Goal: Task Accomplishment & Management: Complete application form

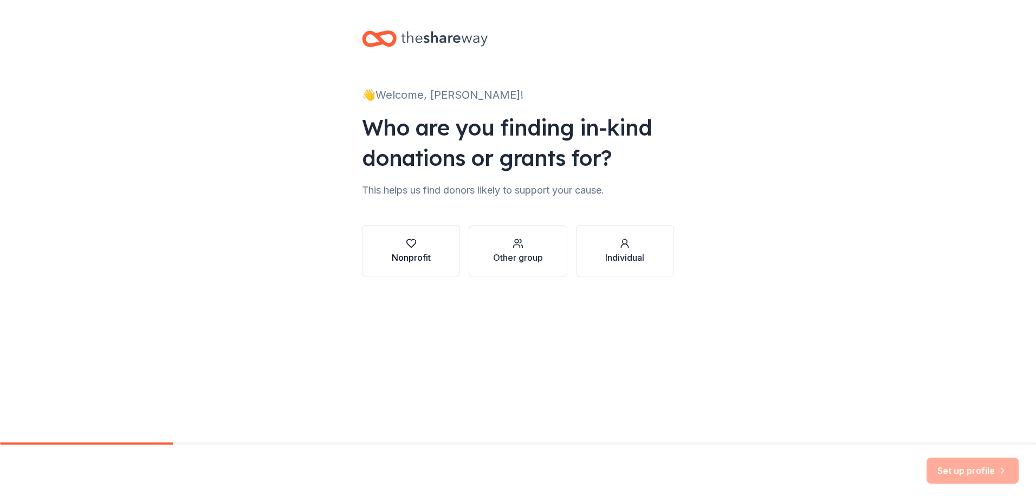
click at [401, 250] on div "Nonprofit" at bounding box center [411, 251] width 39 height 26
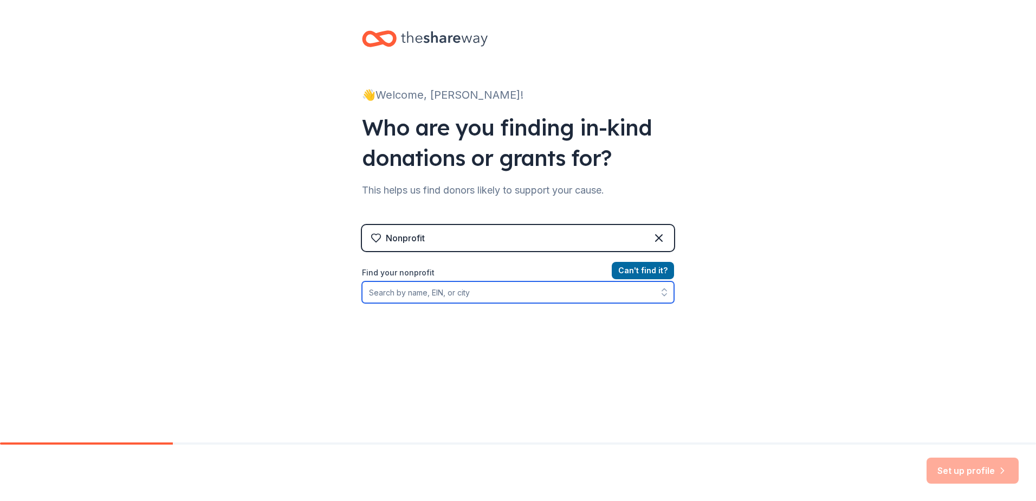
click at [488, 293] on input "Find your nonprofit" at bounding box center [518, 292] width 312 height 22
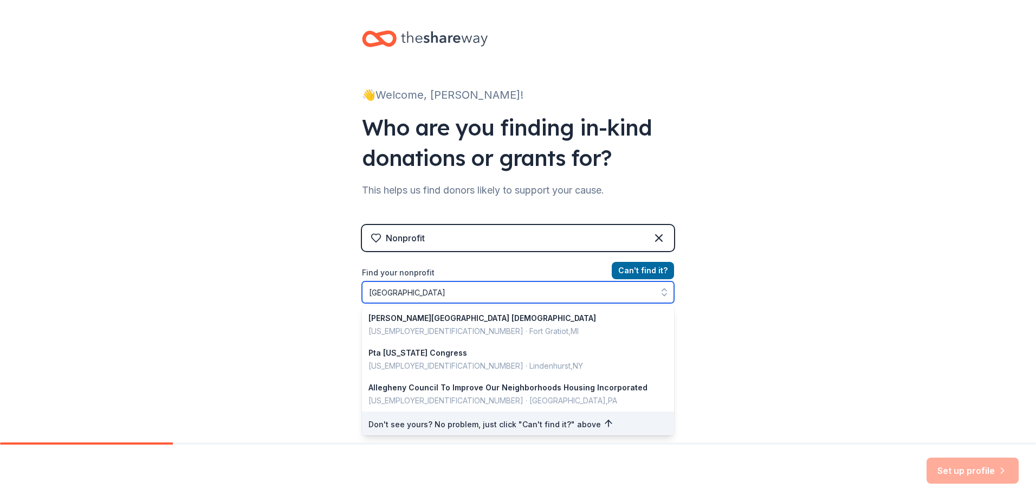
type input "Alleghany Avenue Achool"
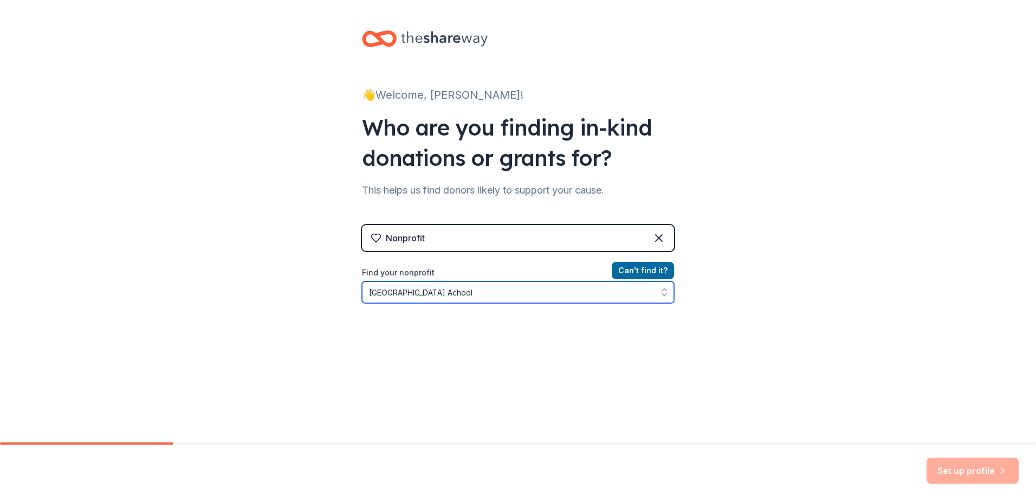
drag, startPoint x: 488, startPoint y: 293, endPoint x: 269, endPoint y: 293, distance: 219.0
click at [269, 293] on div "👋 Welcome, Kristina! Who are you finding in-kind donations or grants for? This …" at bounding box center [518, 231] width 1036 height 463
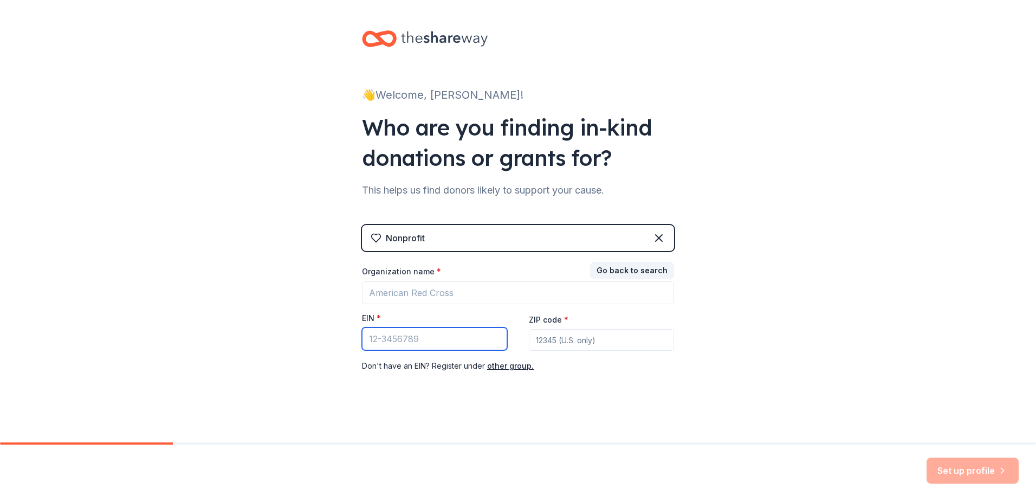
click at [367, 341] on input "EIN *" at bounding box center [434, 338] width 145 height 23
type input "[US_EMPLOYER_IDENTIFICATION_NUMBER]"
drag, startPoint x: 578, startPoint y: 337, endPoint x: 576, endPoint y: 346, distance: 8.8
click at [576, 346] on input "ZIP code *" at bounding box center [601, 340] width 145 height 22
type input "11757"
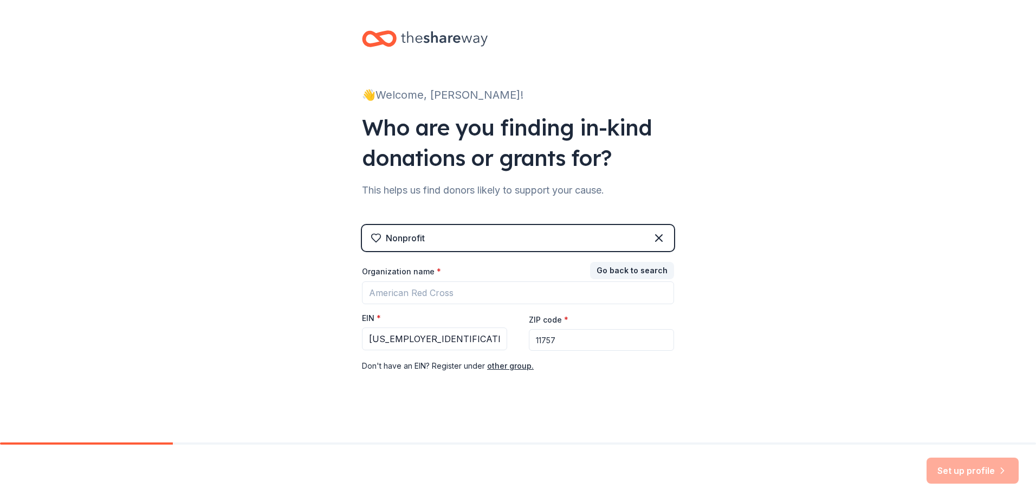
click at [695, 362] on div "👋 Welcome, Kristina! Who are you finding in-kind donations or grants for? This …" at bounding box center [518, 223] width 1036 height 446
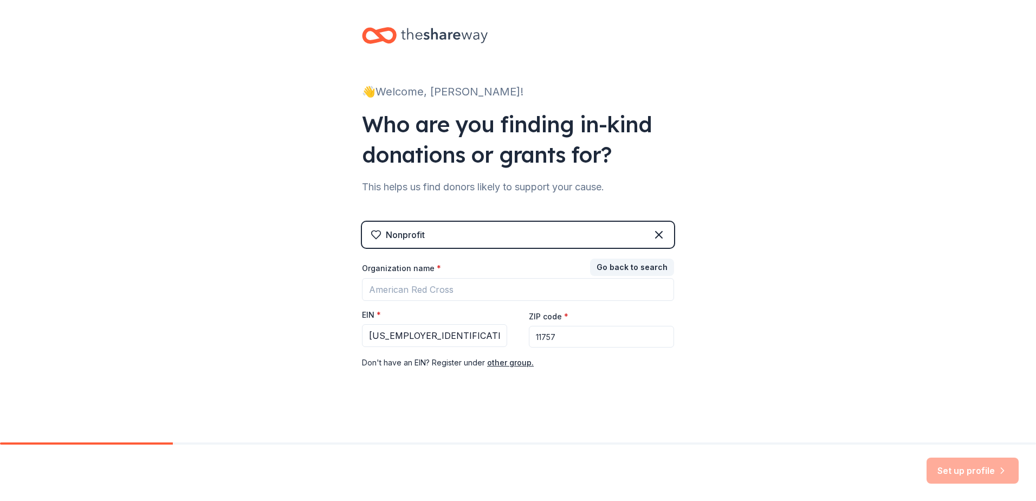
scroll to position [4, 0]
click at [866, 366] on div "👋 Welcome, Kristina! Who are you finding in-kind donations or grants for? This …" at bounding box center [518, 219] width 1036 height 446
click at [520, 288] on input "Organization name *" at bounding box center [518, 288] width 312 height 23
type input "Alleghany Avenue PTA"
click at [793, 330] on div "👋 Welcome, Kristina! Who are you finding in-kind donations or grants for? This …" at bounding box center [518, 219] width 1036 height 446
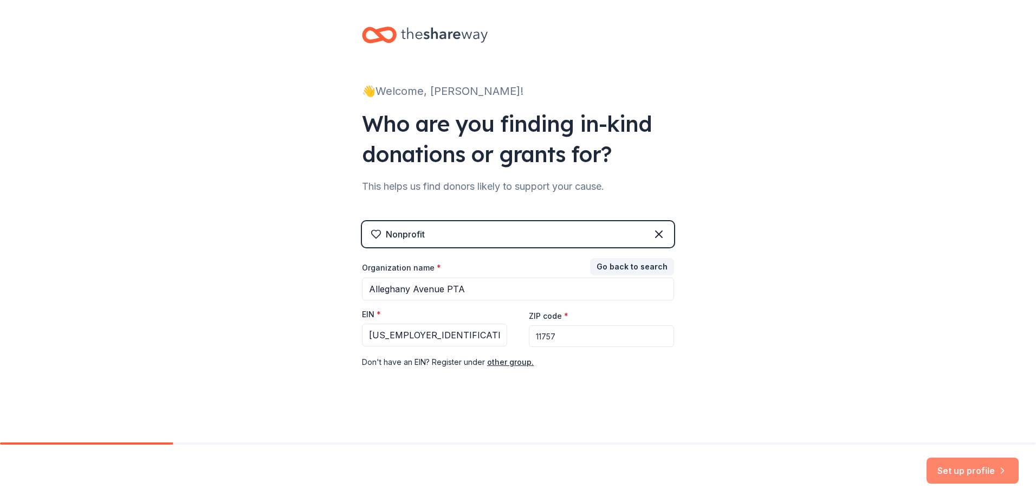
click at [989, 467] on button "Set up profile" at bounding box center [973, 470] width 92 height 26
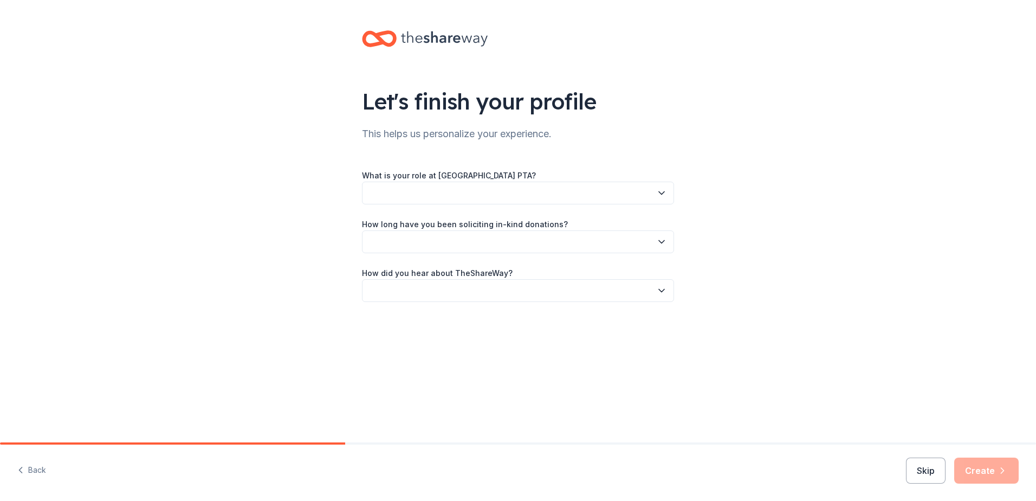
click at [656, 192] on icon "button" at bounding box center [661, 193] width 11 height 11
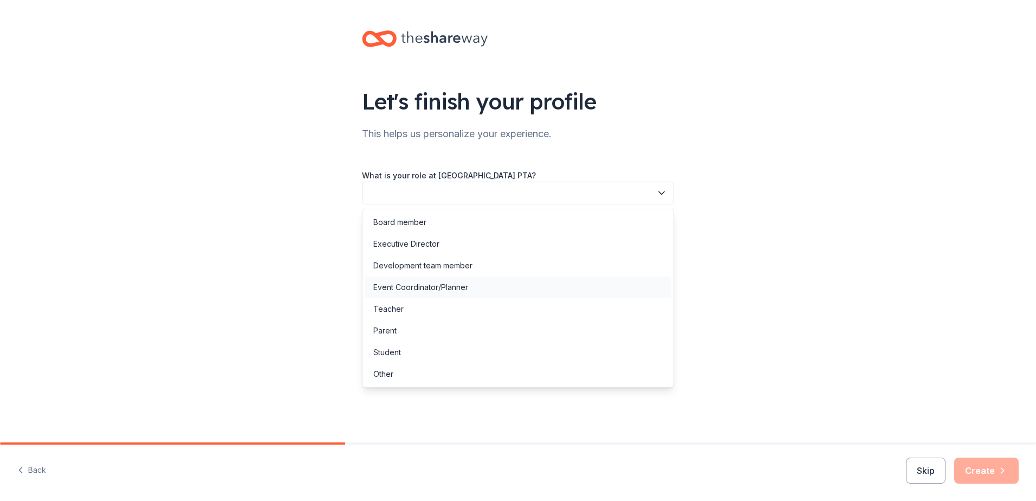
click at [520, 285] on div "Event Coordinator/Planner" at bounding box center [518, 287] width 307 height 22
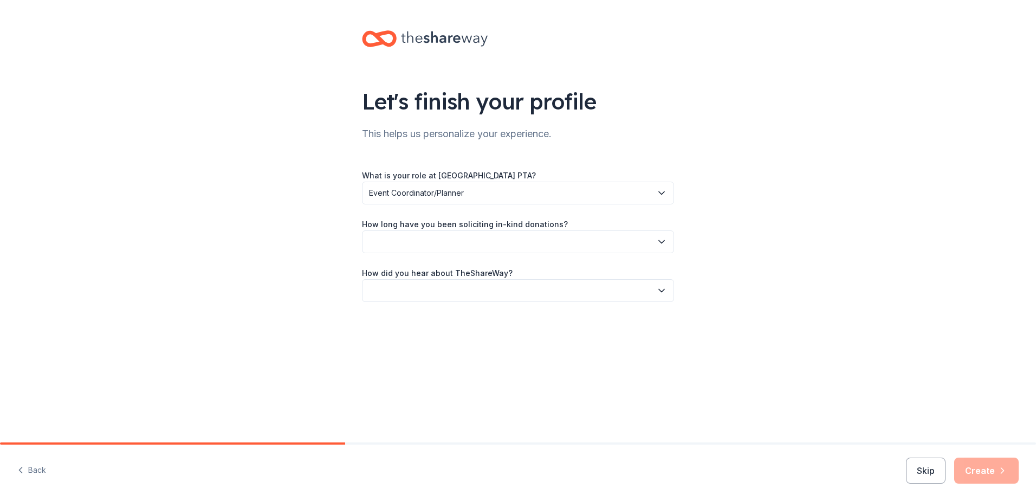
click at [513, 244] on button "button" at bounding box center [518, 241] width 312 height 23
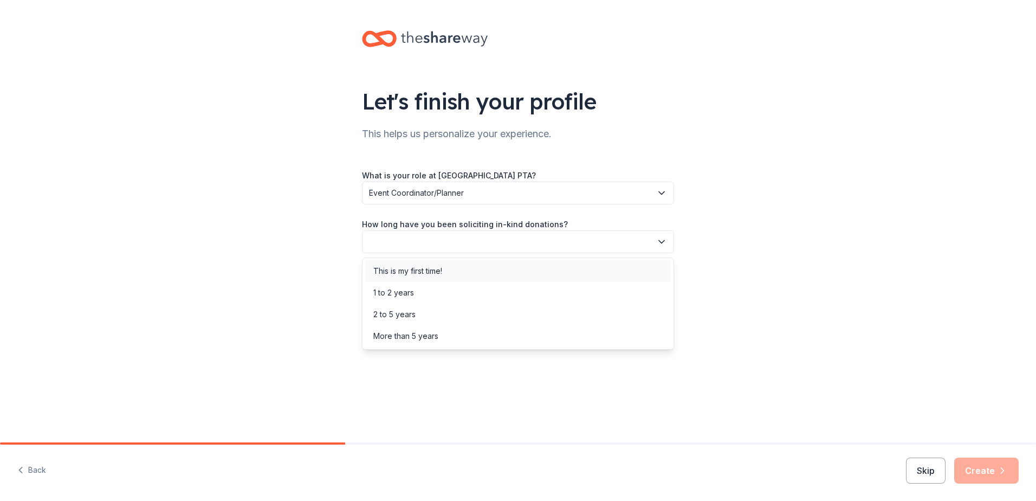
click at [514, 268] on div "This is my first time!" at bounding box center [518, 271] width 307 height 22
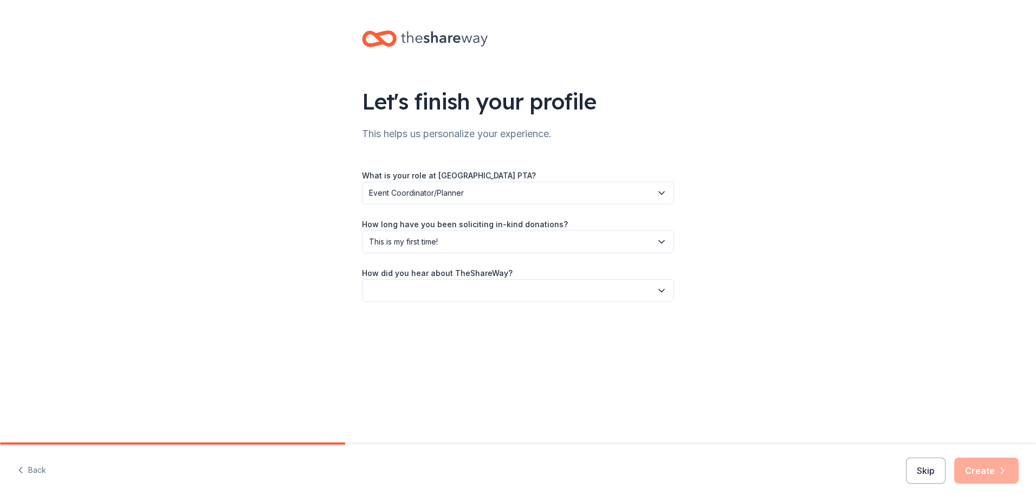
click at [522, 292] on button "button" at bounding box center [518, 290] width 312 height 23
click at [514, 357] on div "Social media" at bounding box center [518, 363] width 307 height 22
click at [780, 359] on div "Let's finish your profile This helps us personalize your experience. What is yo…" at bounding box center [518, 221] width 1036 height 442
click at [986, 469] on button "Create" at bounding box center [986, 470] width 64 height 26
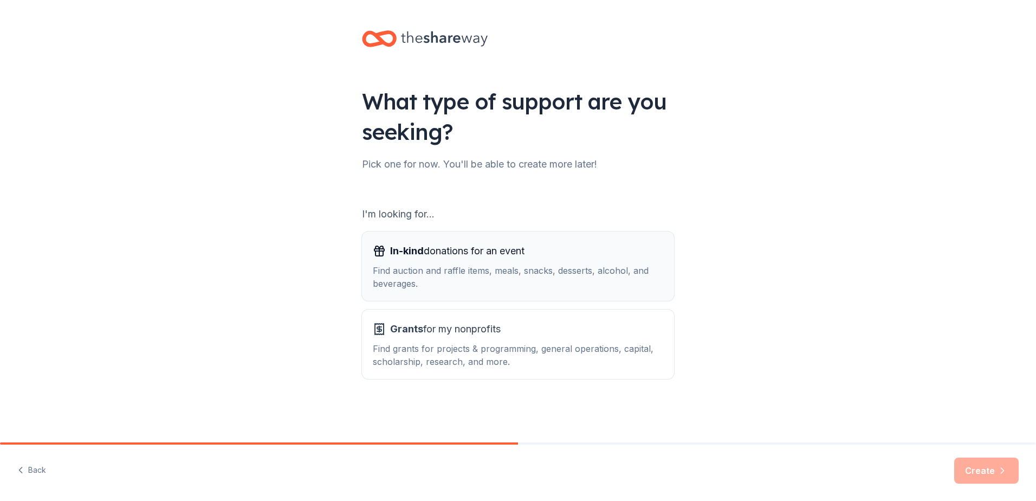
click at [478, 268] on div "Find auction and raffle items, meals, snacks, desserts, alcohol, and beverages." at bounding box center [518, 277] width 291 height 26
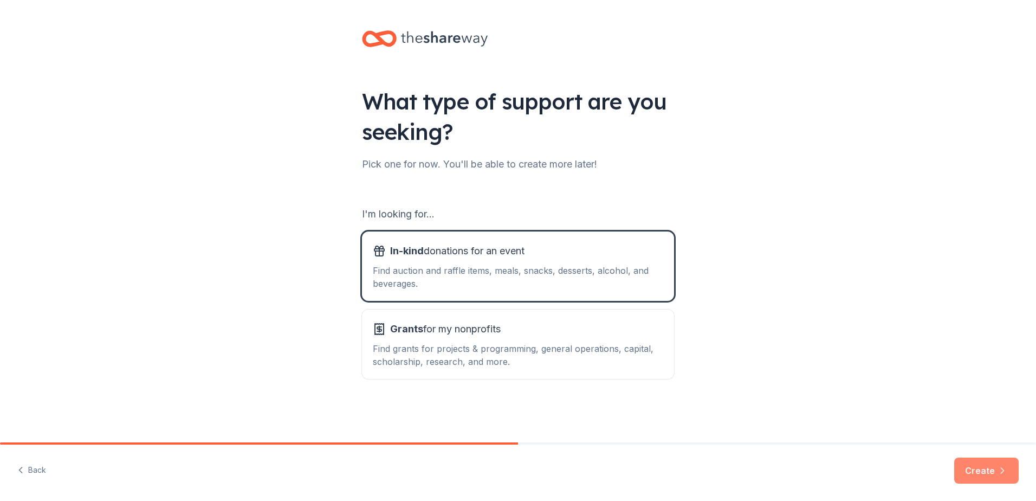
click at [989, 469] on button "Create" at bounding box center [986, 470] width 64 height 26
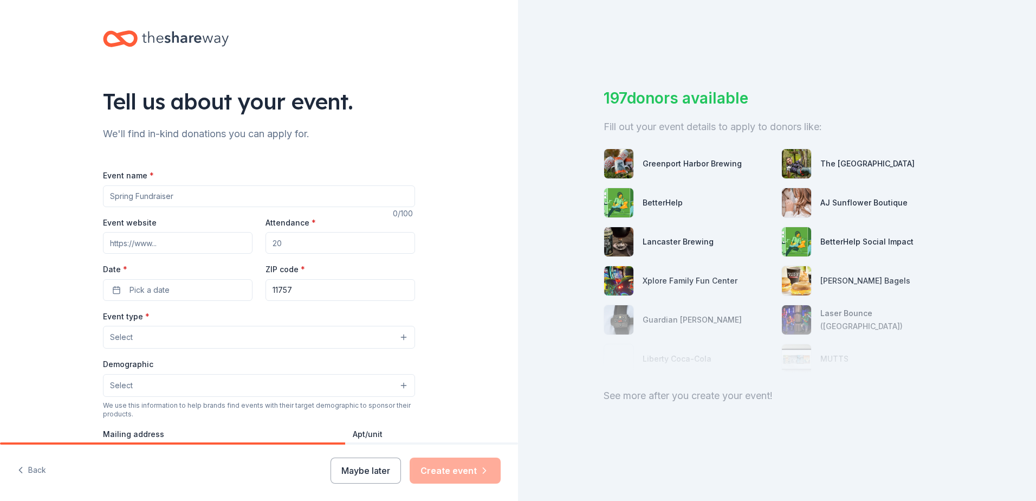
click at [269, 201] on input "Event name *" at bounding box center [259, 196] width 312 height 22
type input "Turning Chances Into Change"
click at [114, 240] on input "Event website" at bounding box center [178, 243] width 150 height 22
drag, startPoint x: 294, startPoint y: 239, endPoint x: 264, endPoint y: 242, distance: 30.5
click at [266, 242] on input "Attendance *" at bounding box center [341, 243] width 150 height 22
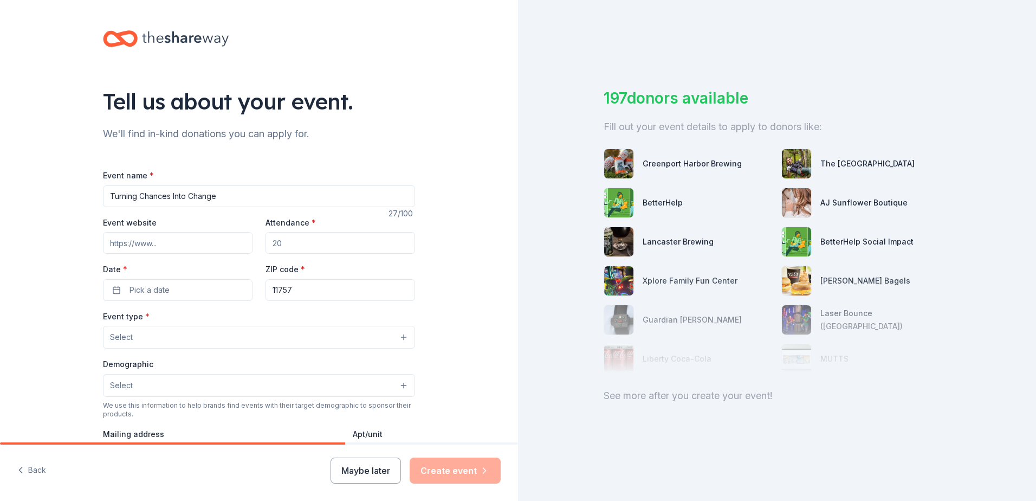
click at [290, 246] on input "Attendance *" at bounding box center [341, 243] width 150 height 22
type input "200300"
click at [155, 287] on span "Pick a date" at bounding box center [150, 289] width 40 height 13
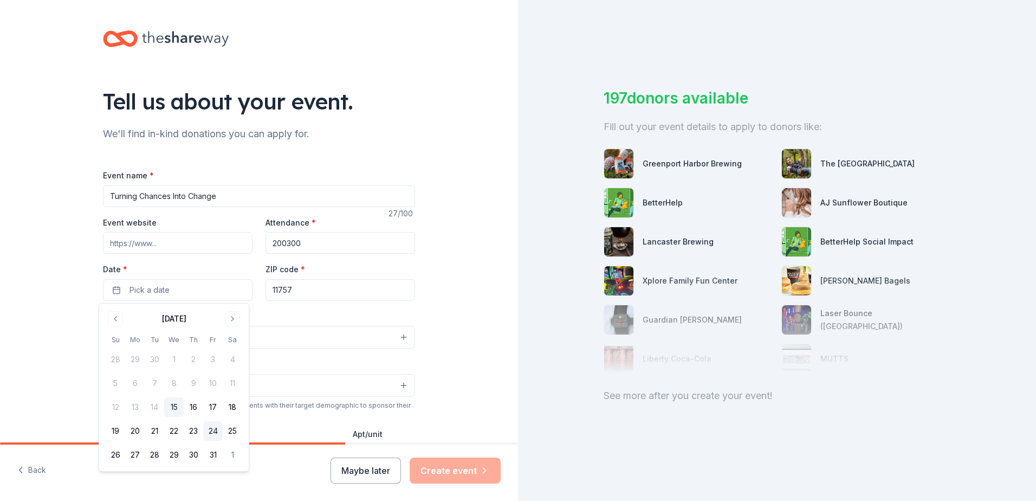
click at [220, 428] on button "24" at bounding box center [213, 431] width 20 height 20
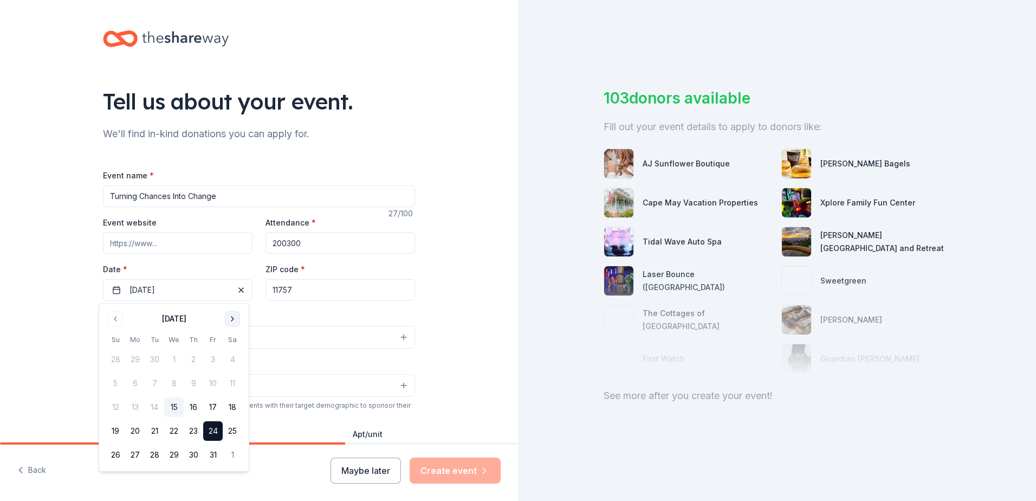
click at [233, 319] on button "Go to next month" at bounding box center [232, 318] width 15 height 15
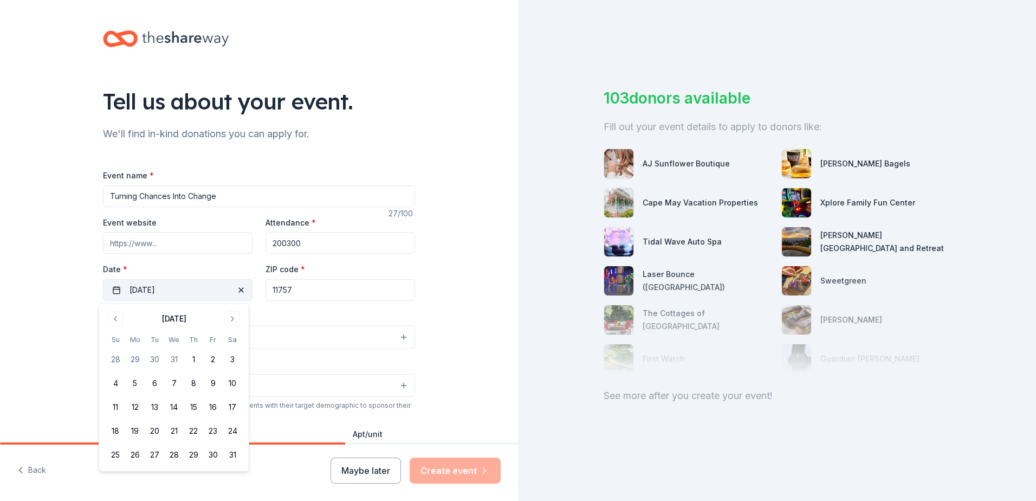
click at [218, 293] on button "10/24/2025" at bounding box center [178, 290] width 150 height 22
click at [81, 304] on div "Tell us about your event. We'll find in-kind donations you can apply for. Event…" at bounding box center [259, 360] width 518 height 721
click at [238, 289] on span "button" at bounding box center [241, 289] width 13 height 13
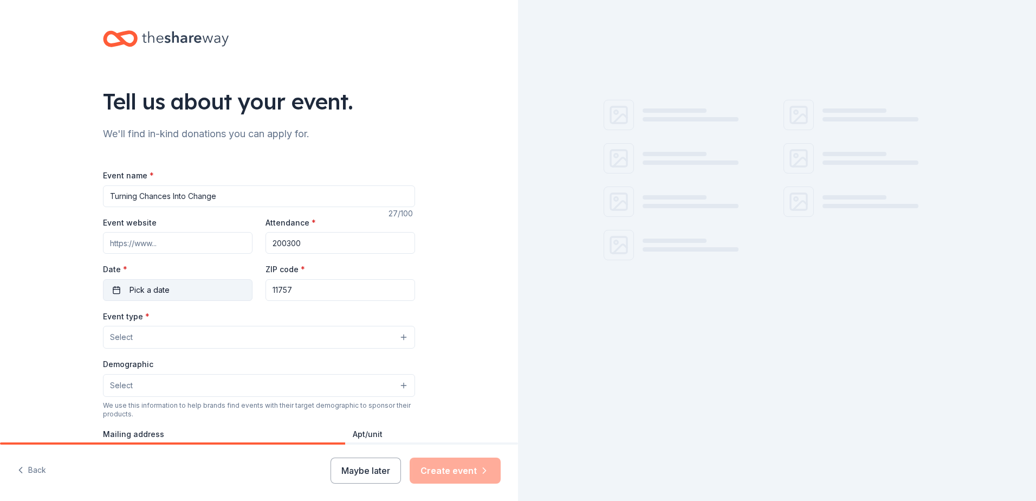
click at [177, 287] on button "Pick a date" at bounding box center [178, 290] width 150 height 22
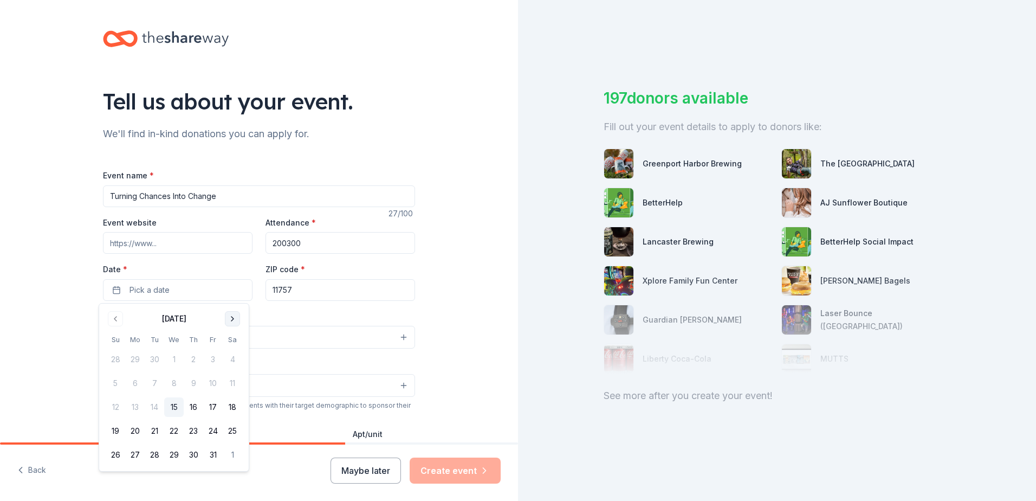
click at [236, 321] on button "Go to next month" at bounding box center [232, 318] width 15 height 15
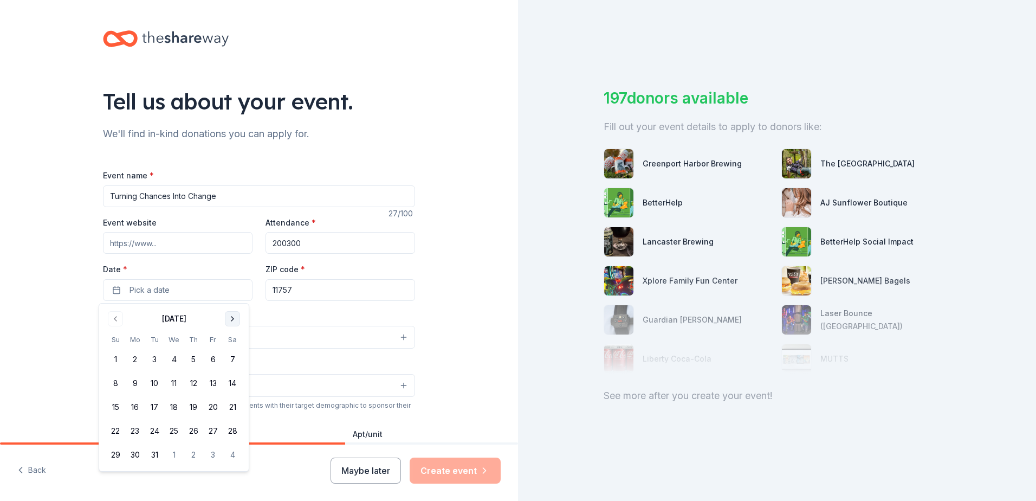
click at [236, 321] on button "Go to next month" at bounding box center [232, 318] width 15 height 15
click at [208, 431] on button "24" at bounding box center [213, 431] width 20 height 20
click at [318, 324] on div "Event type * Select" at bounding box center [259, 329] width 312 height 40
click at [319, 337] on button "Select" at bounding box center [259, 337] width 312 height 23
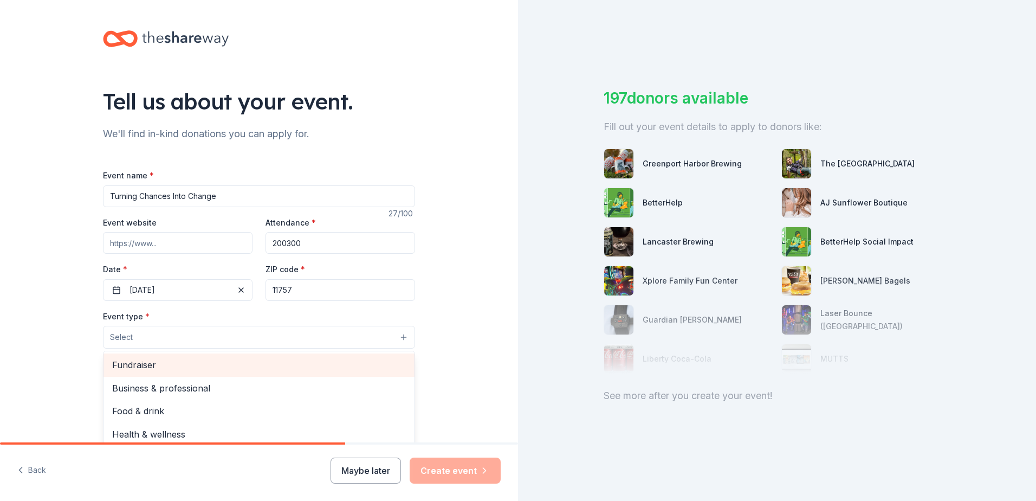
click at [325, 357] on div "Fundraiser" at bounding box center [259, 364] width 311 height 23
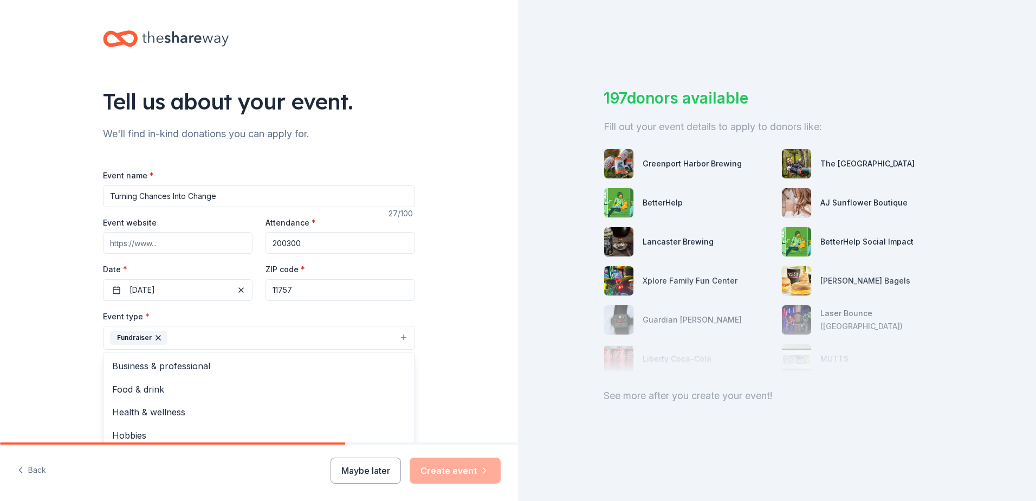
click at [461, 335] on div "Tell us about your event. We'll find in-kind donations you can apply for. Event…" at bounding box center [259, 361] width 518 height 722
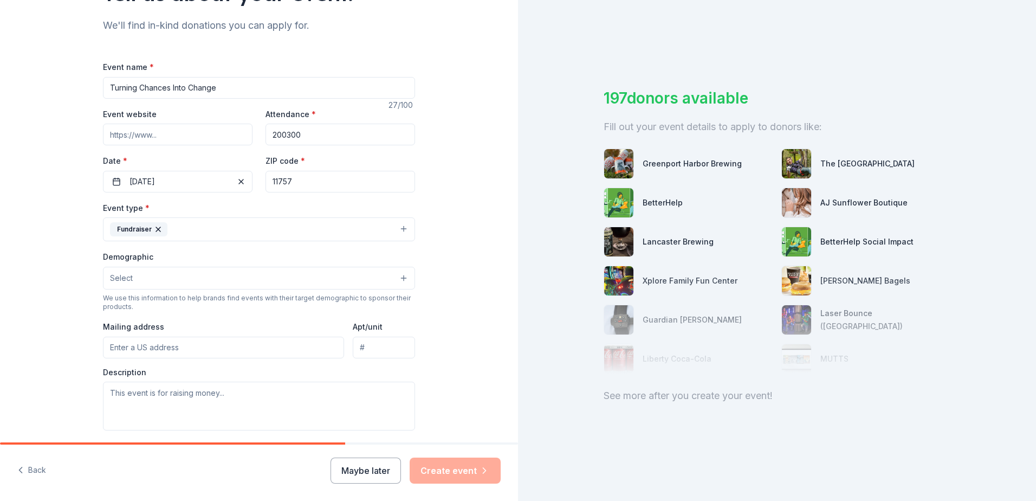
click at [398, 275] on button "Select" at bounding box center [259, 278] width 312 height 23
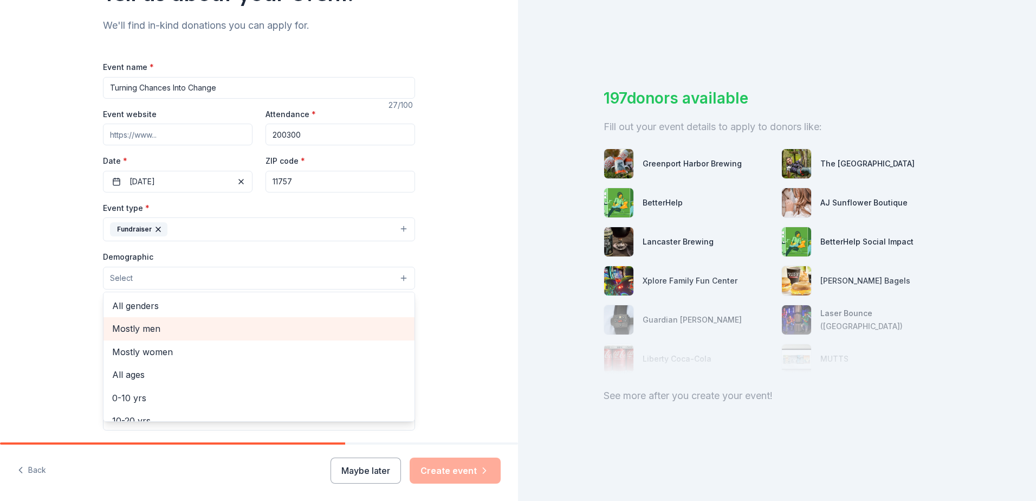
scroll to position [54, 0]
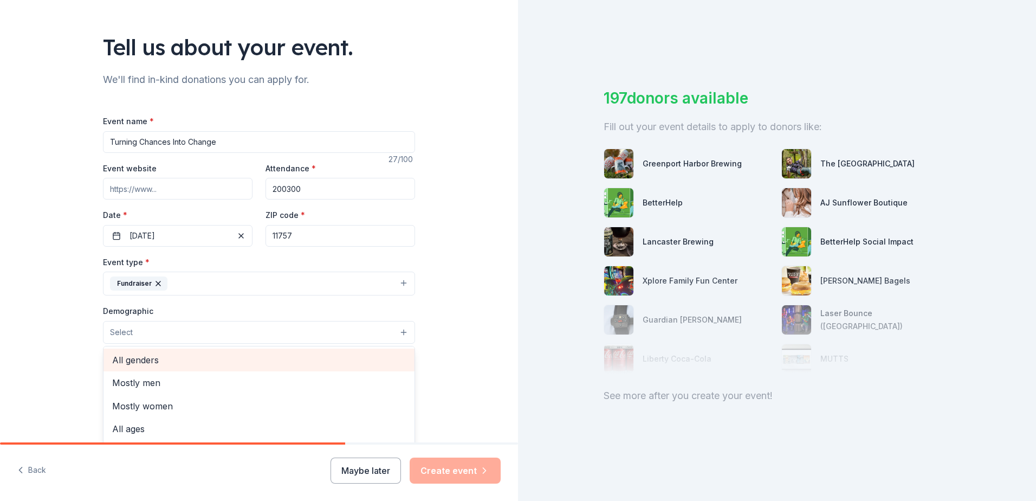
click at [353, 360] on span "All genders" at bounding box center [259, 360] width 294 height 14
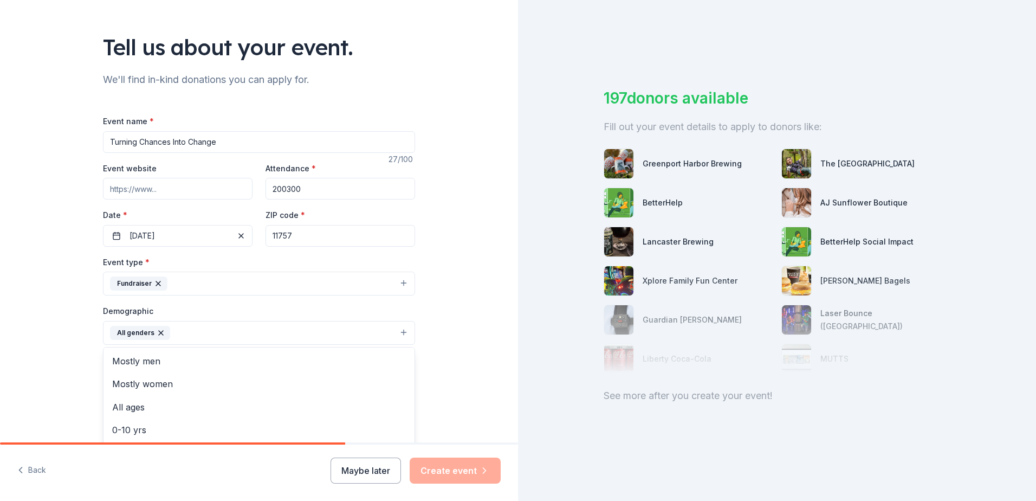
click at [462, 335] on div "Tell us about your event. We'll find in-kind donations you can apply for. Event…" at bounding box center [259, 308] width 518 height 724
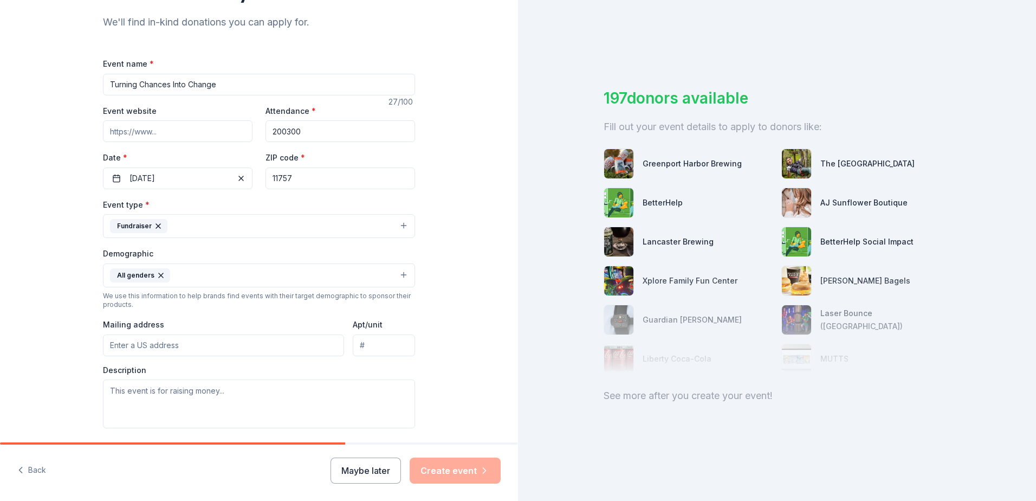
scroll to position [163, 0]
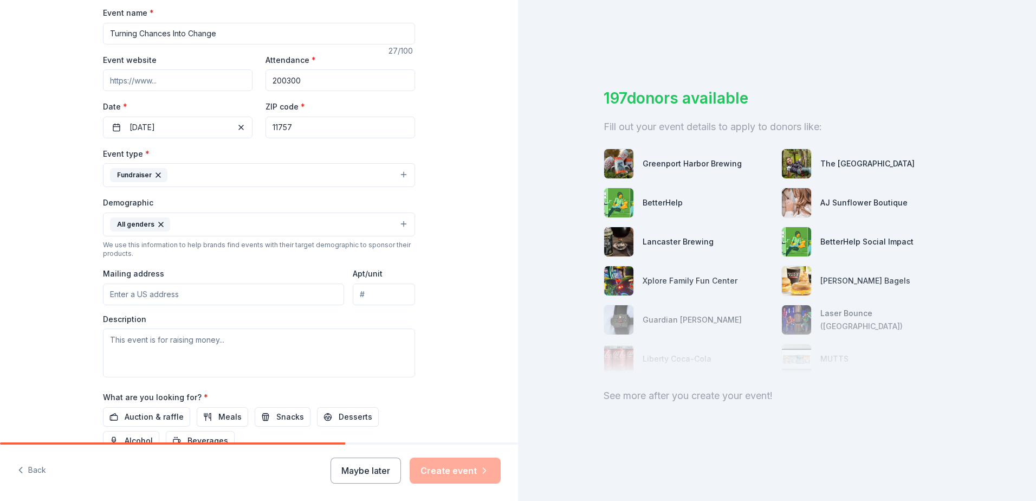
click at [397, 175] on button "Fundraiser" at bounding box center [259, 175] width 312 height 24
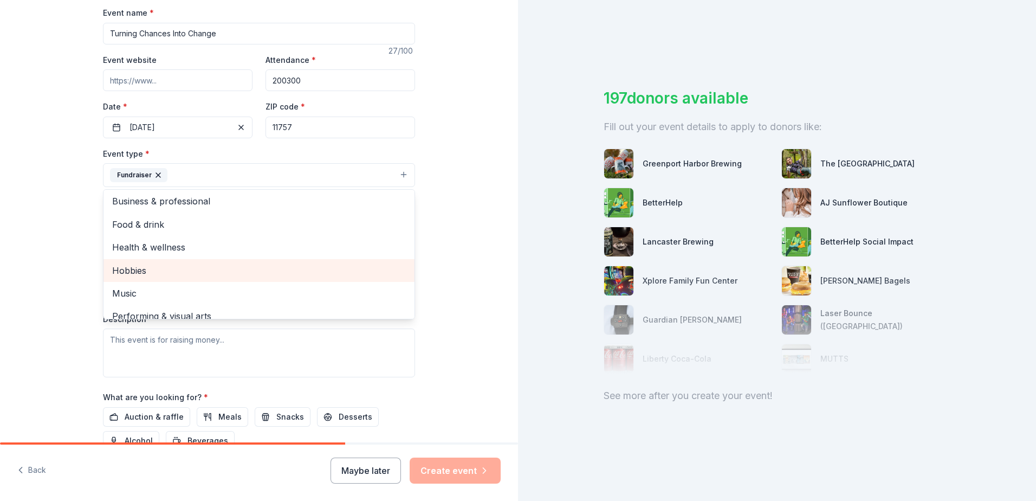
scroll to position [0, 0]
click at [456, 230] on div "Tell us about your event. We'll find in-kind donations you can apply for. Event…" at bounding box center [259, 199] width 518 height 724
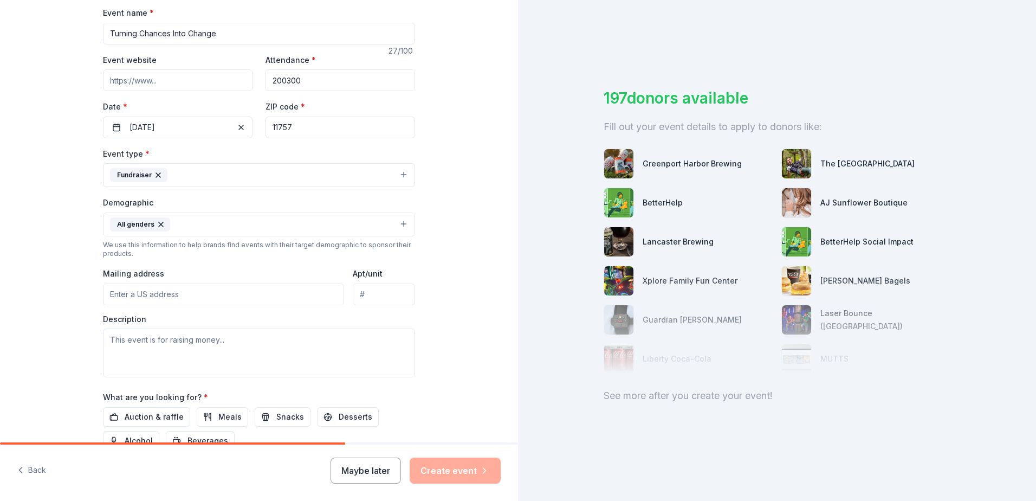
click at [400, 226] on button "All genders" at bounding box center [259, 224] width 312 height 24
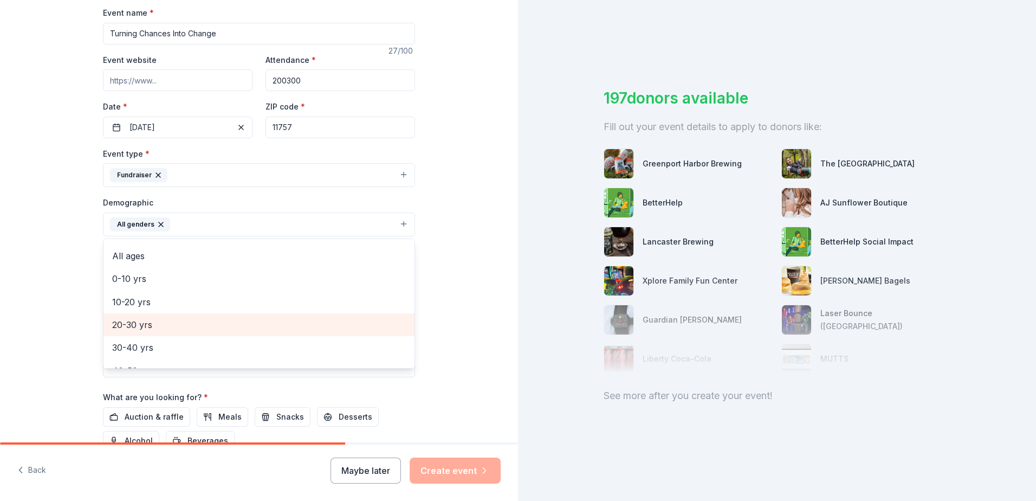
click at [377, 322] on span "20-30 yrs" at bounding box center [259, 325] width 294 height 14
click at [373, 331] on span "30-40 yrs" at bounding box center [259, 325] width 294 height 14
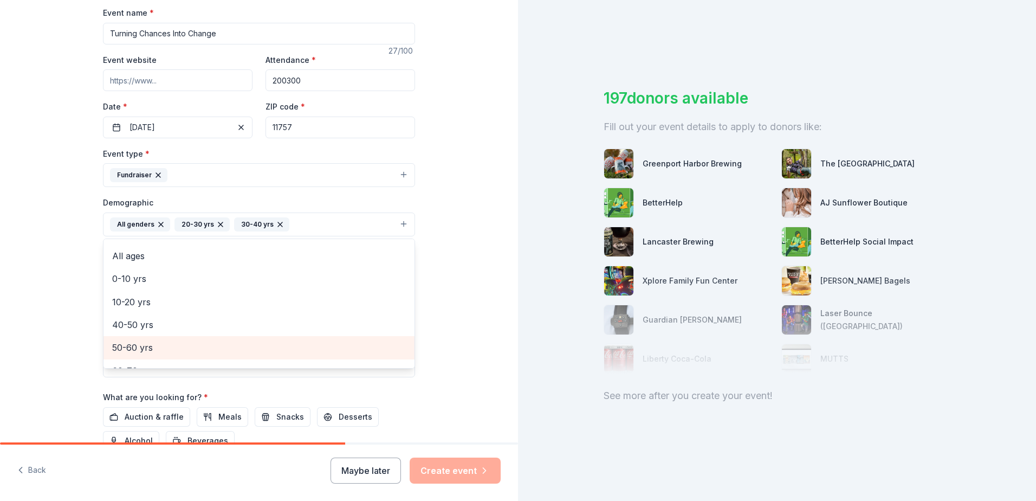
click at [372, 338] on div "50-60 yrs" at bounding box center [259, 347] width 311 height 23
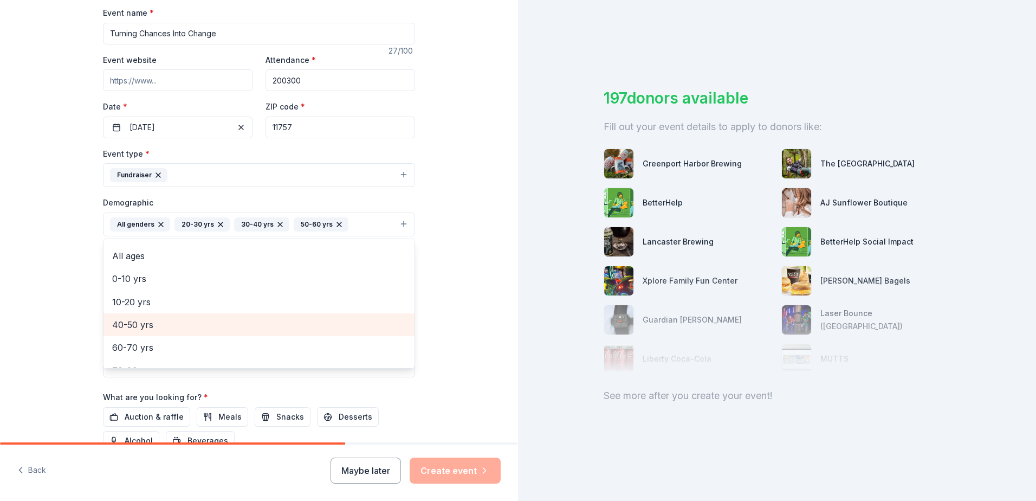
click at [369, 330] on span "40-50 yrs" at bounding box center [259, 325] width 294 height 14
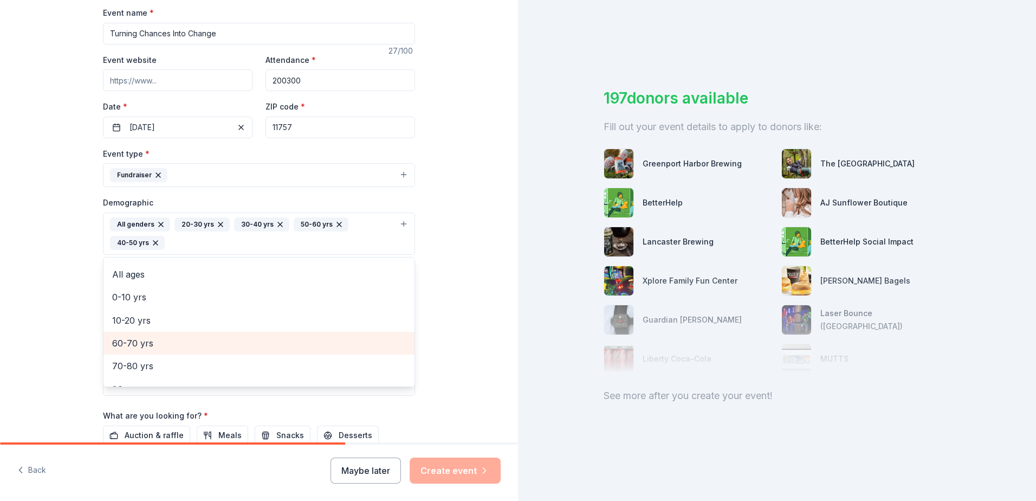
click at [372, 350] on span "60-70 yrs" at bounding box center [259, 343] width 294 height 14
click at [372, 350] on span "70-80 yrs" at bounding box center [259, 350] width 294 height 14
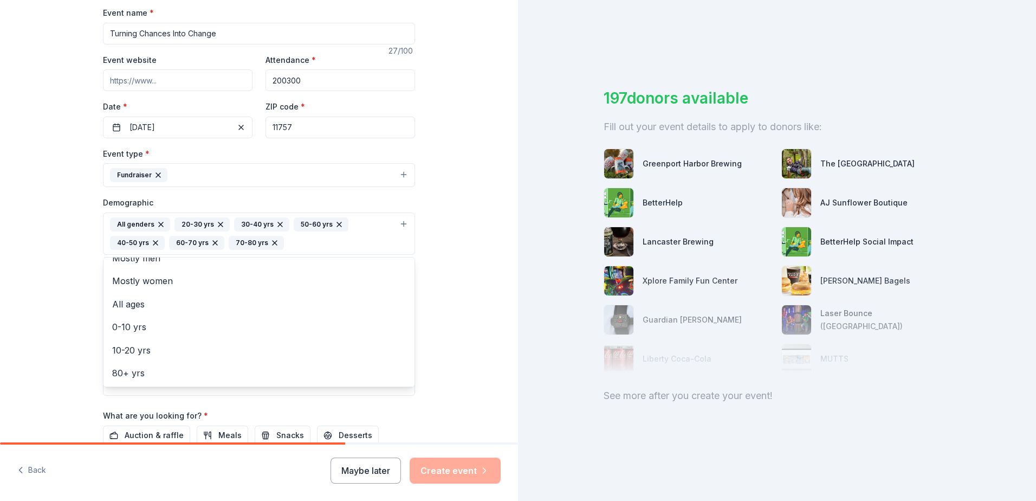
click at [440, 317] on div "Tell us about your event. We'll find in-kind donations you can apply for. Event…" at bounding box center [259, 208] width 518 height 742
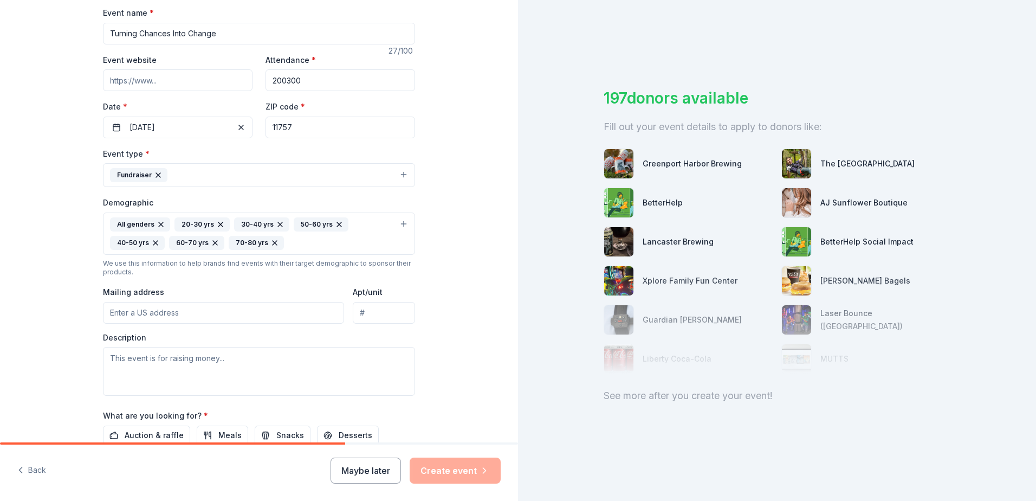
scroll to position [217, 0]
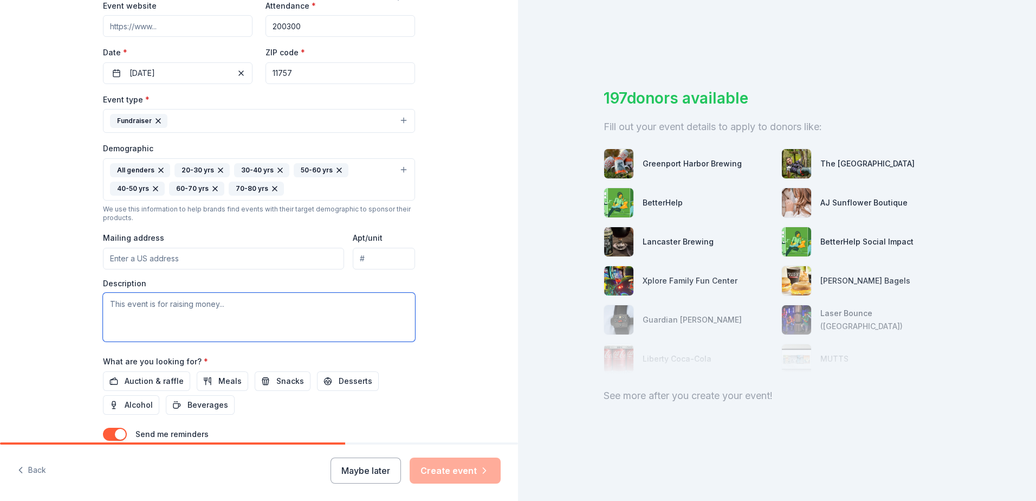
click at [347, 309] on textarea at bounding box center [259, 317] width 312 height 49
click at [203, 299] on textarea at bounding box center [259, 317] width 312 height 49
paste textarea "The Alleghany Avenue PTA is excited to announce our Annual Chance Auction, whic…"
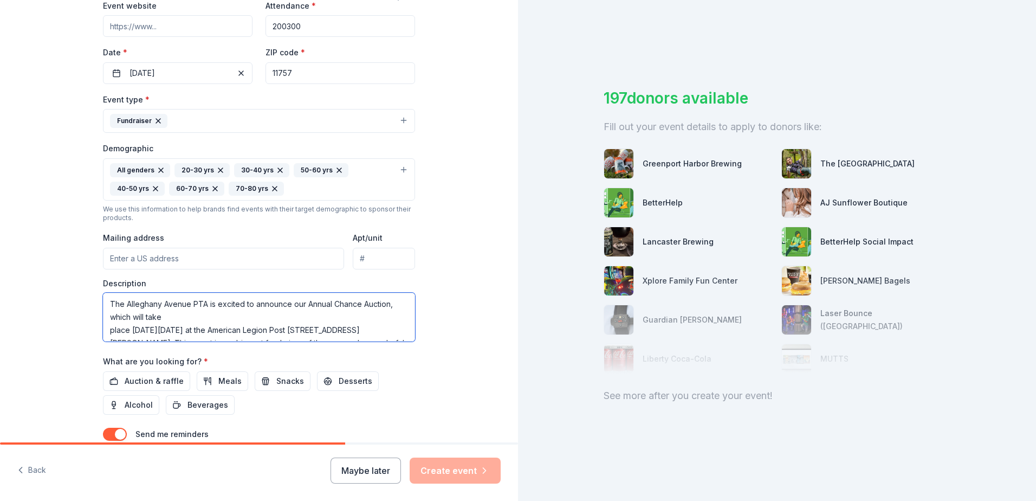
scroll to position [254, 0]
type textarea "The Alleghany Avenue PTA is excited to announce our Annual Chance Auction, whic…"
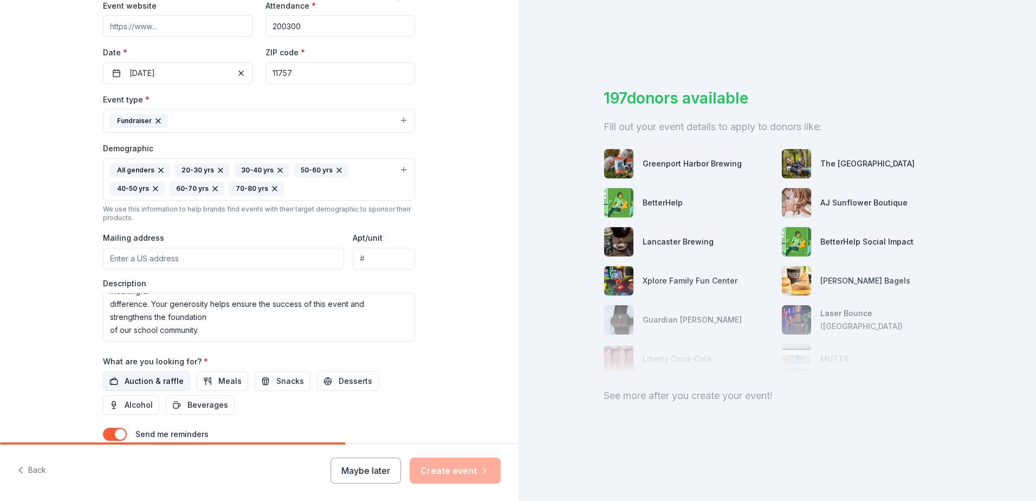
click at [157, 377] on span "Auction & raffle" at bounding box center [154, 381] width 59 height 13
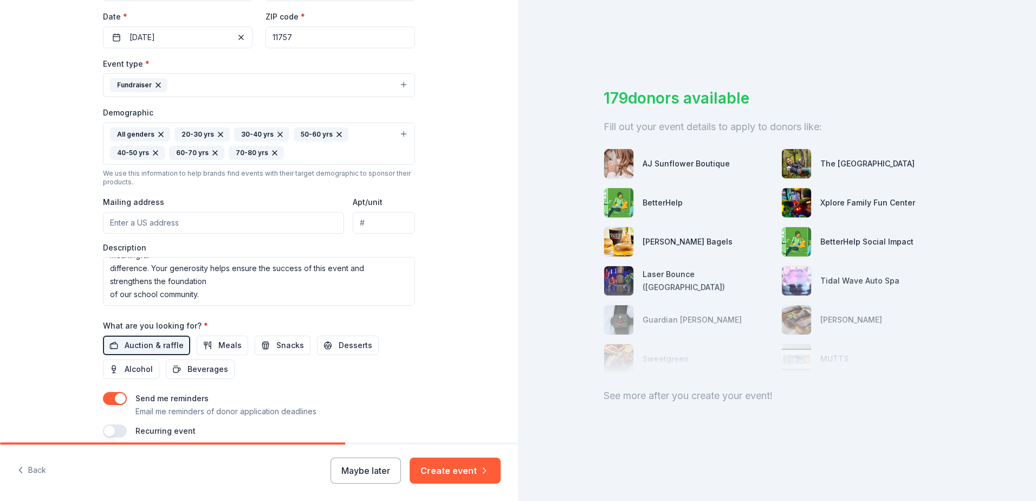
scroll to position [300, 0]
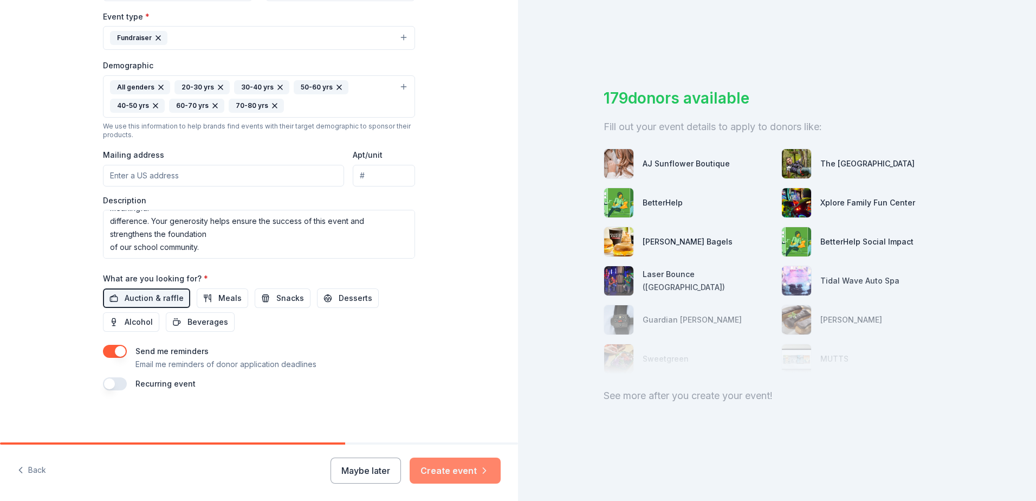
click at [465, 464] on button "Create event" at bounding box center [455, 470] width 91 height 26
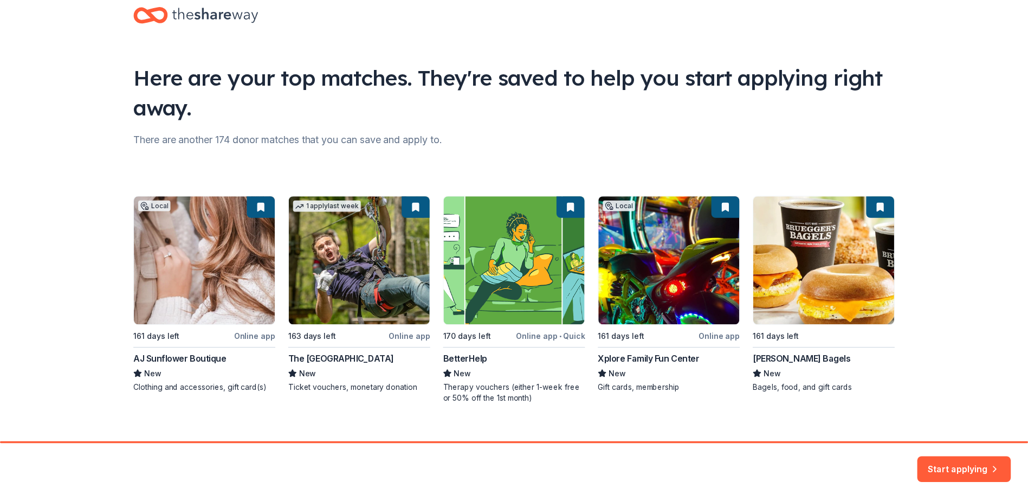
scroll to position [40, 0]
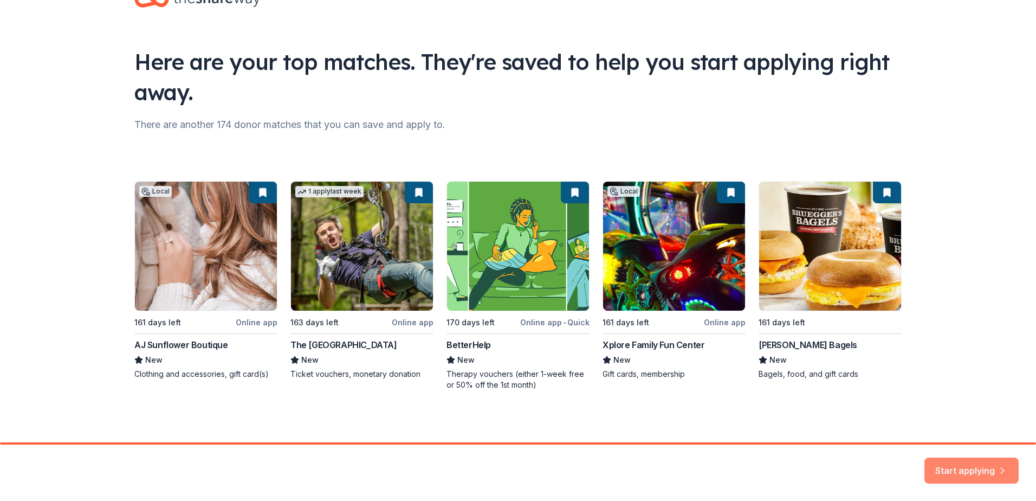
click at [971, 468] on button "Start applying" at bounding box center [972, 464] width 94 height 26
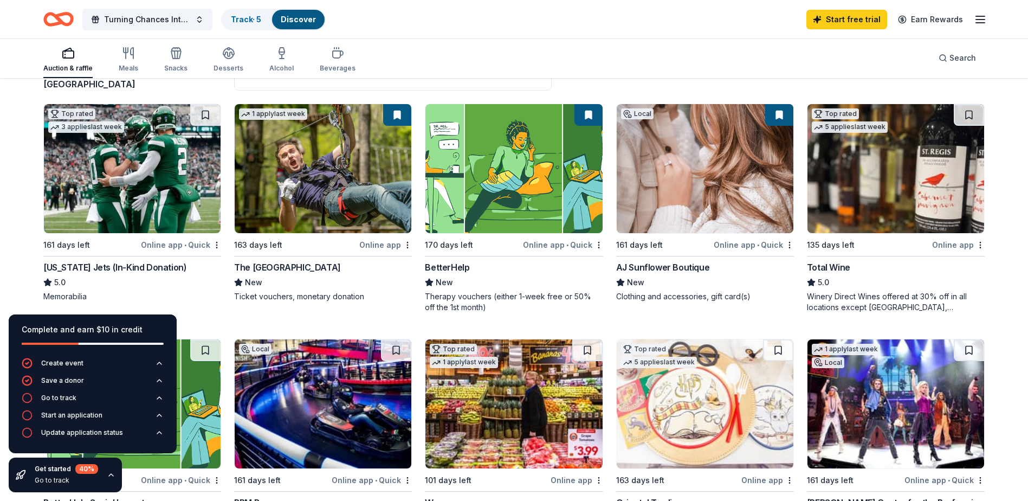
scroll to position [108, 0]
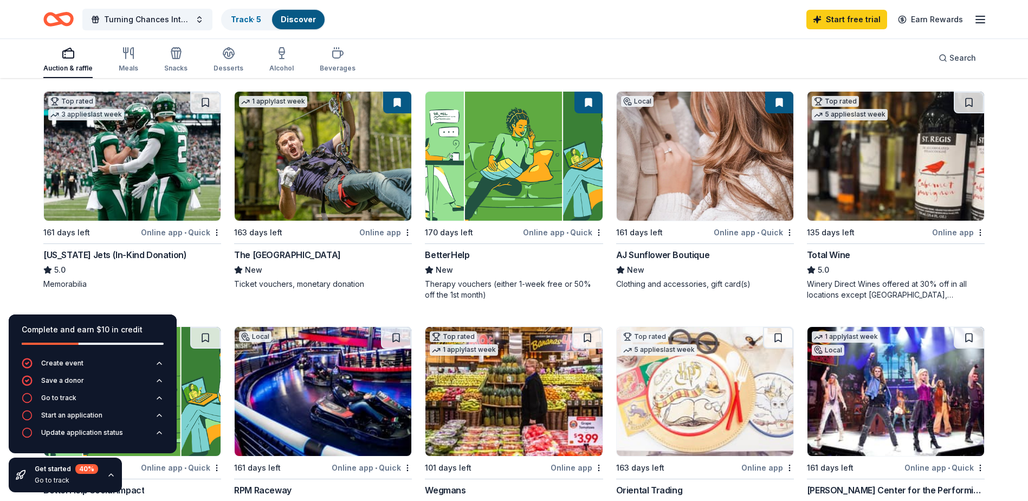
click at [274, 247] on div "1 apply last week 163 days left Online app The Adventure Park New Ticket vouche…" at bounding box center [323, 190] width 178 height 198
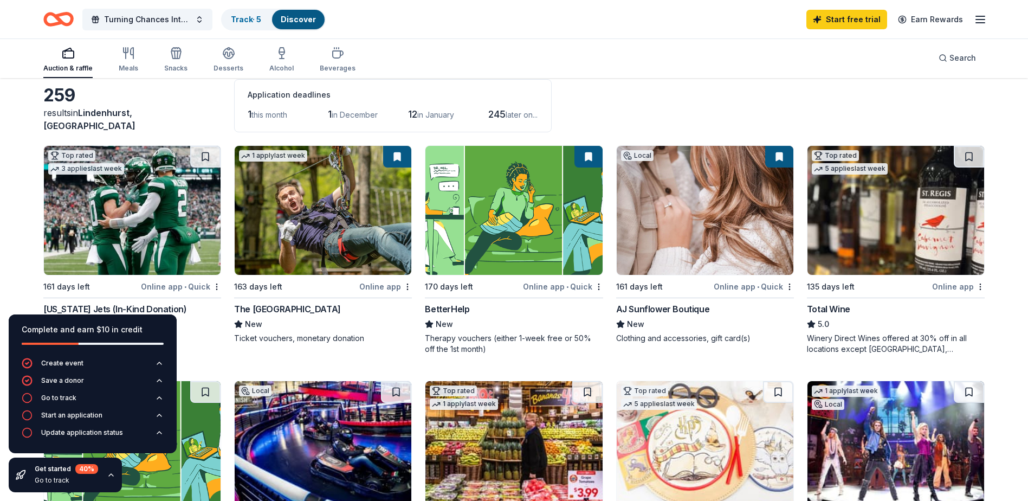
click at [906, 257] on img at bounding box center [896, 210] width 177 height 129
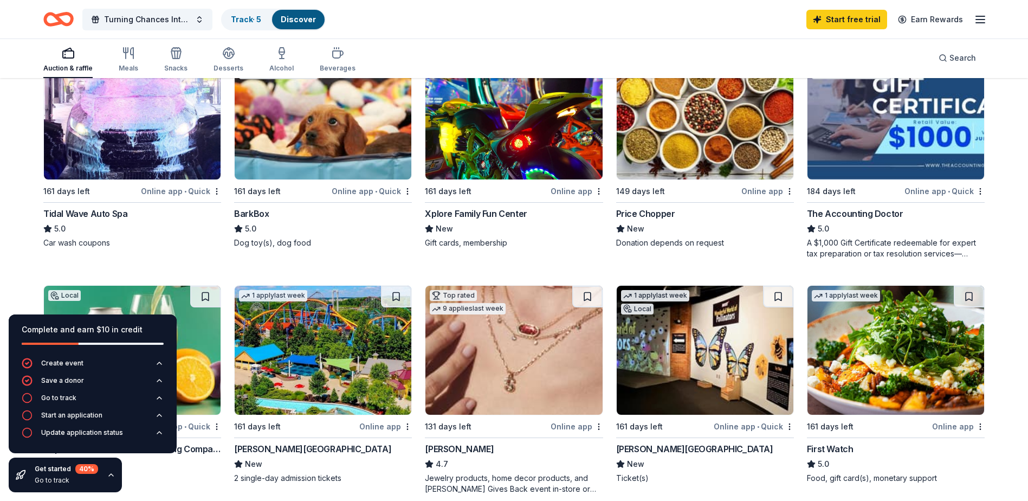
scroll to position [596, 0]
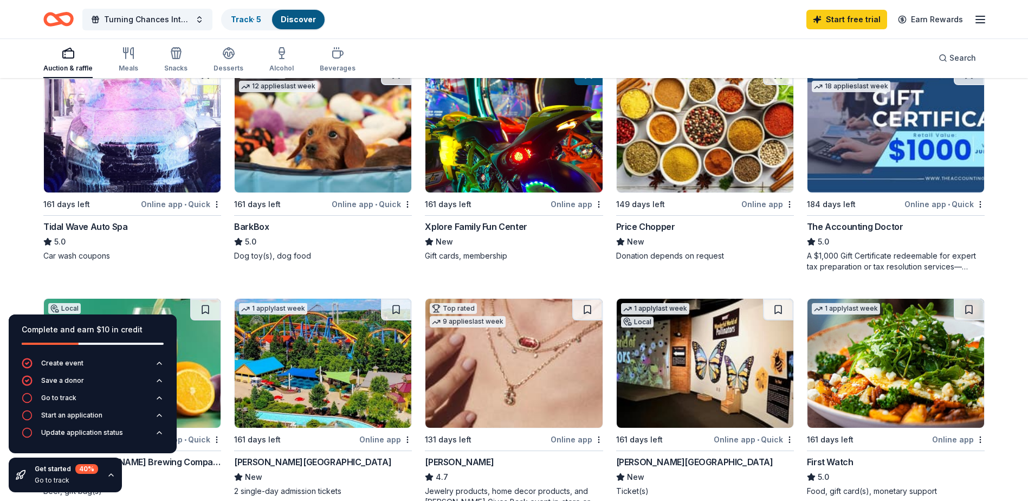
click at [495, 228] on div "Xplore Family Fun Center" at bounding box center [476, 226] width 102 height 13
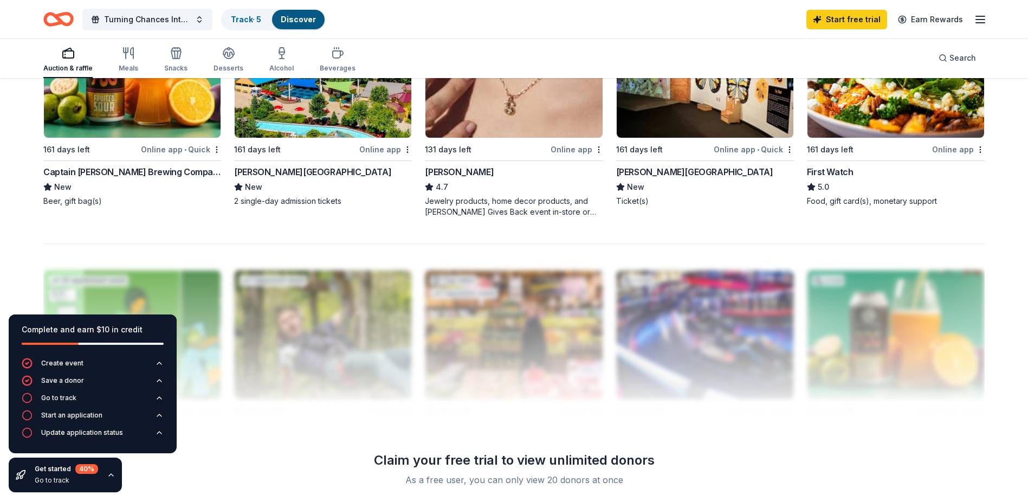
scroll to position [867, 0]
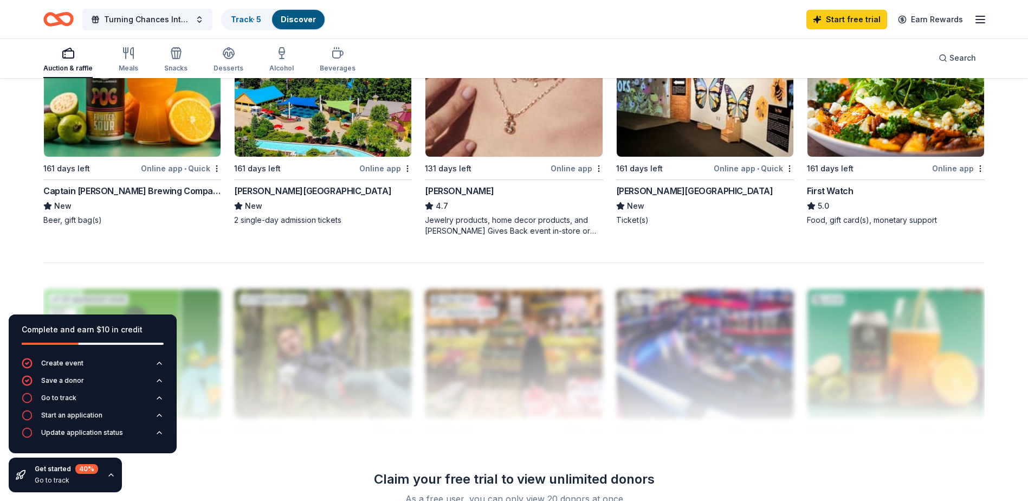
click at [480, 160] on div "Top rated 9 applies last week 131 days left Online app Kendra Scott 4.7 Jewelry…" at bounding box center [514, 131] width 178 height 209
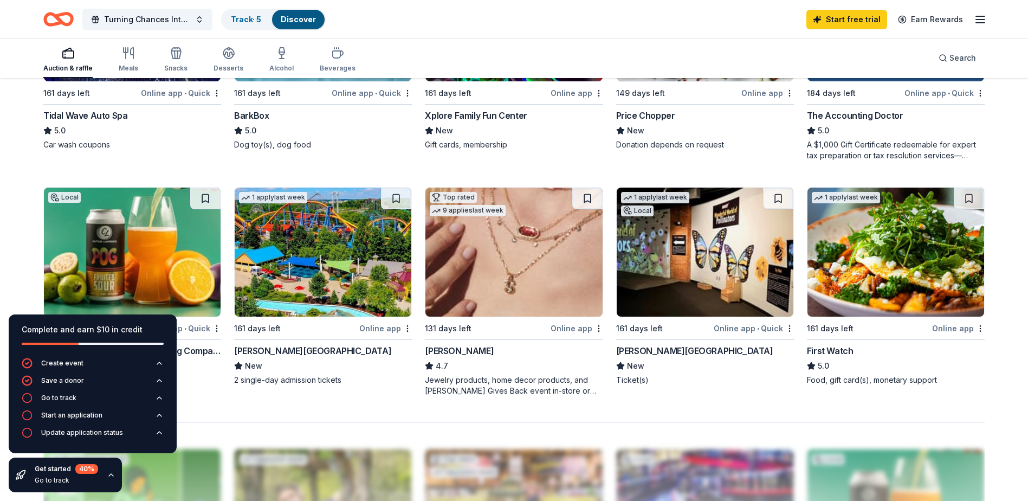
scroll to position [684, 0]
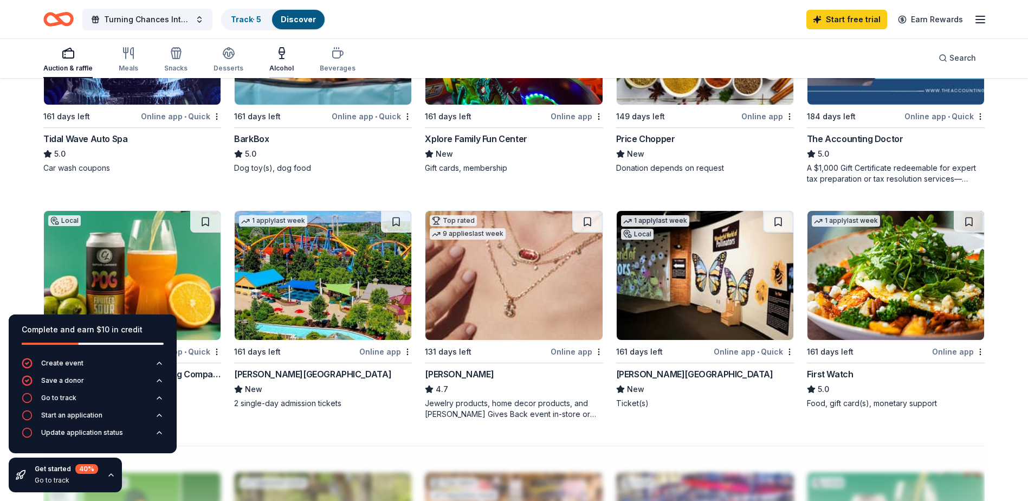
click at [275, 56] on icon "button" at bounding box center [281, 53] width 13 height 13
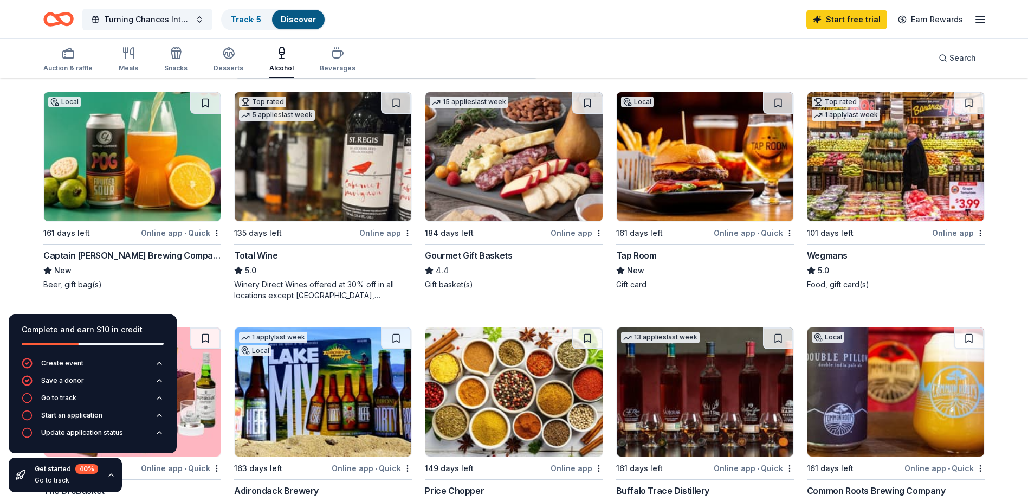
scroll to position [108, 0]
click at [670, 150] on img at bounding box center [705, 156] width 177 height 129
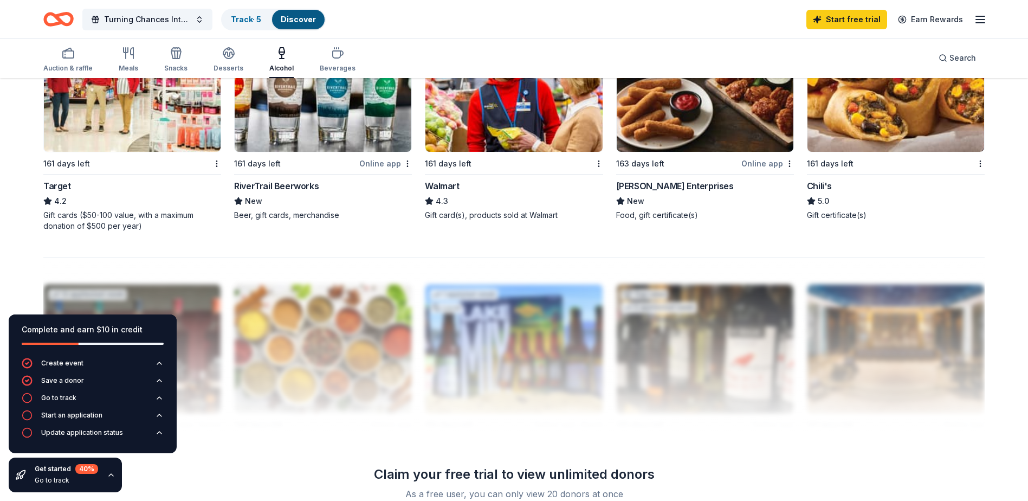
scroll to position [867, 0]
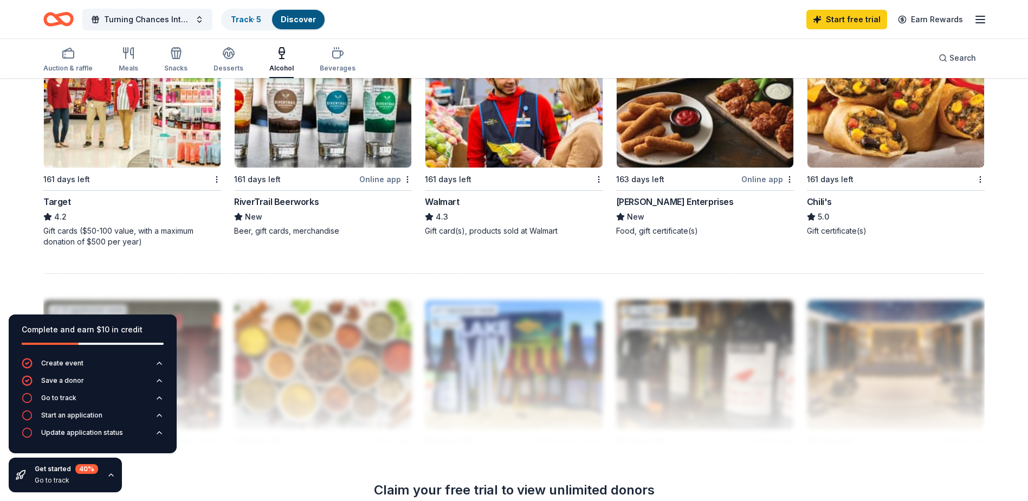
click at [107, 234] on div "Gift cards ($50-100 value, with a maximum donation of $500 per year)" at bounding box center [132, 236] width 178 height 22
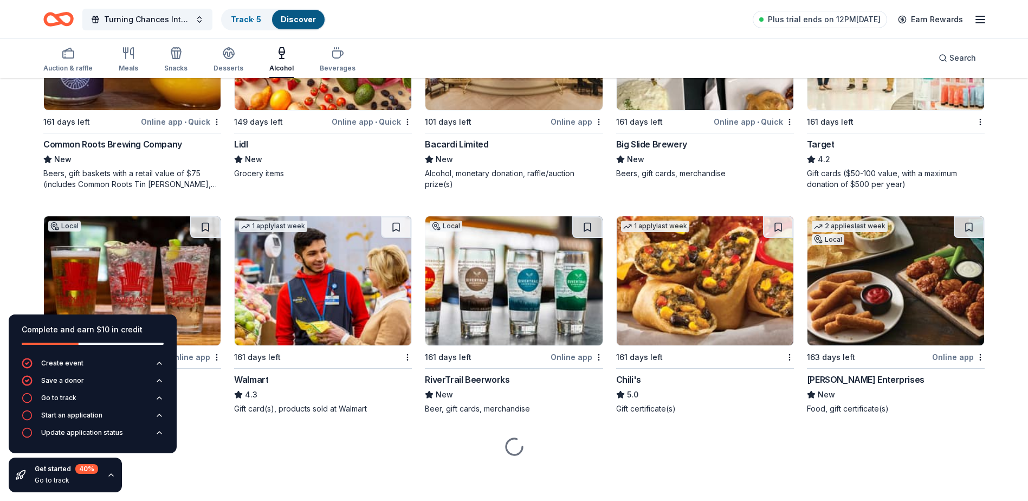
scroll to position [838, 0]
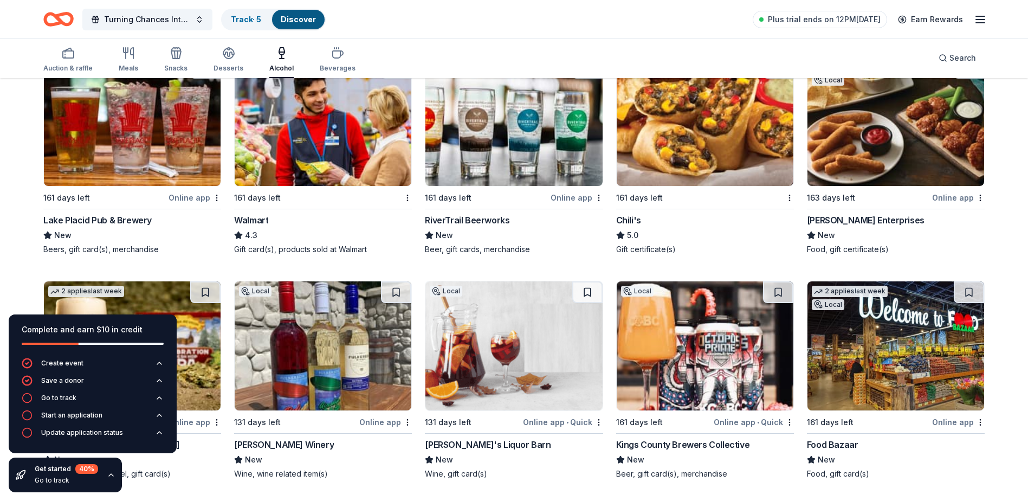
click at [111, 474] on icon "button" at bounding box center [111, 474] width 9 height 9
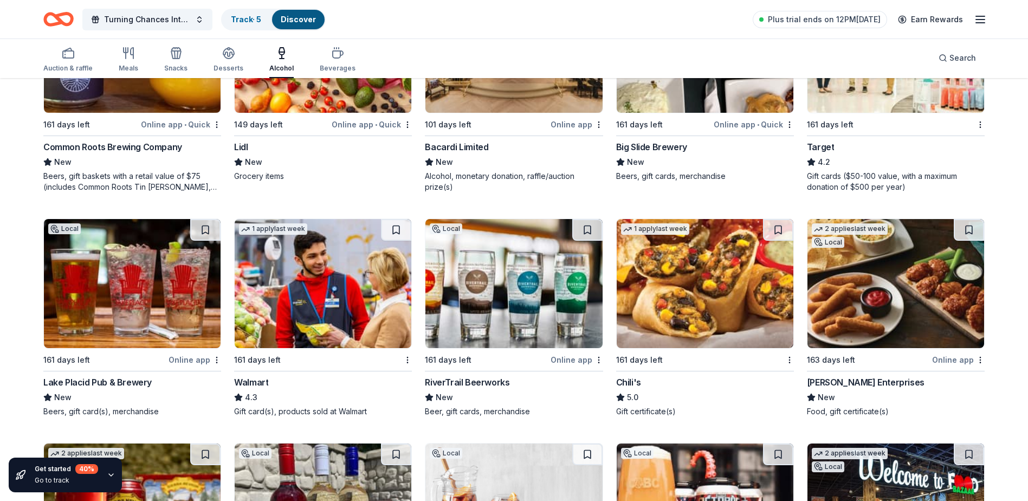
scroll to position [675, 0]
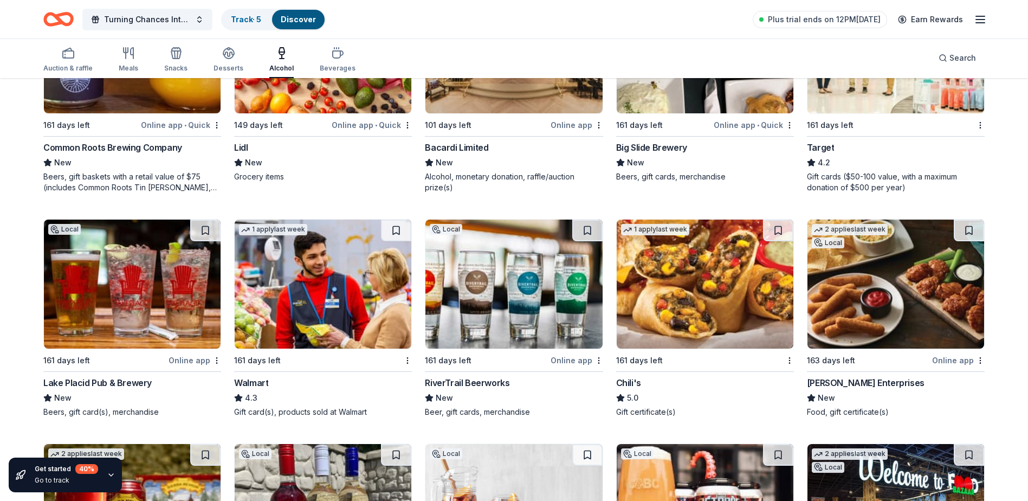
click at [807, 149] on div "Target" at bounding box center [821, 147] width 28 height 13
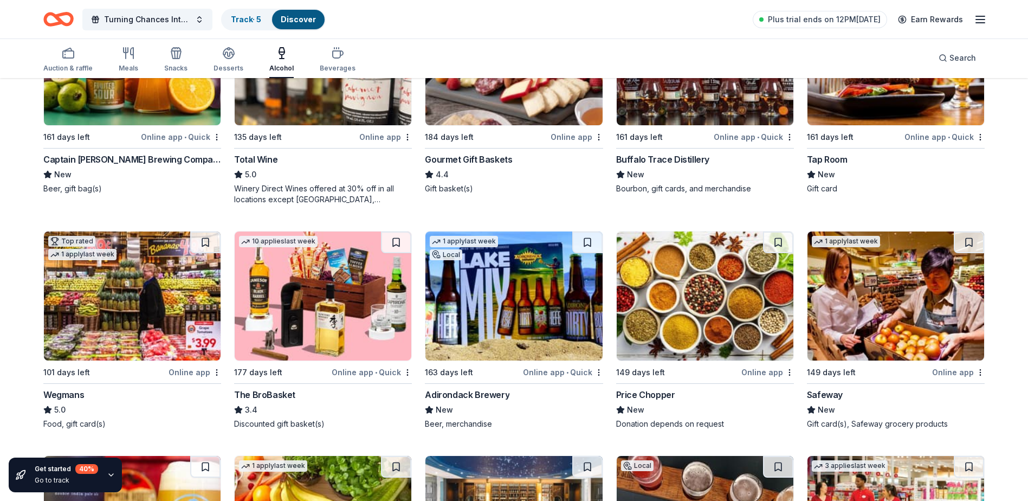
scroll to position [0, 0]
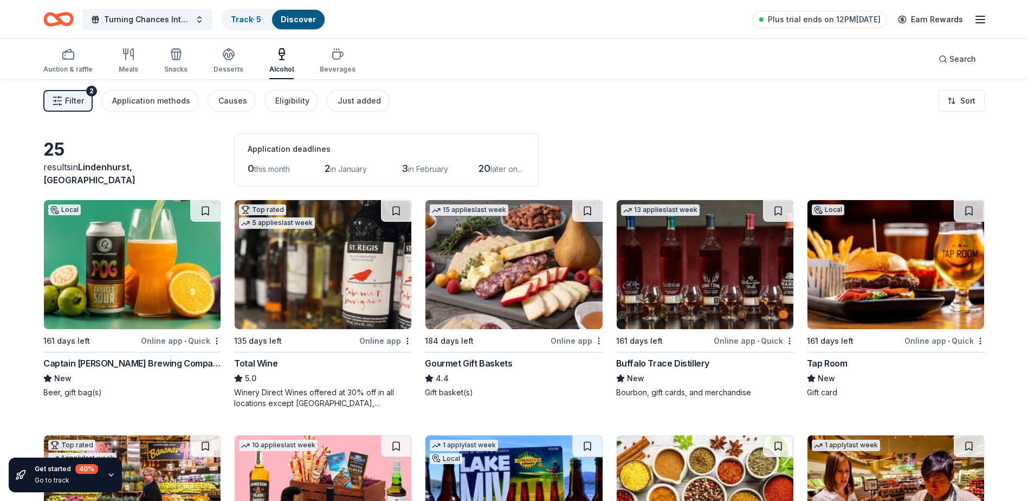
click at [274, 62] on div "Alcohol" at bounding box center [281, 61] width 24 height 26
click at [127, 62] on div "Meals" at bounding box center [129, 61] width 20 height 26
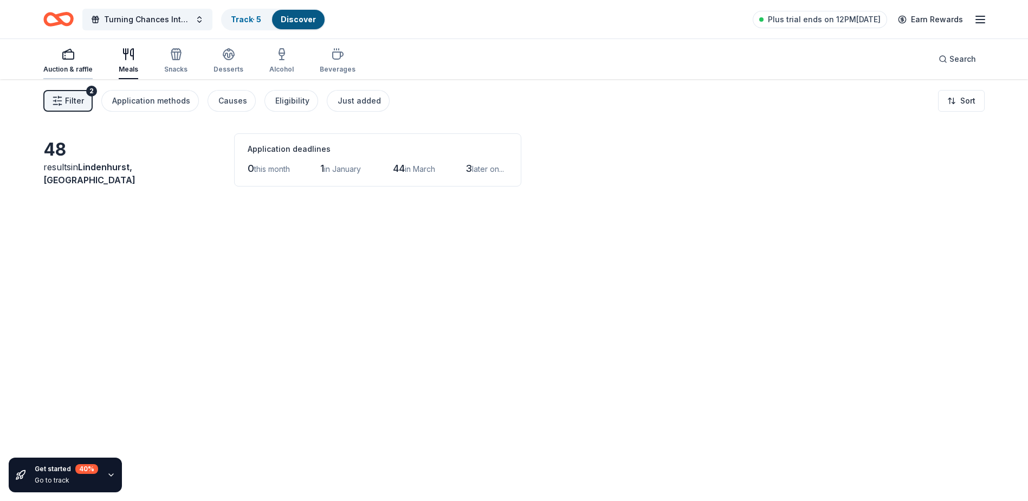
click at [73, 54] on rect "button" at bounding box center [68, 55] width 11 height 7
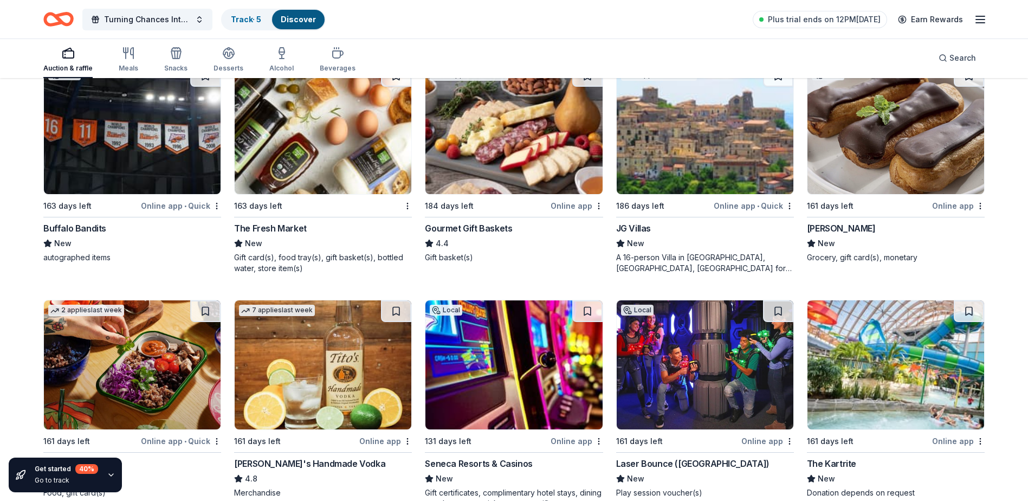
scroll to position [2029, 0]
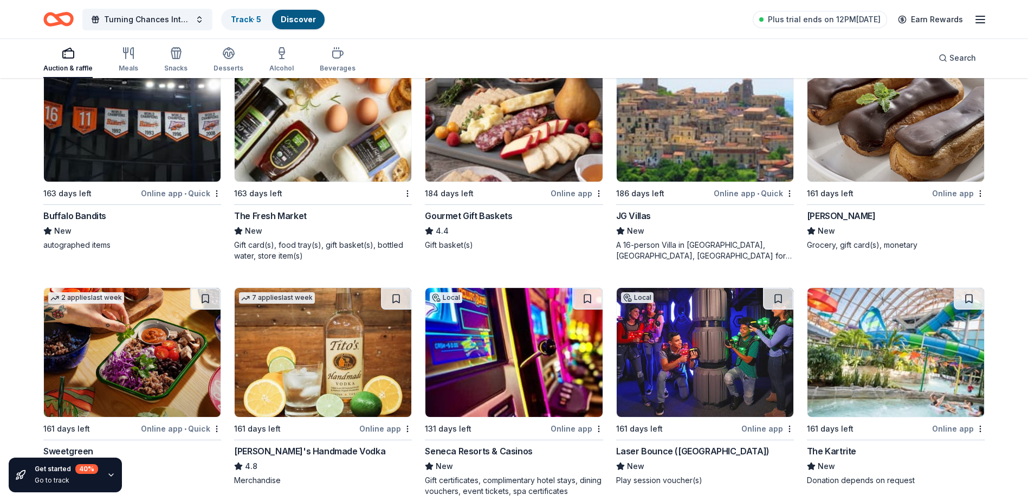
click at [292, 366] on img at bounding box center [323, 352] width 177 height 129
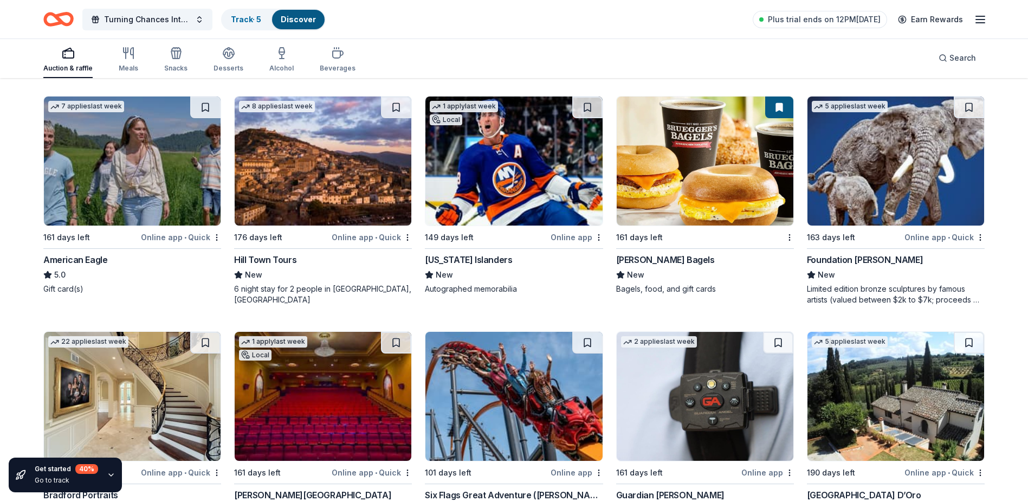
scroll to position [1379, 0]
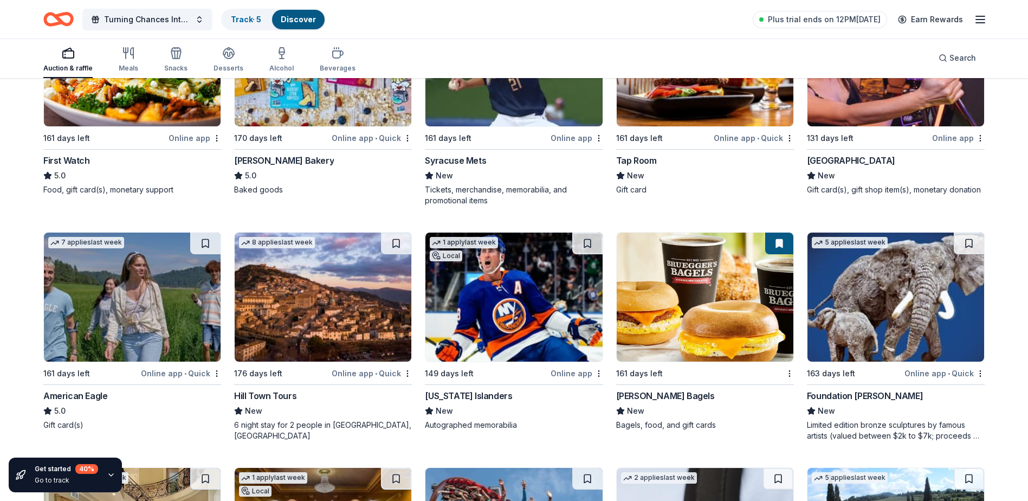
click at [70, 12] on icon "Home" at bounding box center [58, 19] width 30 height 25
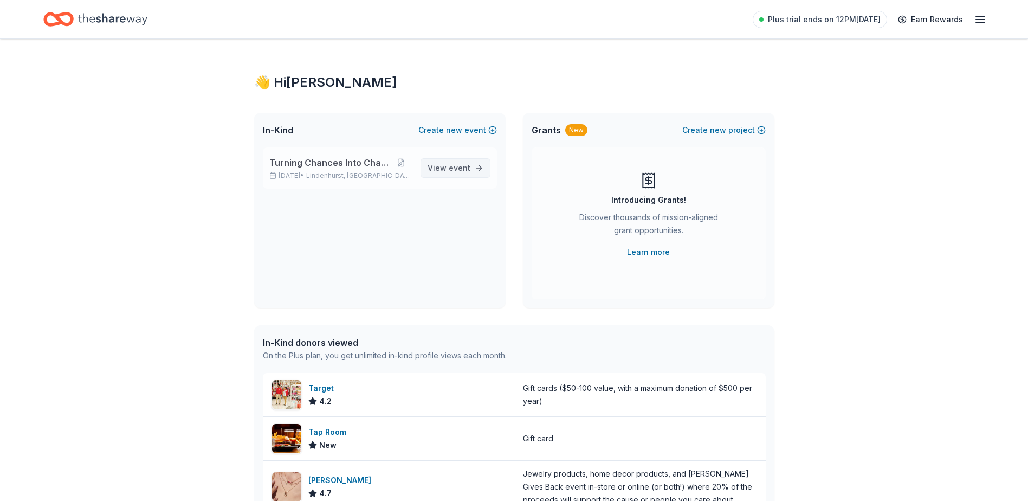
click at [461, 165] on span "event" at bounding box center [460, 167] width 22 height 9
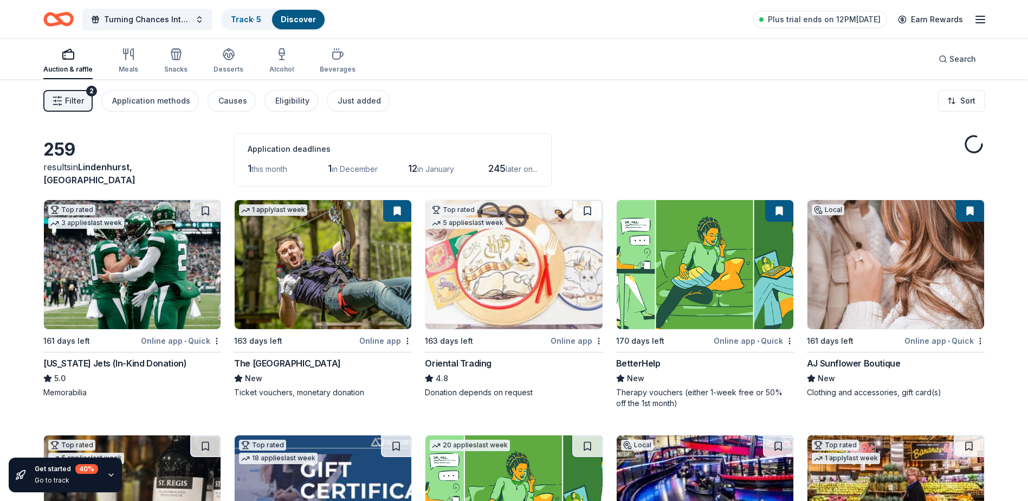
click at [979, 18] on icon "button" at bounding box center [980, 19] width 13 height 13
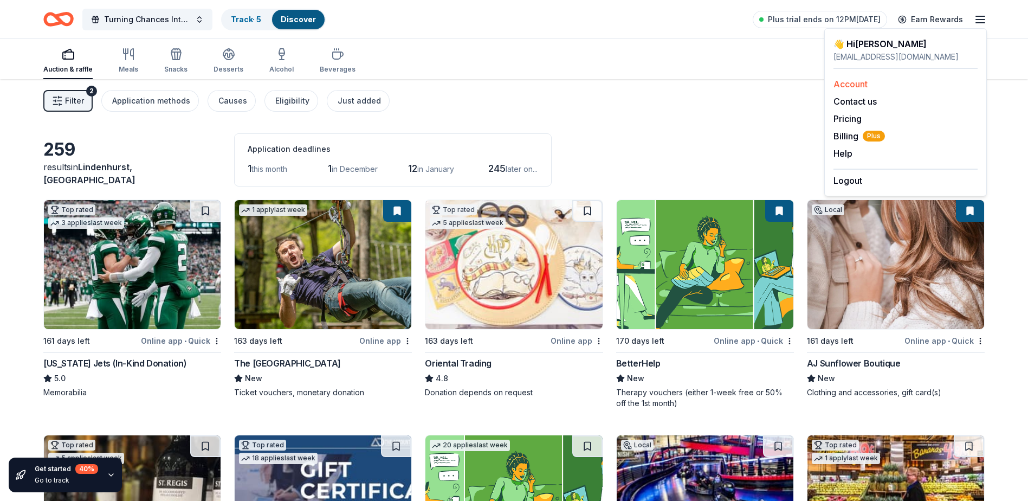
click at [845, 84] on link "Account" at bounding box center [851, 84] width 34 height 11
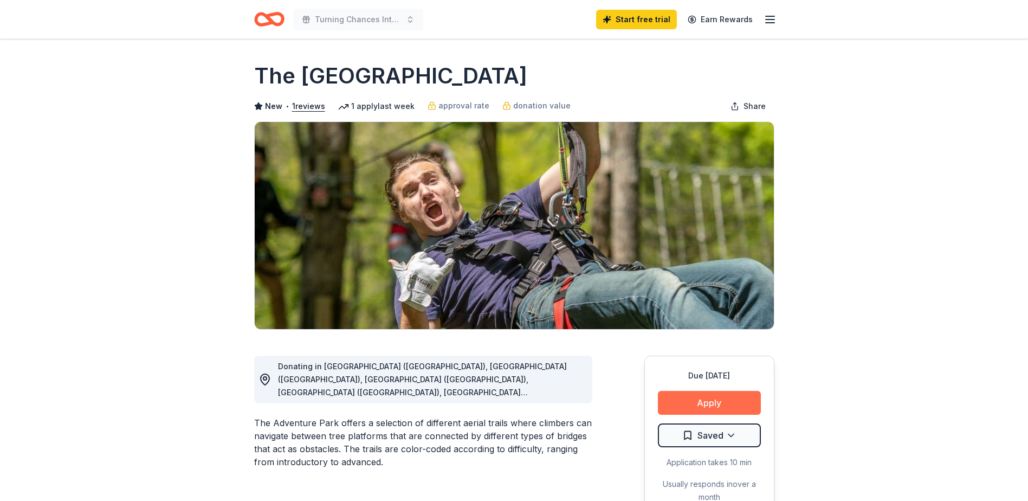
click at [720, 395] on button "Apply" at bounding box center [709, 403] width 103 height 24
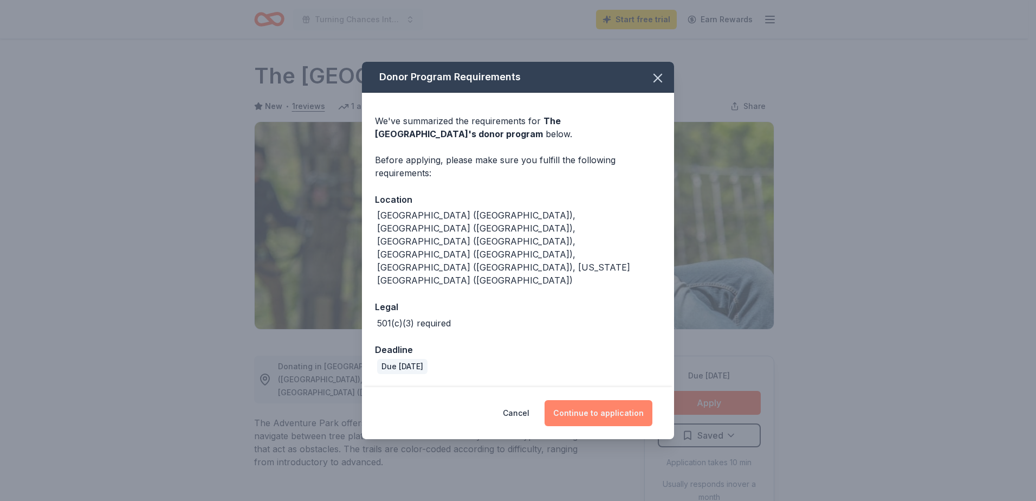
click at [610, 400] on button "Continue to application" at bounding box center [599, 413] width 108 height 26
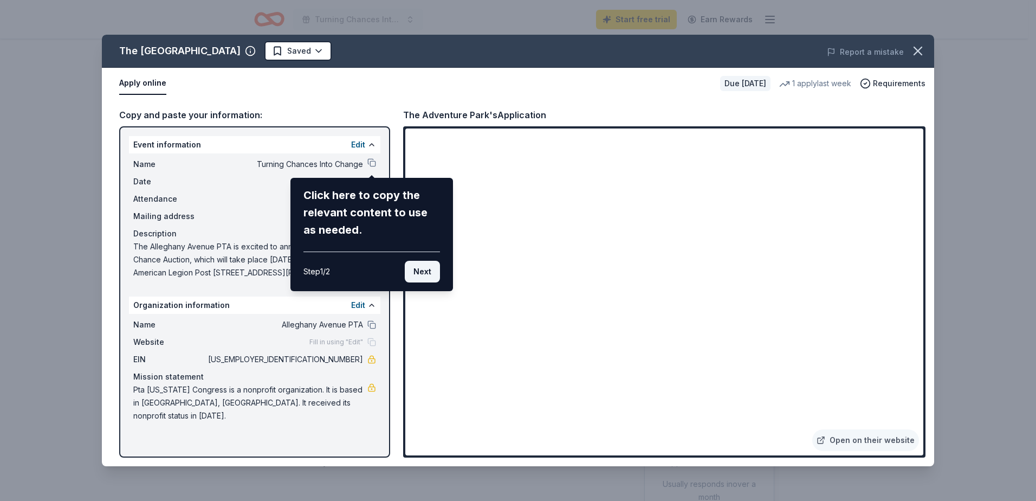
click at [425, 268] on button "Next" at bounding box center [422, 272] width 35 height 22
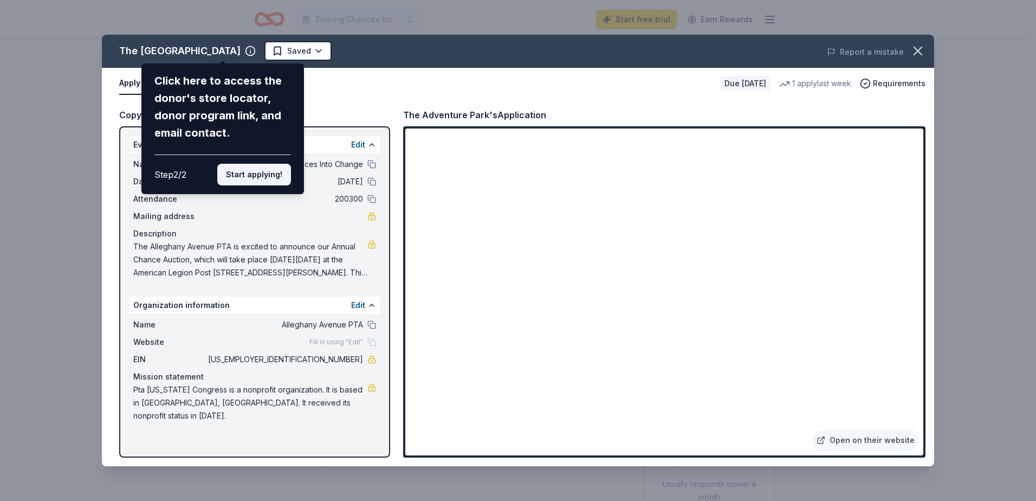
click at [248, 178] on button "Start applying!" at bounding box center [254, 175] width 74 height 22
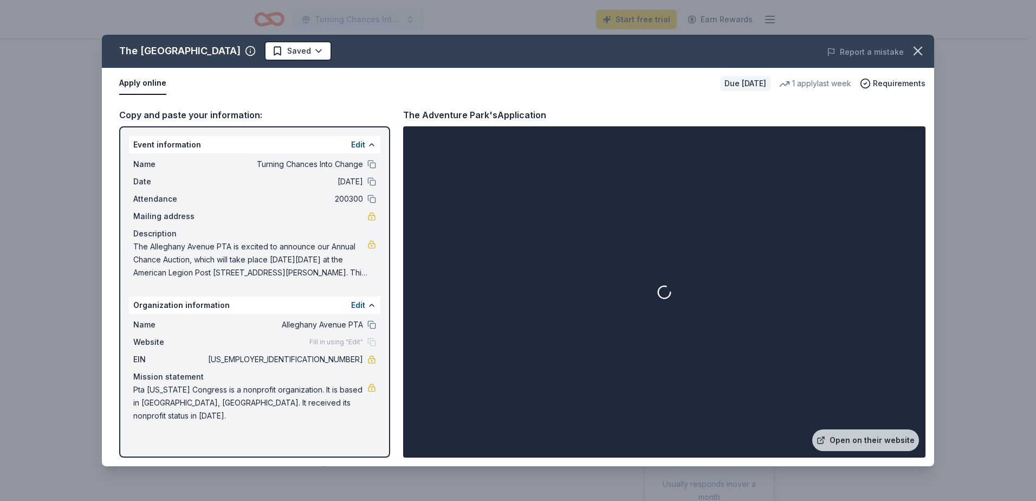
click at [373, 198] on button at bounding box center [371, 199] width 9 height 9
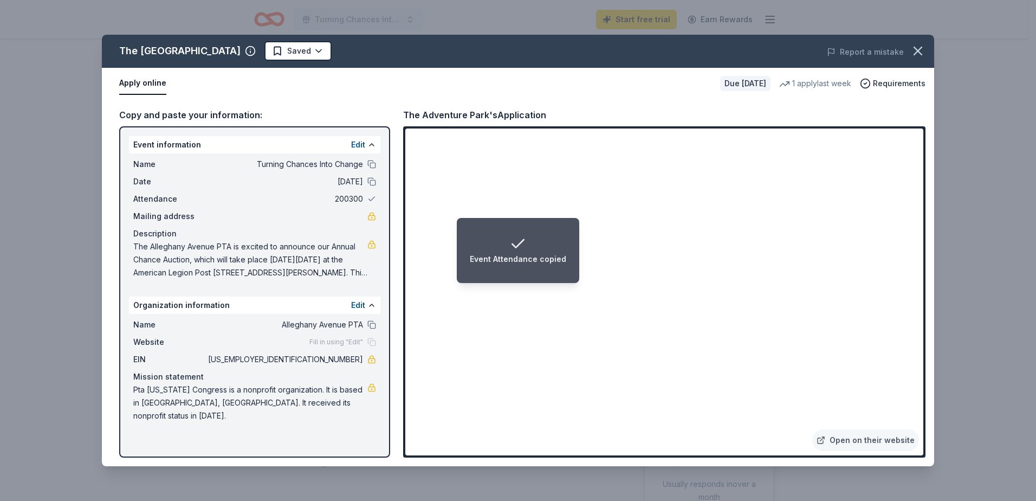
click at [358, 197] on span "200300" at bounding box center [284, 198] width 157 height 13
click at [358, 140] on button "Edit" at bounding box center [358, 144] width 14 height 13
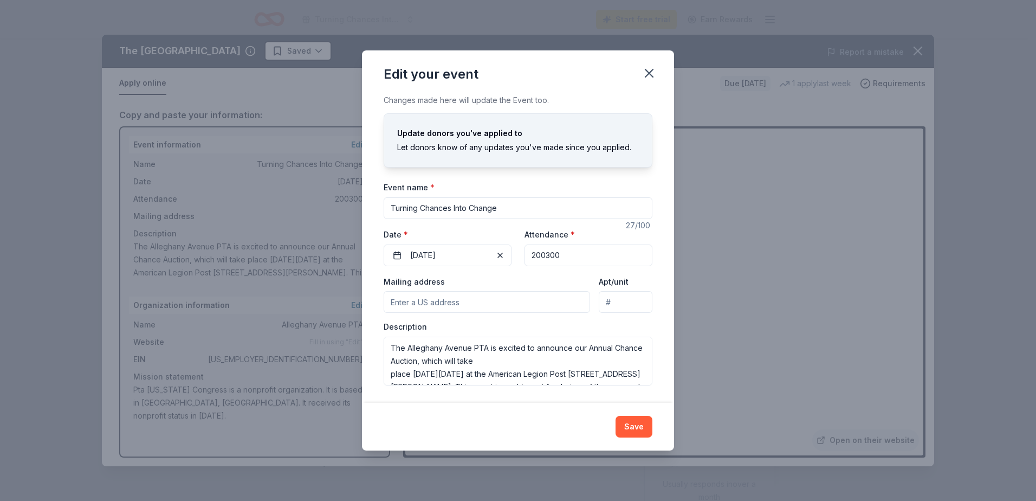
click at [503, 301] on input "Mailing address" at bounding box center [487, 302] width 206 height 22
type input "250 South Alleghany Avenue, Lindenhurst, NY, 11757"
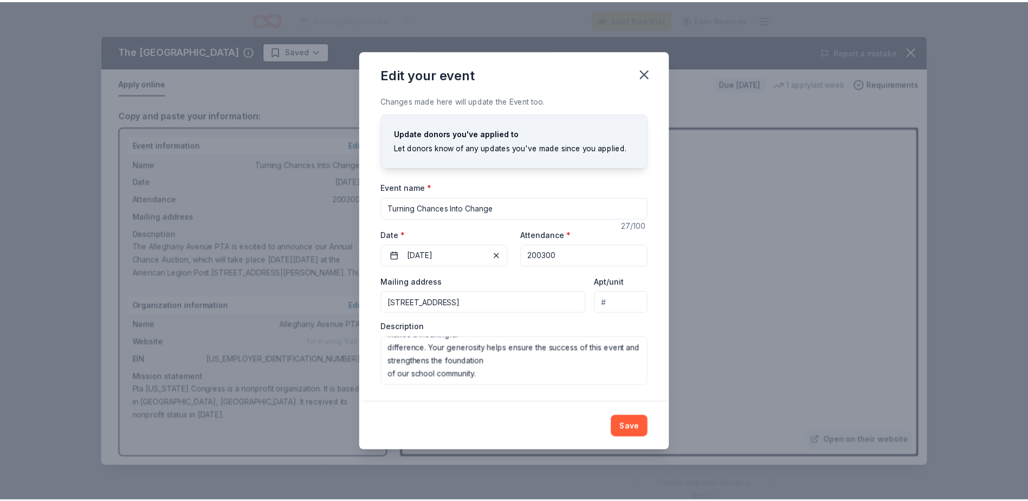
scroll to position [260, 0]
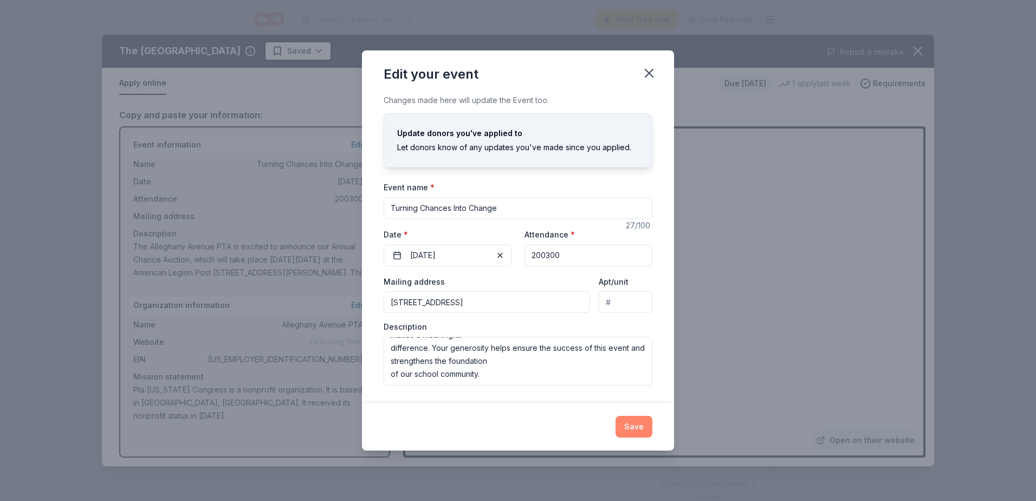
click at [632, 421] on button "Save" at bounding box center [634, 427] width 37 height 22
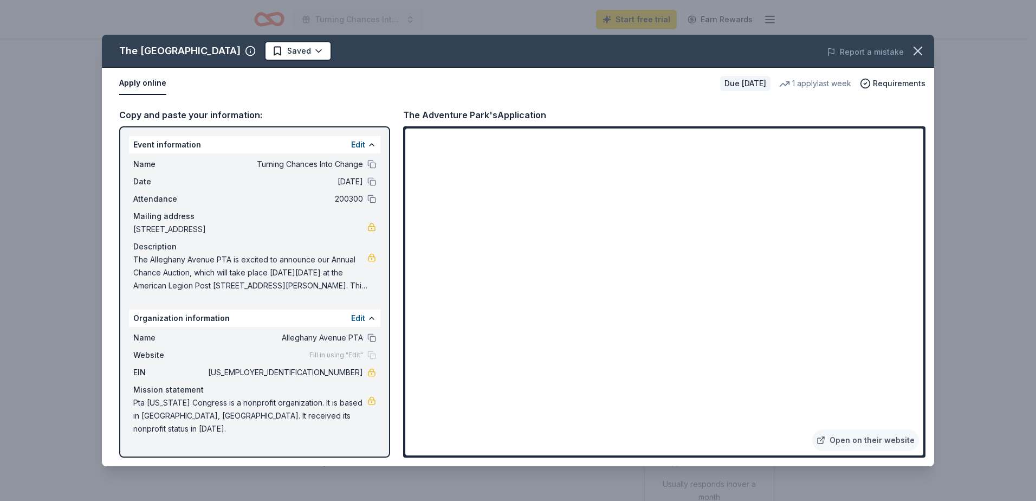
click at [349, 196] on span "200300" at bounding box center [284, 198] width 157 height 13
click at [925, 51] on icon "button" at bounding box center [918, 50] width 15 height 15
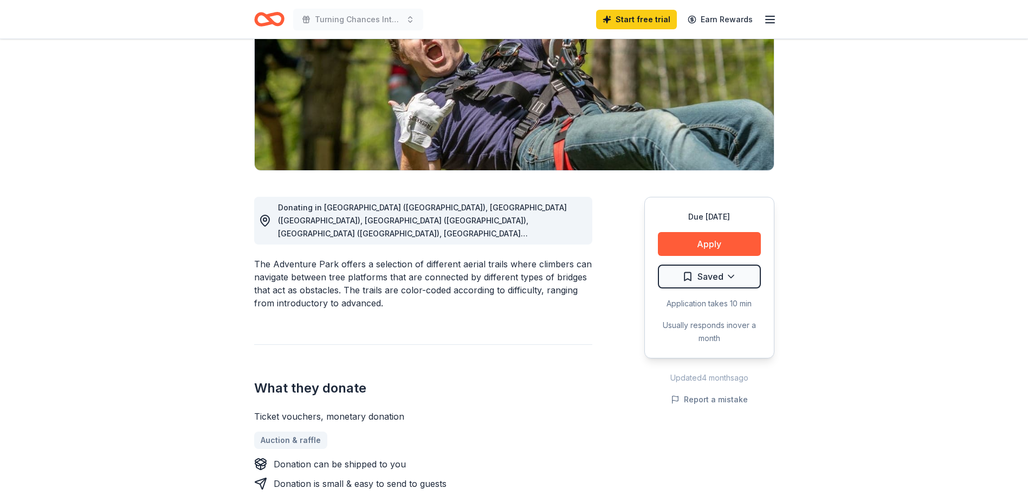
scroll to position [0, 0]
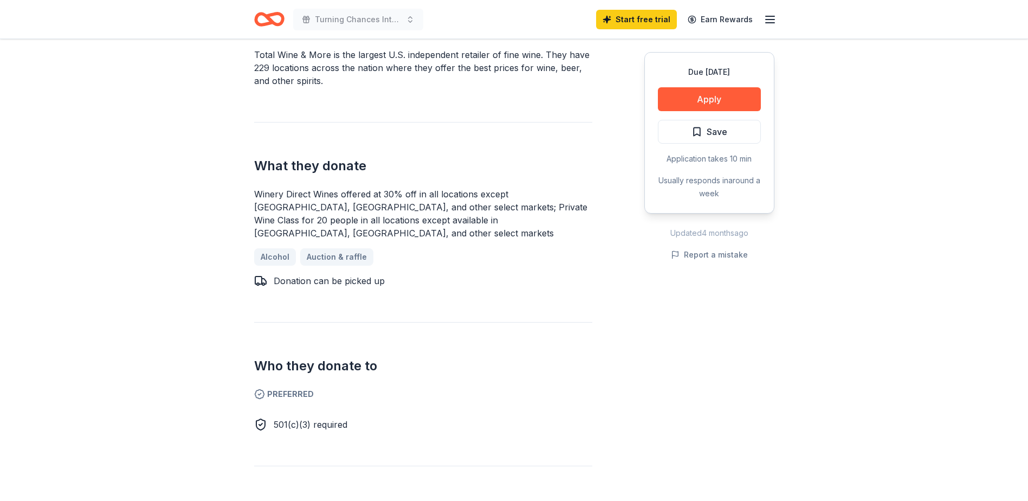
scroll to position [217, 0]
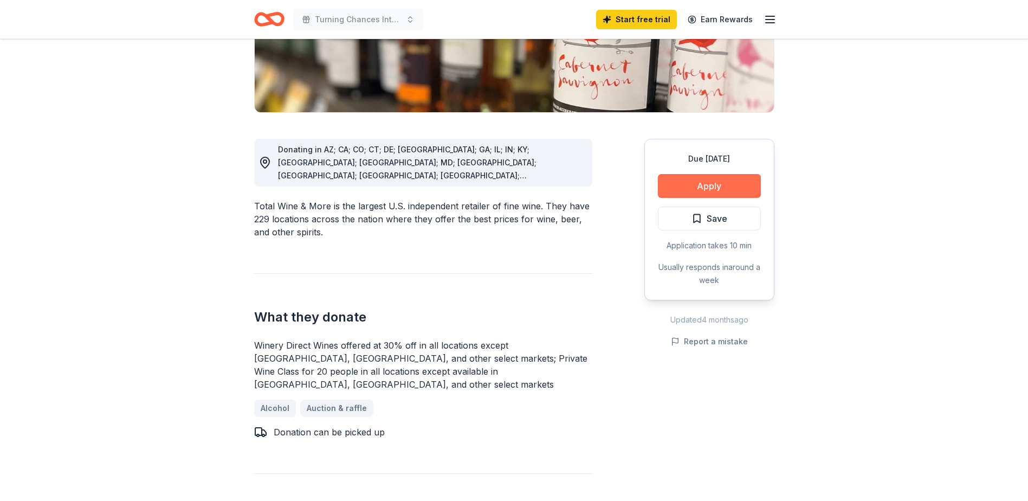
click at [719, 189] on button "Apply" at bounding box center [709, 186] width 103 height 24
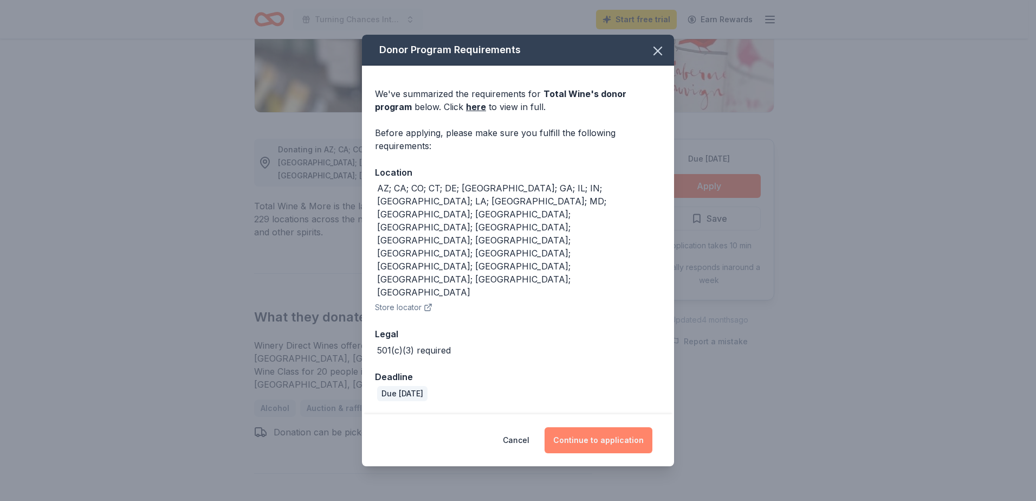
click at [624, 427] on button "Continue to application" at bounding box center [599, 440] width 108 height 26
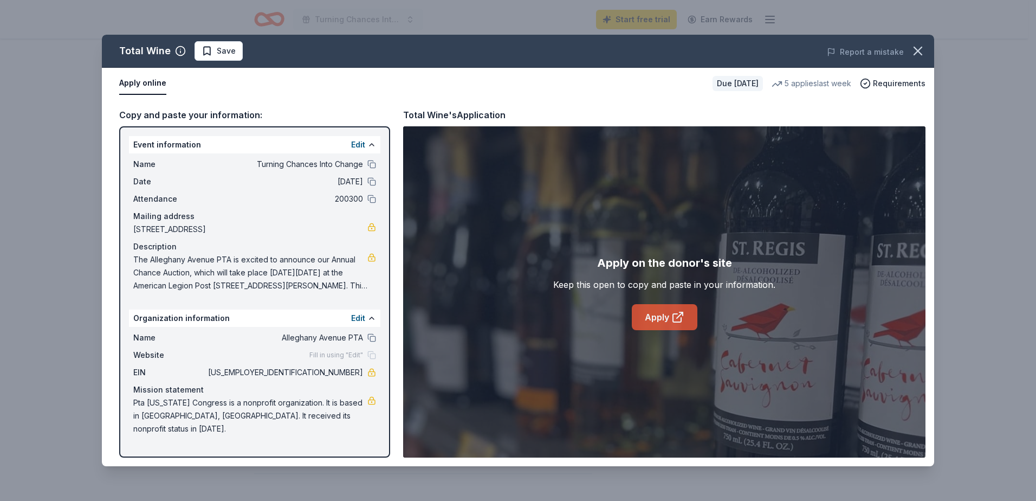
click at [665, 315] on link "Apply" at bounding box center [665, 317] width 66 height 26
drag, startPoint x: 318, startPoint y: 371, endPoint x: 343, endPoint y: 372, distance: 24.4
click at [343, 372] on span "23-7035558" at bounding box center [284, 372] width 157 height 13
click at [915, 45] on icon "button" at bounding box center [918, 50] width 15 height 15
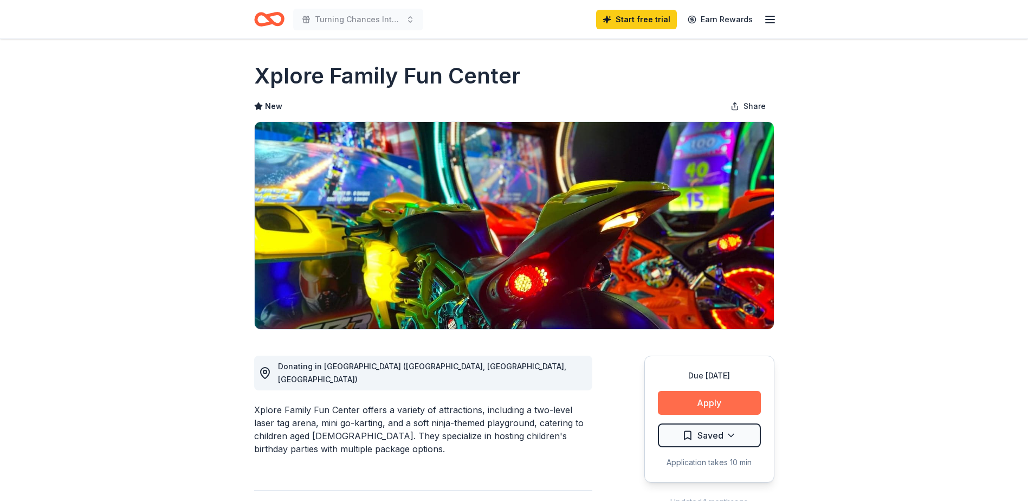
click at [721, 396] on button "Apply" at bounding box center [709, 403] width 103 height 24
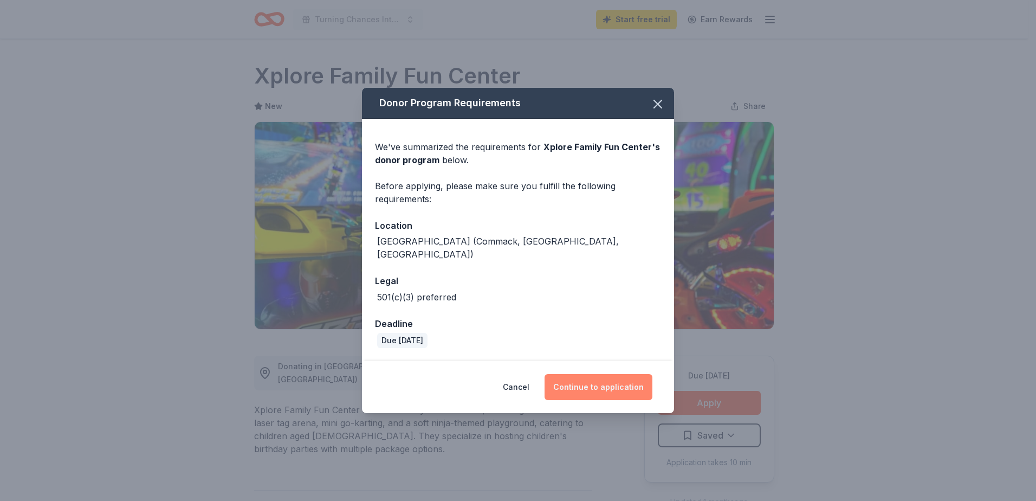
click at [605, 374] on button "Continue to application" at bounding box center [599, 387] width 108 height 26
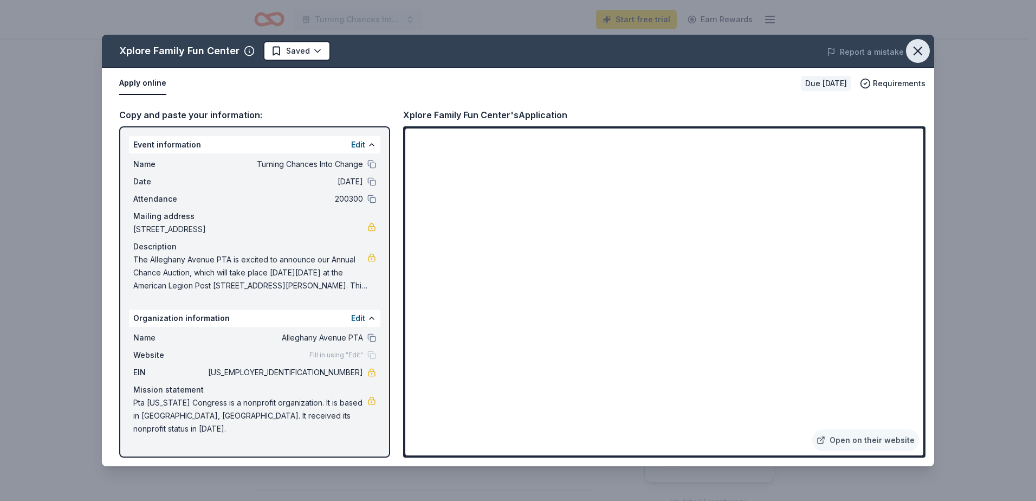
click at [922, 51] on icon "button" at bounding box center [918, 50] width 15 height 15
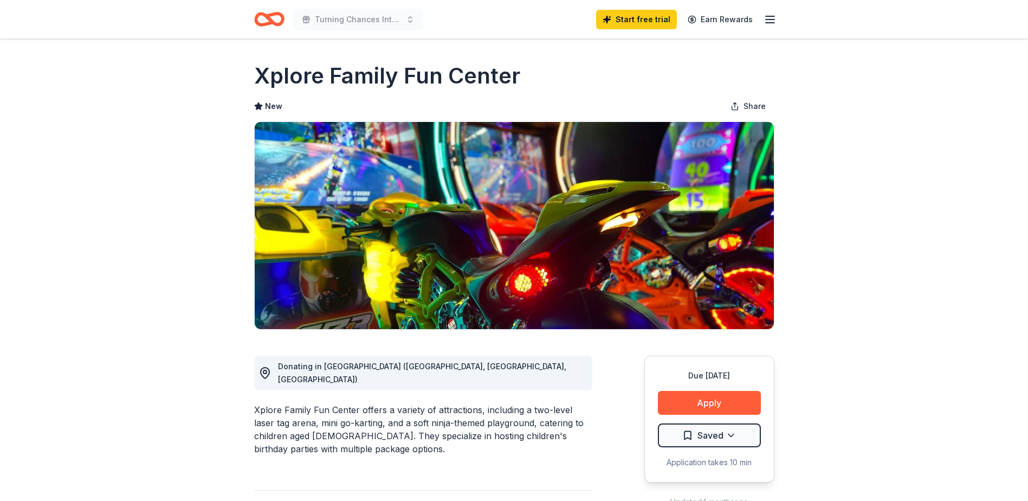
click at [769, 21] on icon "button" at bounding box center [770, 19] width 13 height 13
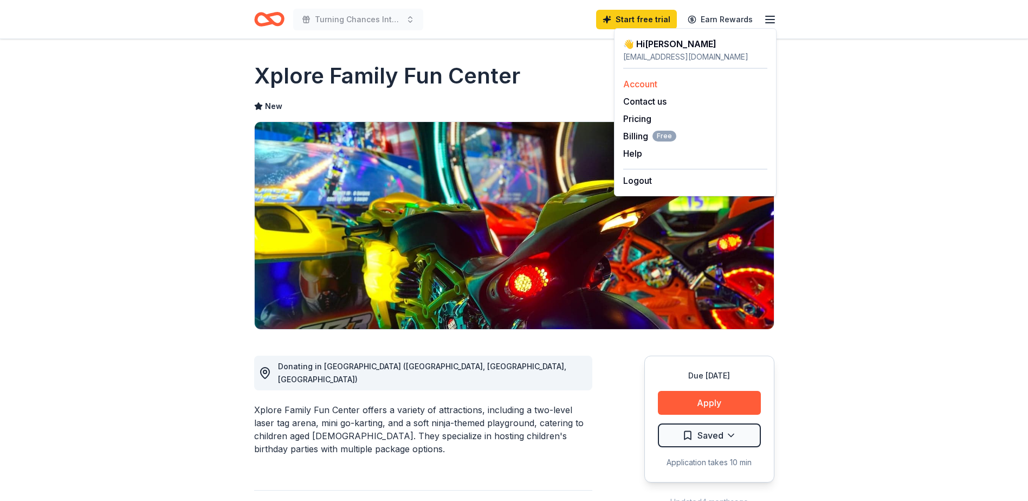
click at [665, 85] on div "Account" at bounding box center [695, 84] width 144 height 13
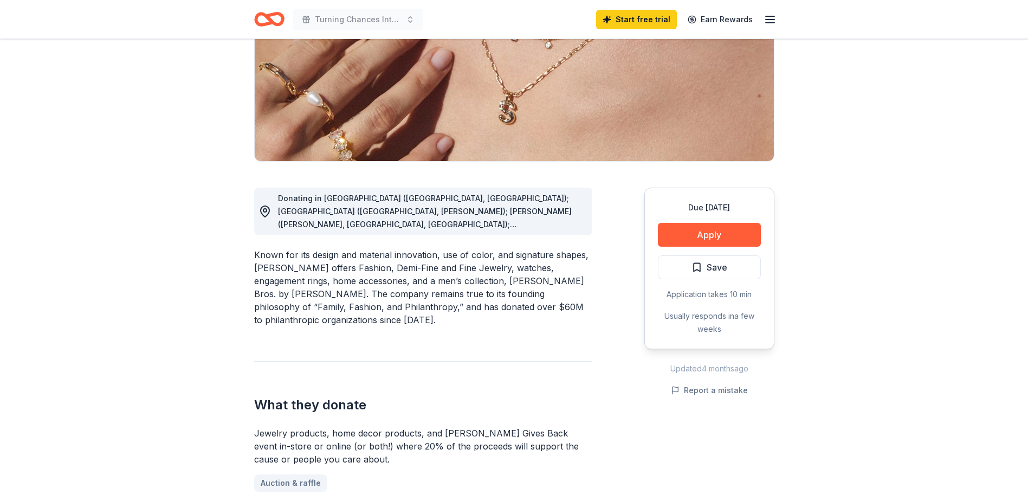
scroll to position [108, 0]
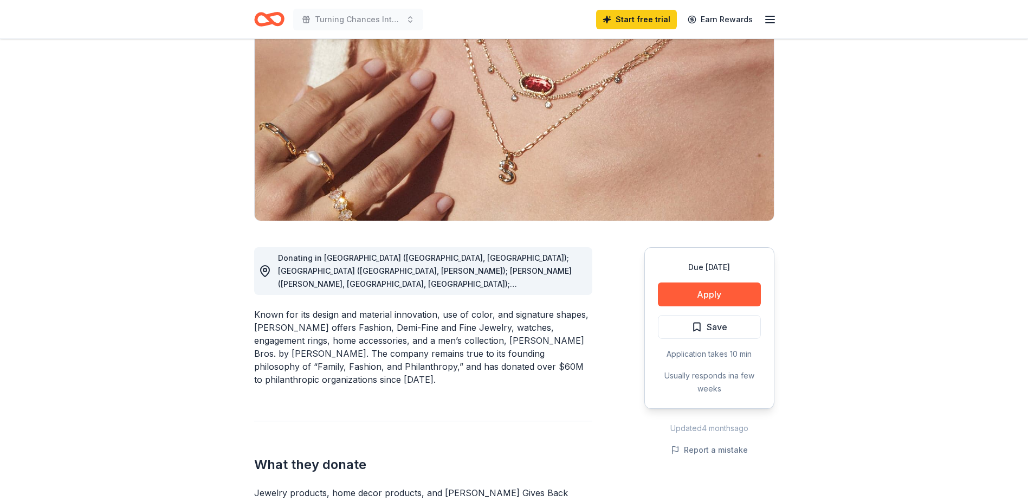
click at [548, 280] on span "Donating in [GEOGRAPHIC_DATA] ([GEOGRAPHIC_DATA], [GEOGRAPHIC_DATA]); [GEOGRAPH…" at bounding box center [425, 394] width 294 height 282
click at [262, 271] on icon at bounding box center [265, 270] width 13 height 13
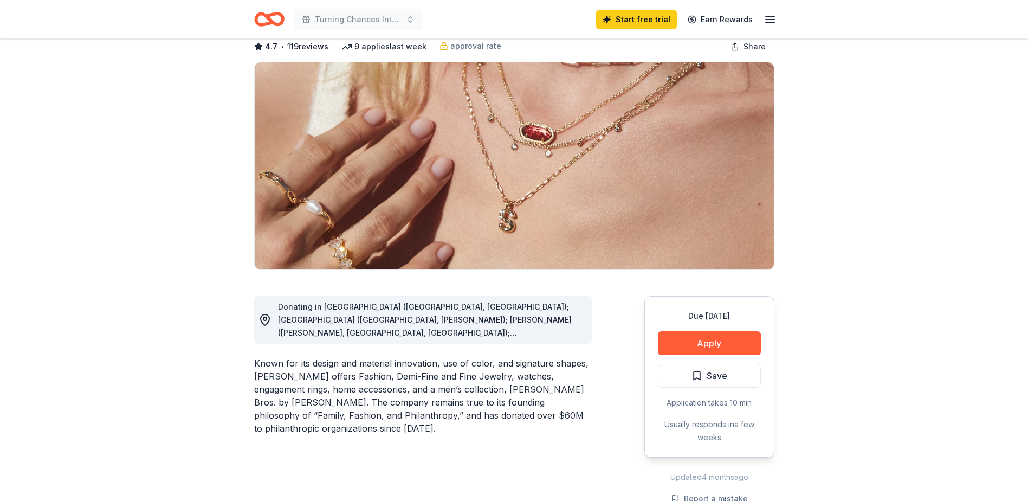
scroll to position [54, 0]
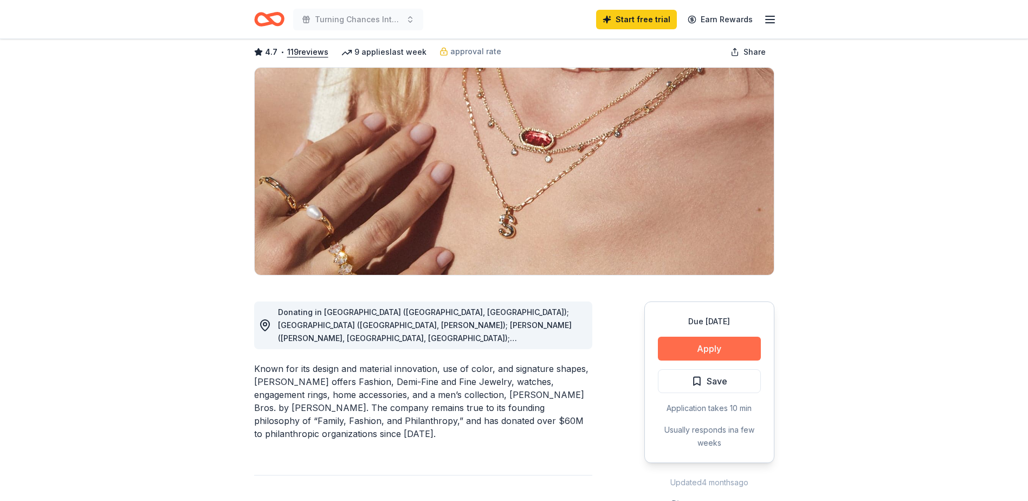
click at [685, 347] on button "Apply" at bounding box center [709, 349] width 103 height 24
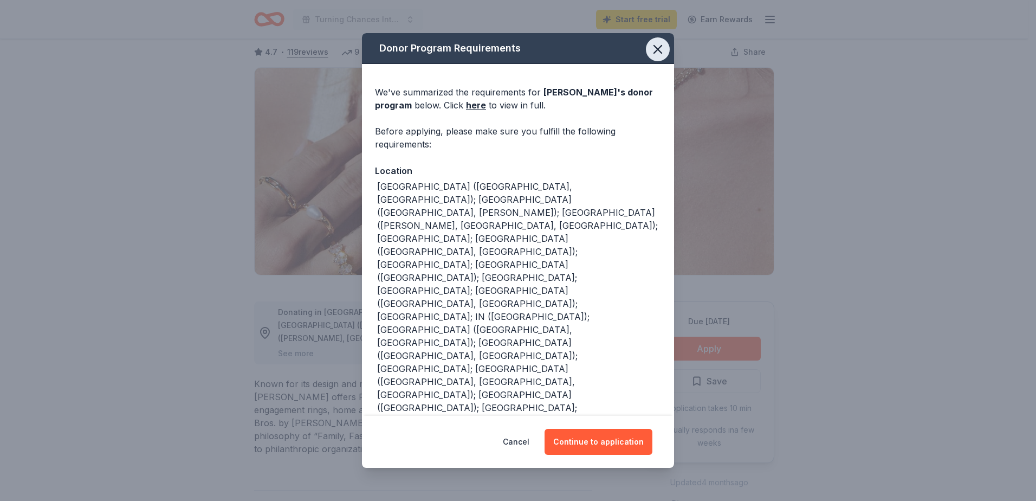
click at [654, 50] on icon "button" at bounding box center [658, 50] width 8 height 8
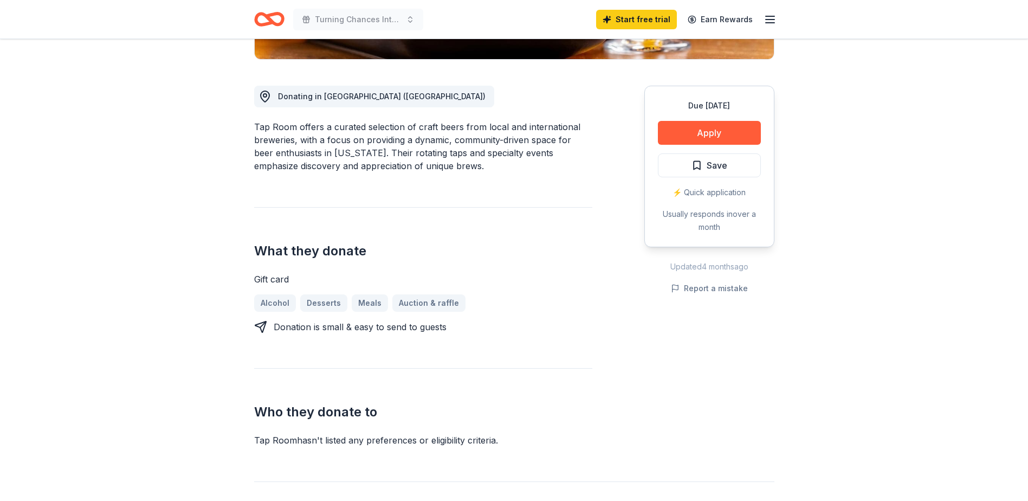
scroll to position [163, 0]
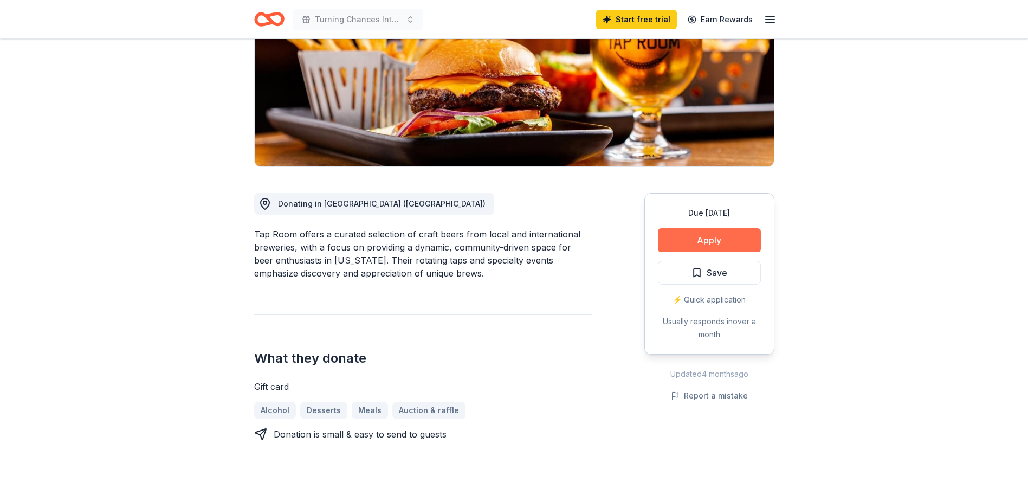
click at [710, 244] on button "Apply" at bounding box center [709, 240] width 103 height 24
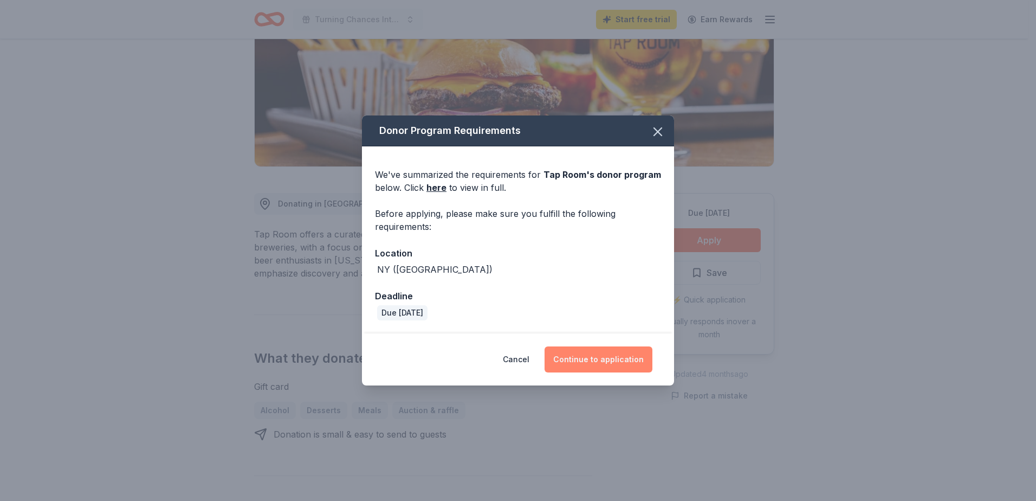
click at [602, 353] on button "Continue to application" at bounding box center [599, 359] width 108 height 26
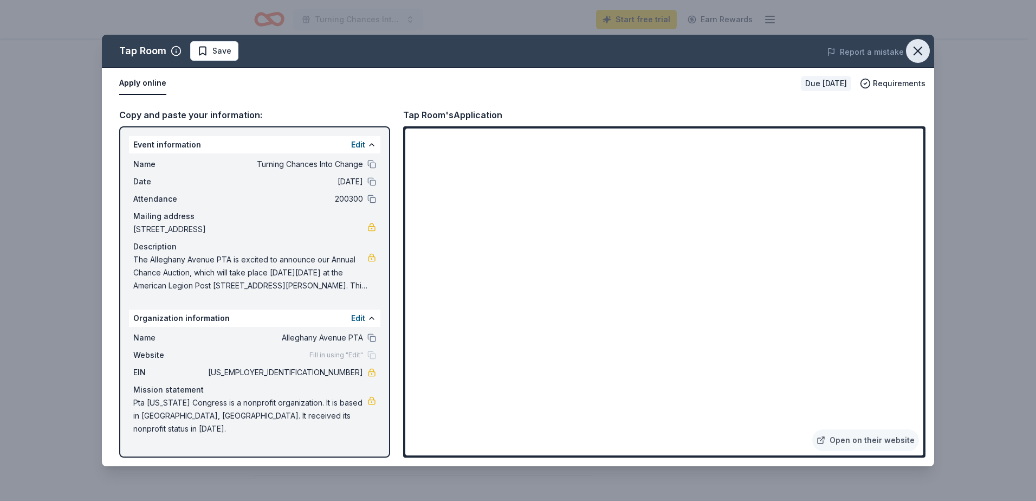
click at [920, 51] on icon "button" at bounding box center [918, 50] width 15 height 15
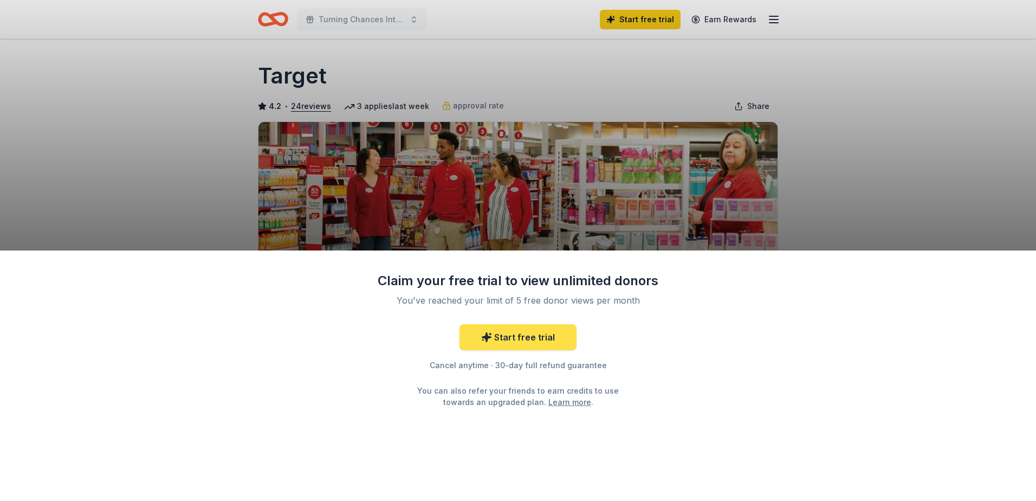
click at [552, 341] on link "Start free trial" at bounding box center [518, 337] width 117 height 26
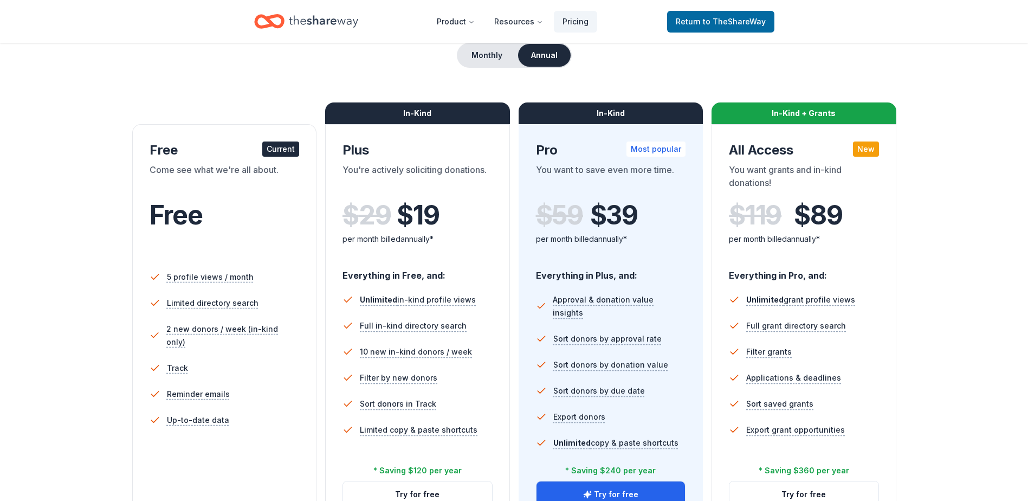
scroll to position [163, 0]
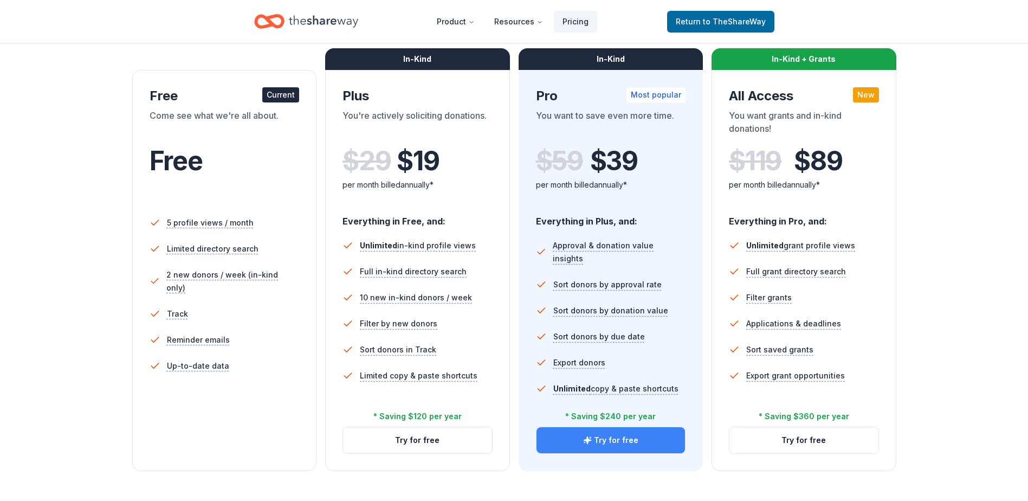
click at [629, 442] on button "Try for free" at bounding box center [611, 440] width 149 height 26
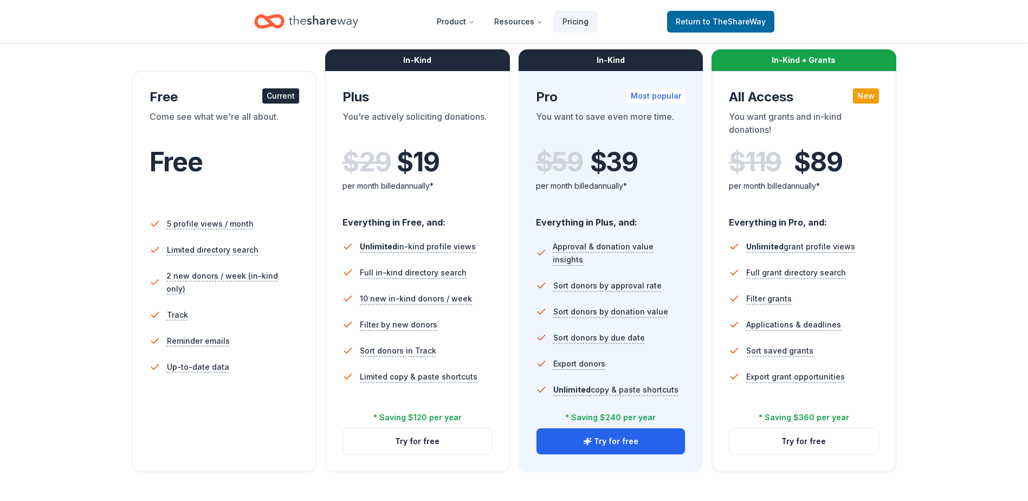
scroll to position [163, 0]
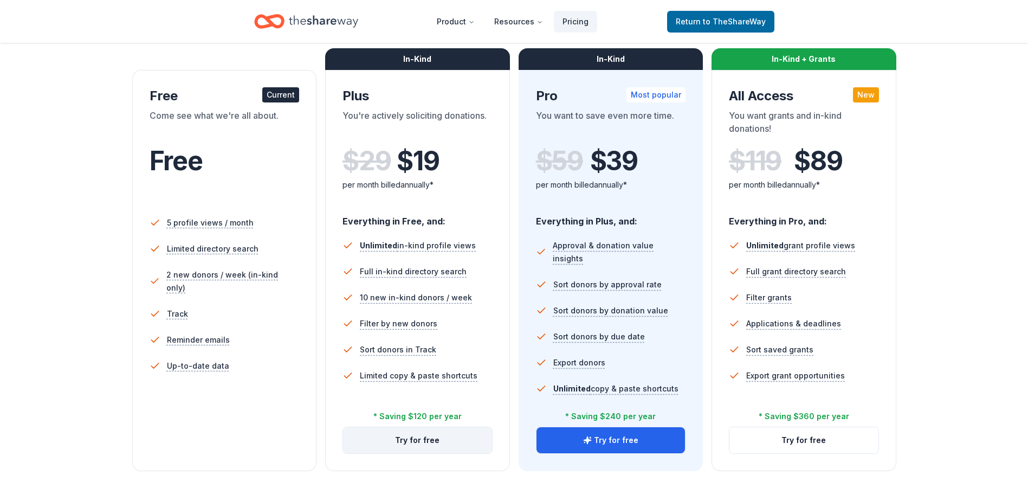
click at [416, 438] on button "Try for free" at bounding box center [417, 440] width 149 height 26
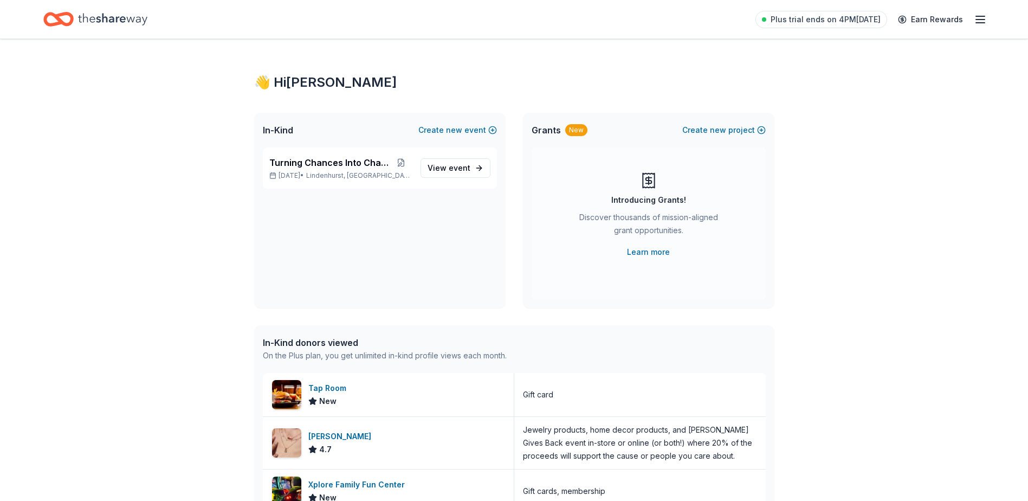
click at [981, 18] on icon "button" at bounding box center [980, 19] width 13 height 13
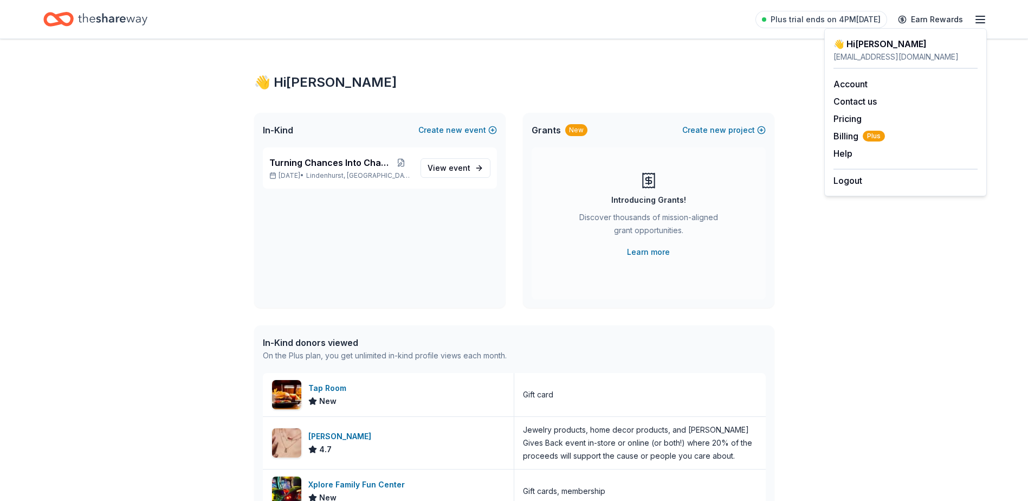
click at [847, 243] on div "👋 Hi [PERSON_NAME] In-Kind Create new event Turning Chances Into Change [DATE] …" at bounding box center [514, 417] width 1028 height 757
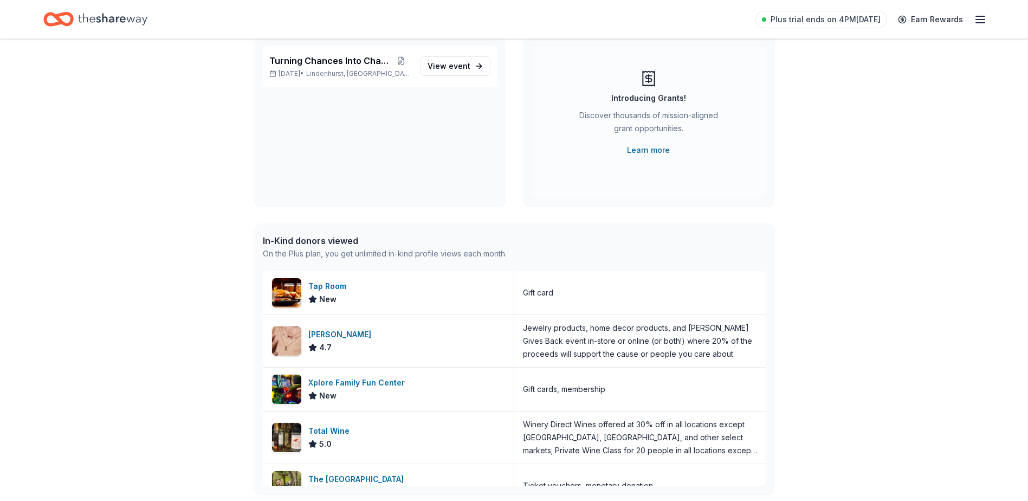
click at [885, 263] on div "👋 Hi [PERSON_NAME] In-Kind Create new event Turning Chances Into Change [DATE] …" at bounding box center [514, 315] width 1028 height 757
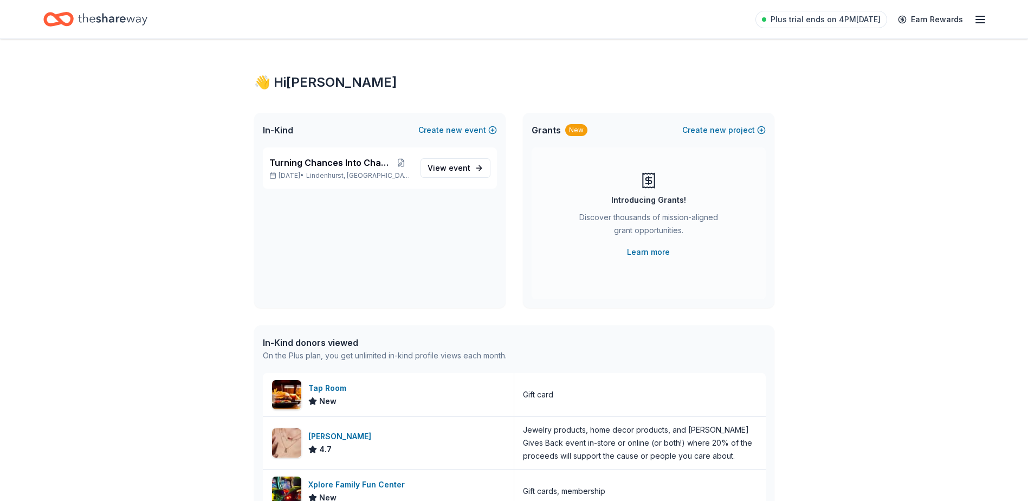
click at [138, 21] on icon "Home" at bounding box center [112, 19] width 69 height 22
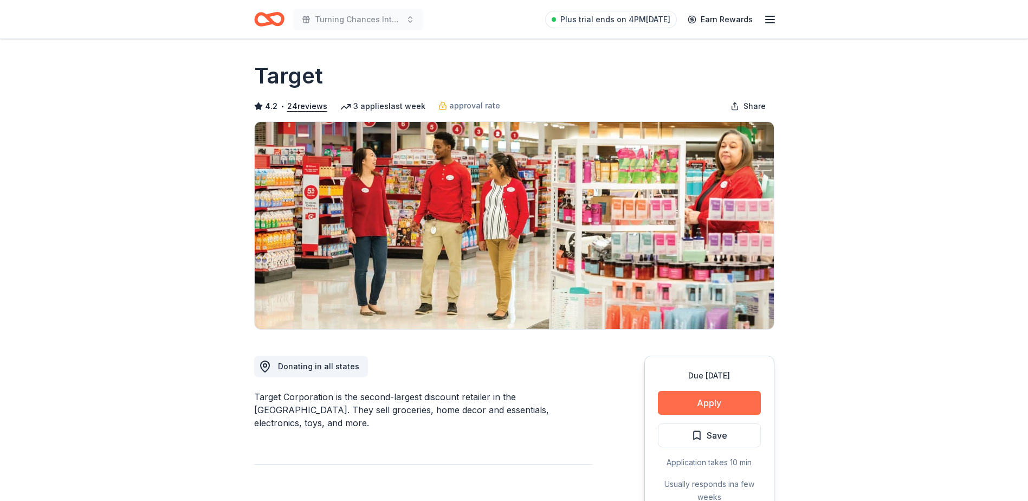
click at [703, 398] on button "Apply" at bounding box center [709, 403] width 103 height 24
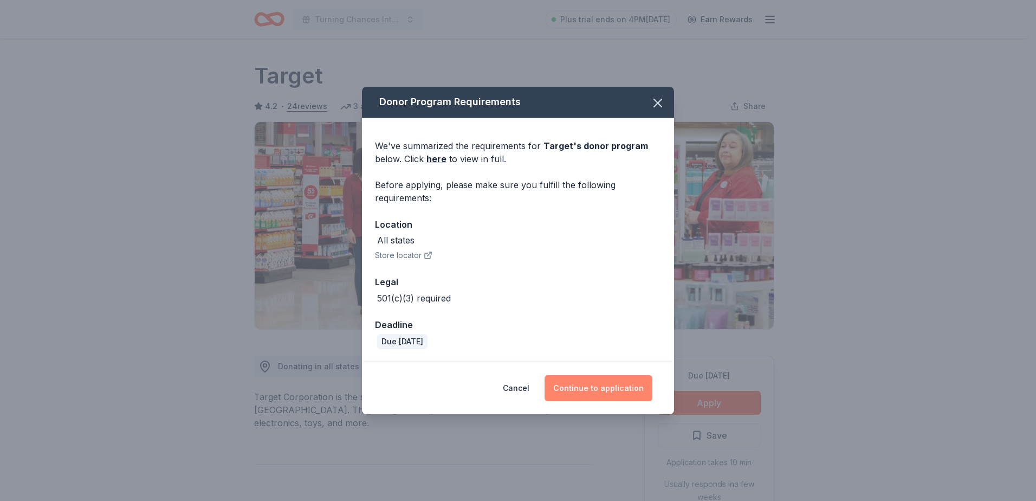
click at [635, 392] on button "Continue to application" at bounding box center [599, 388] width 108 height 26
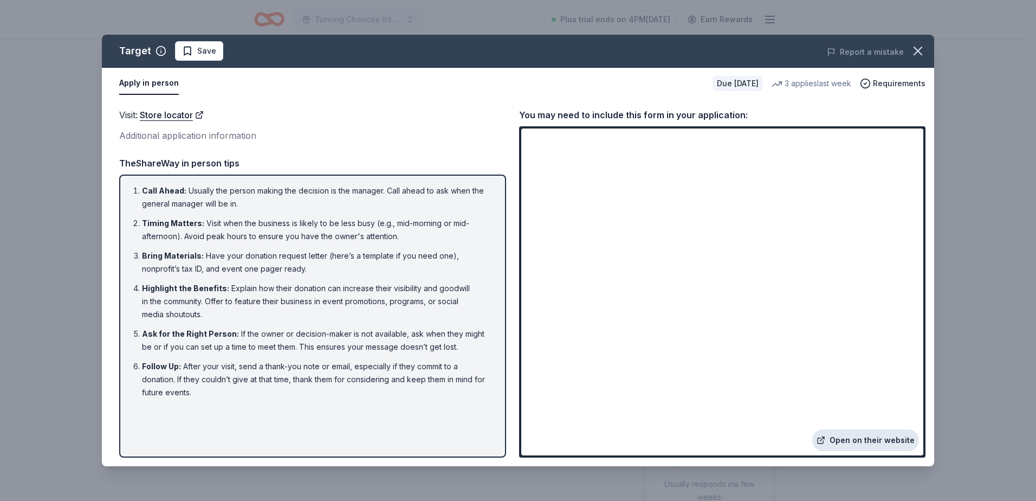
click at [881, 439] on link "Open on their website" at bounding box center [865, 440] width 107 height 22
click at [917, 55] on icon "button" at bounding box center [918, 50] width 15 height 15
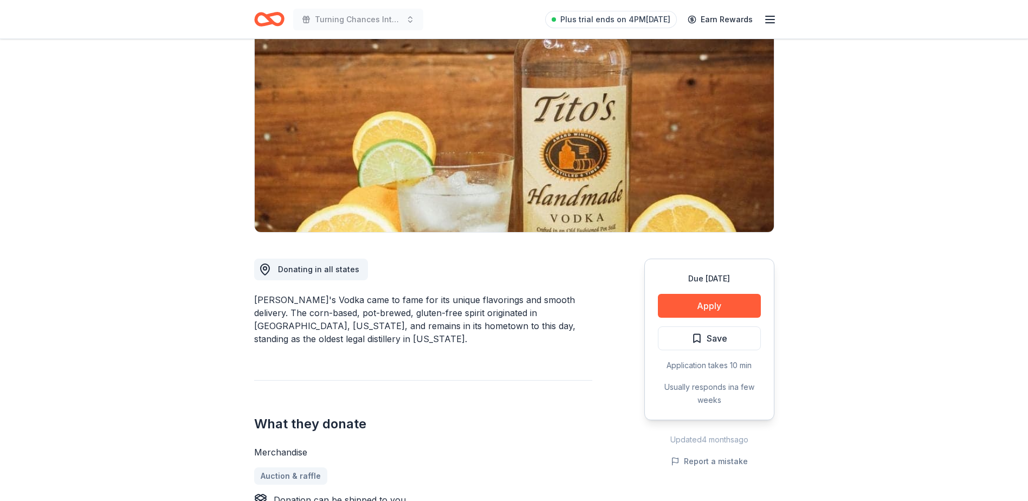
scroll to position [163, 0]
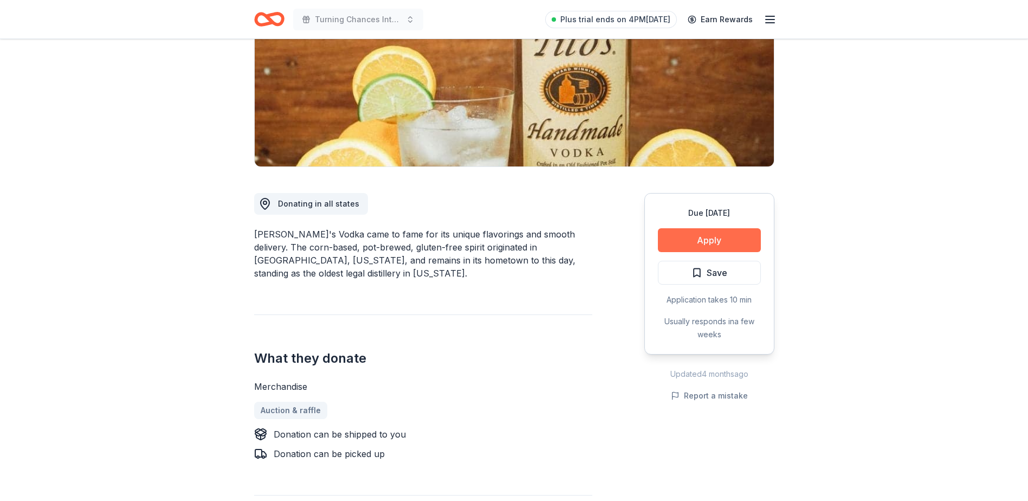
click at [739, 238] on button "Apply" at bounding box center [709, 240] width 103 height 24
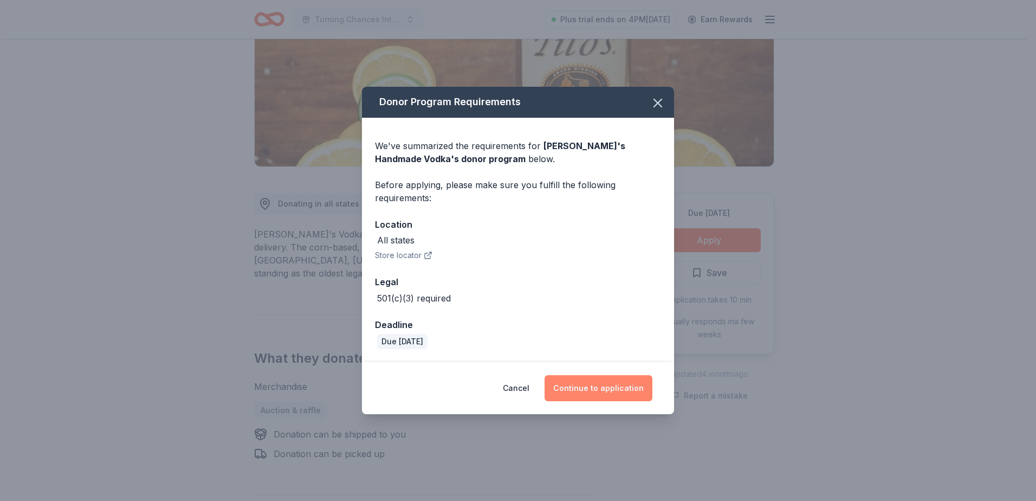
click at [632, 376] on button "Continue to application" at bounding box center [599, 388] width 108 height 26
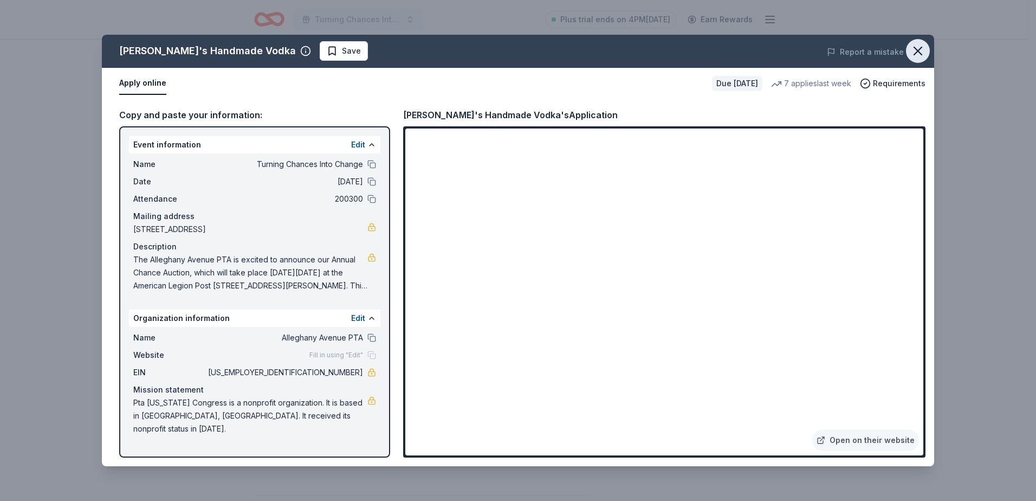
click at [921, 49] on icon "button" at bounding box center [918, 50] width 15 height 15
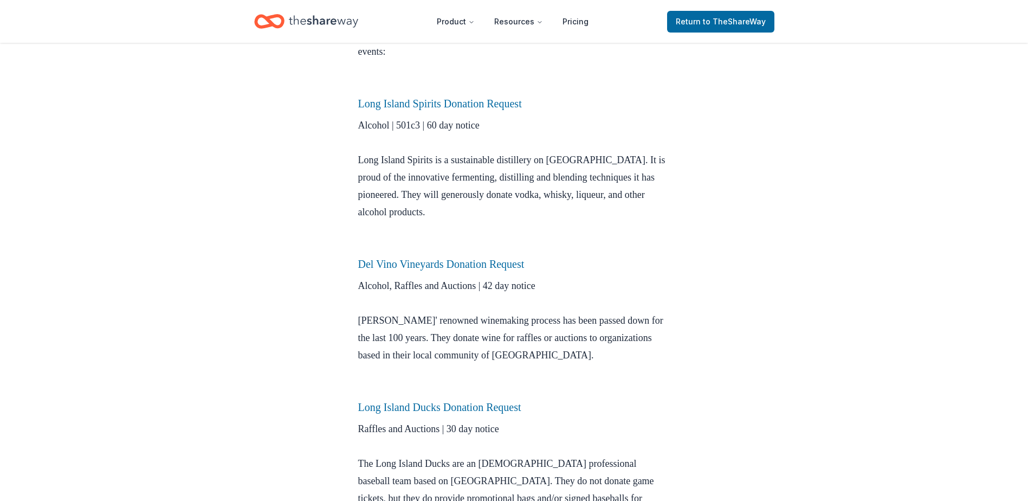
scroll to position [379, 0]
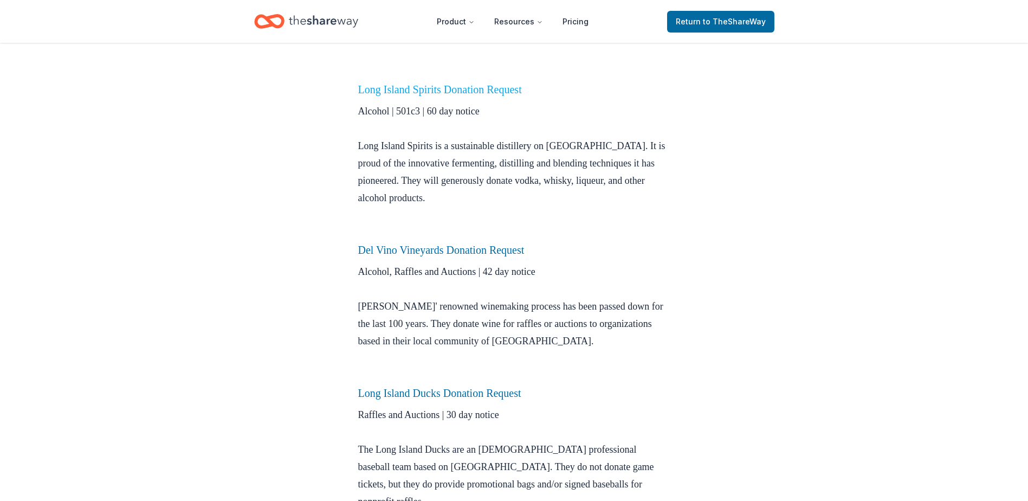
click at [477, 87] on link "Long Island Spirits Donation Request" at bounding box center [440, 89] width 164 height 12
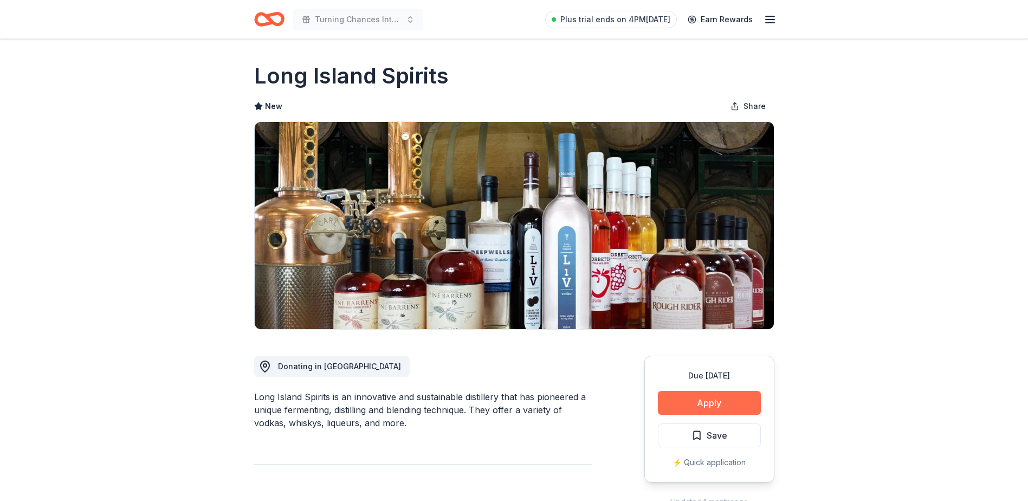
click at [722, 397] on button "Apply" at bounding box center [709, 403] width 103 height 24
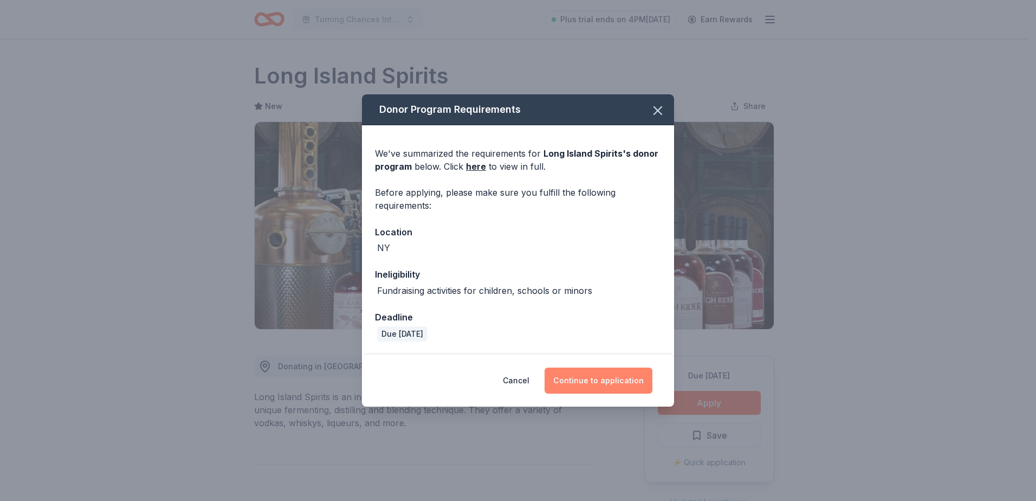
click at [597, 370] on button "Continue to application" at bounding box center [599, 380] width 108 height 26
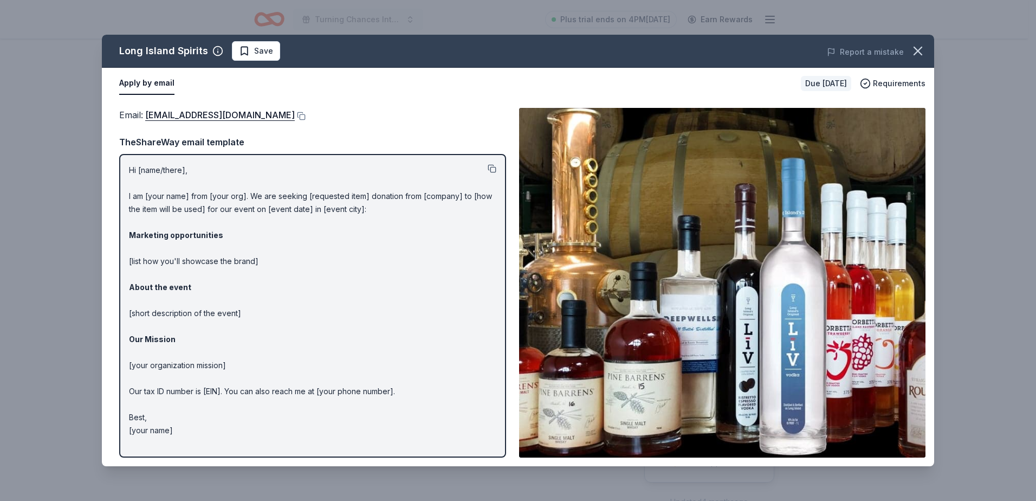
click at [491, 169] on button at bounding box center [492, 168] width 9 height 9
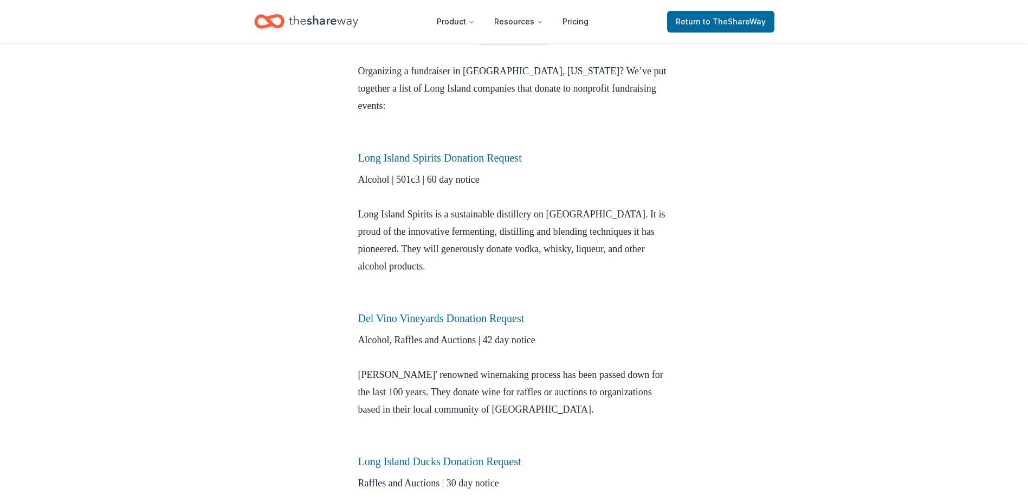
scroll to position [379, 0]
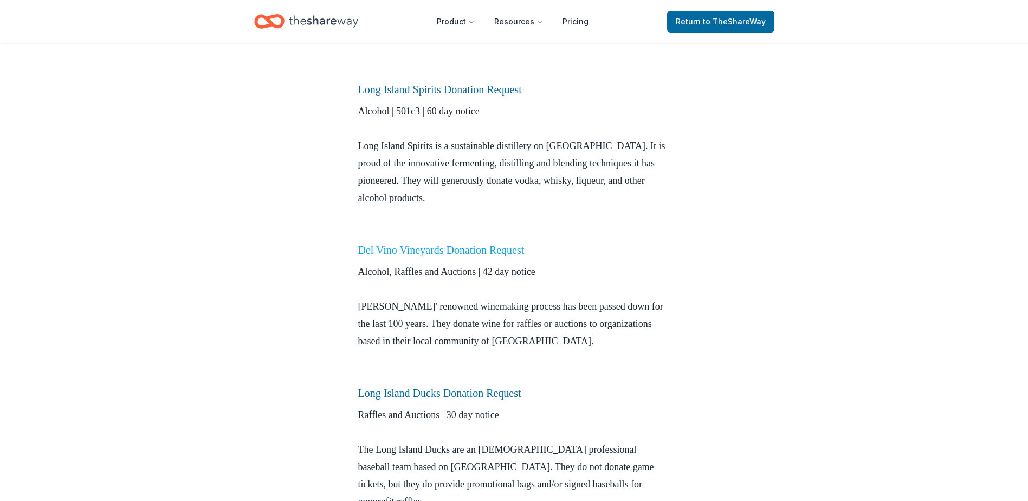
click at [488, 248] on link "Del Vino Vineyards Donation Request" at bounding box center [441, 250] width 166 height 12
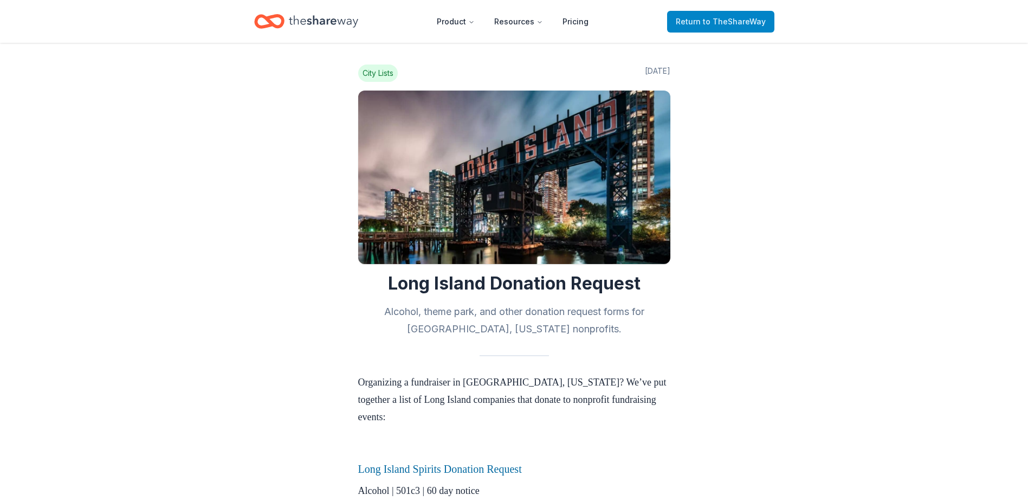
click at [701, 21] on span "Return to TheShareWay" at bounding box center [721, 21] width 90 height 13
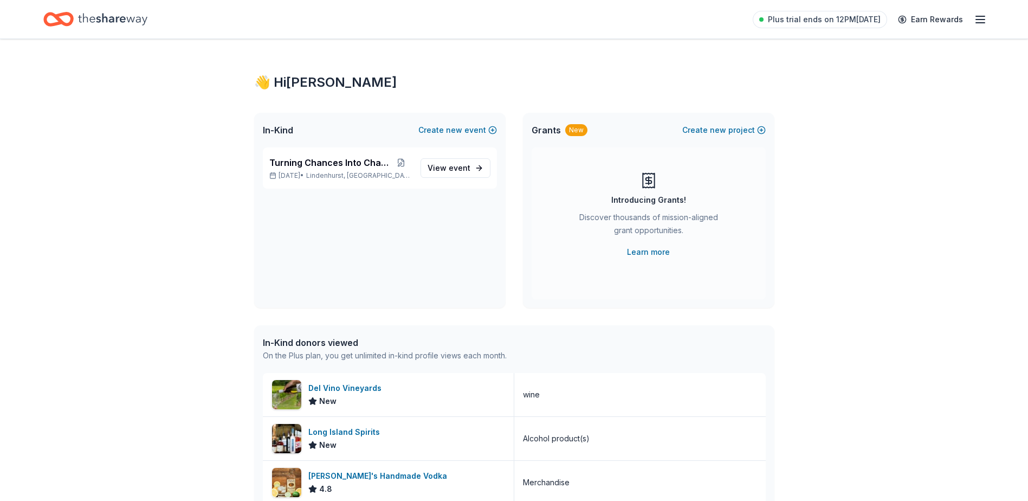
click at [91, 19] on icon "Home" at bounding box center [112, 19] width 69 height 22
click at [67, 21] on icon "Home" at bounding box center [58, 19] width 30 height 25
click at [937, 20] on link "Earn Rewards" at bounding box center [931, 20] width 78 height 20
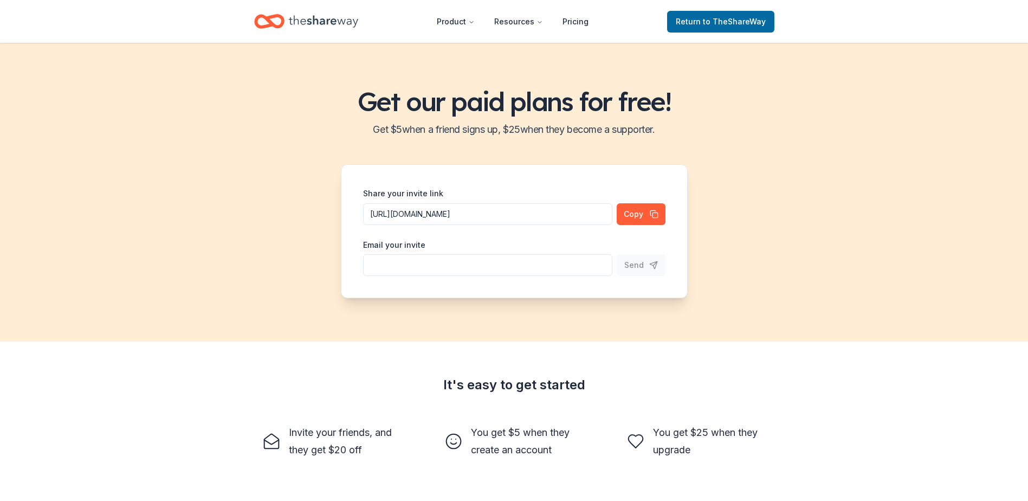
click at [320, 21] on icon "Home" at bounding box center [323, 21] width 69 height 22
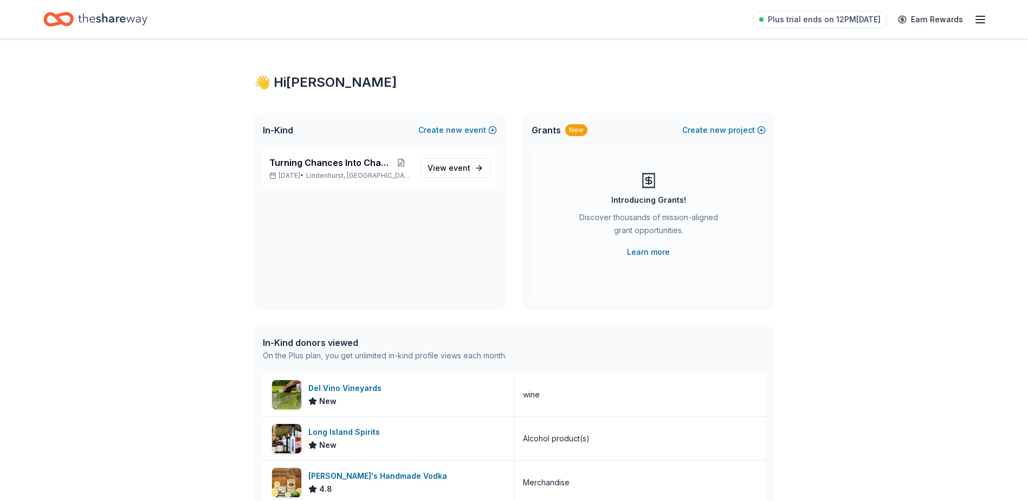
click at [95, 18] on icon "Home" at bounding box center [112, 19] width 69 height 12
click at [61, 18] on icon "Home" at bounding box center [58, 19] width 30 height 25
click at [311, 345] on div "In-Kind donors viewed" at bounding box center [385, 342] width 244 height 13
click at [305, 353] on div "On the Plus plan, you get unlimited in-kind profile views each month." at bounding box center [385, 355] width 244 height 13
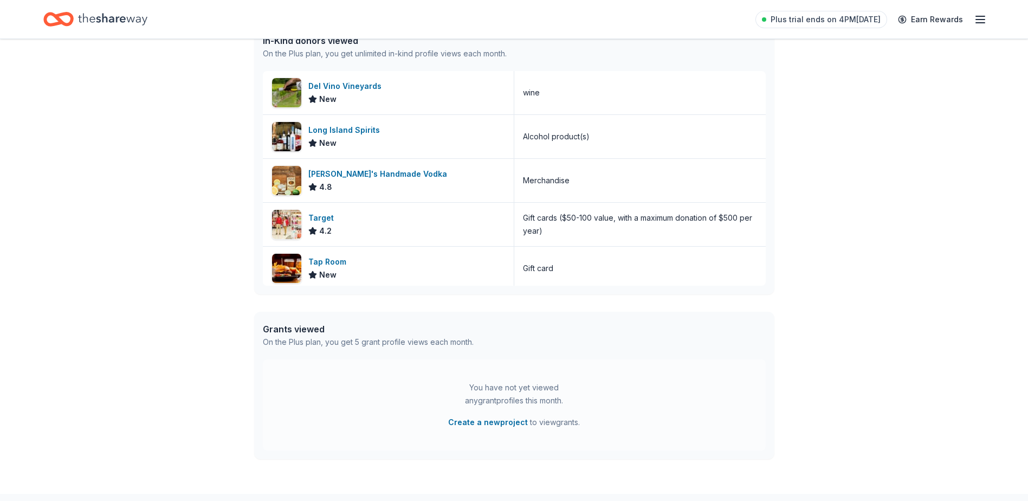
scroll to position [373, 0]
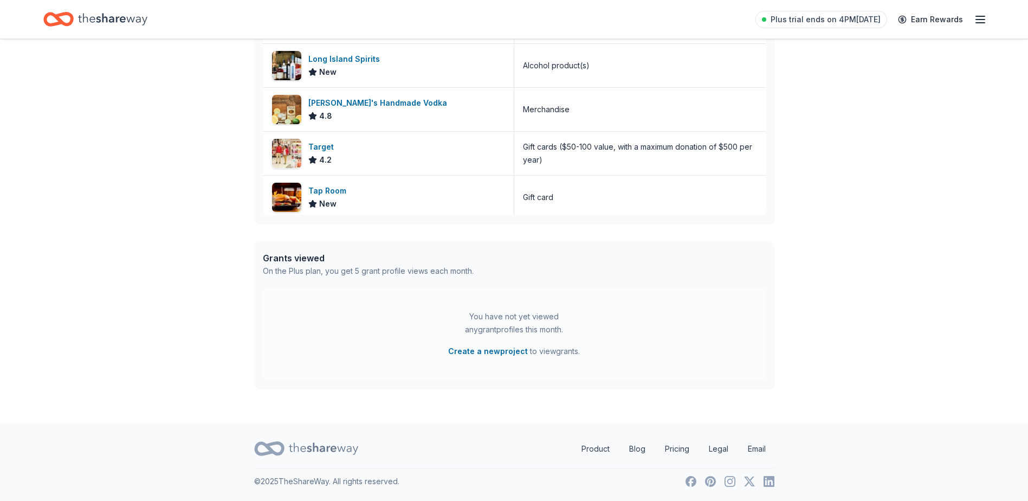
click at [293, 443] on icon at bounding box center [323, 448] width 69 height 22
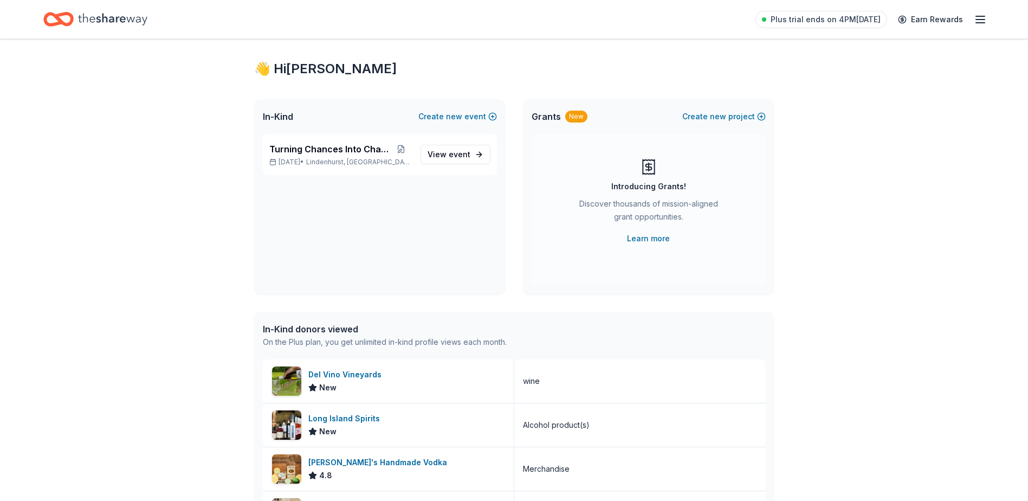
scroll to position [0, 0]
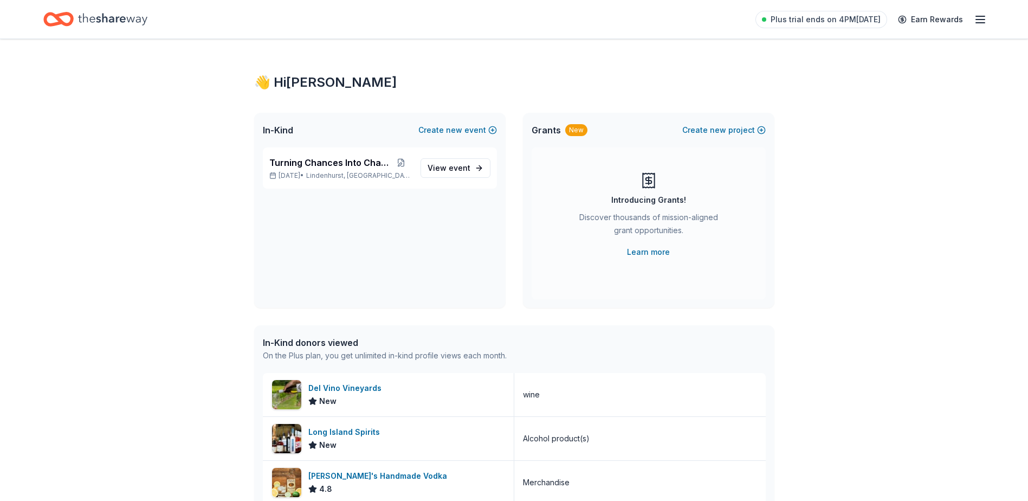
click at [978, 23] on icon "button" at bounding box center [980, 19] width 13 height 13
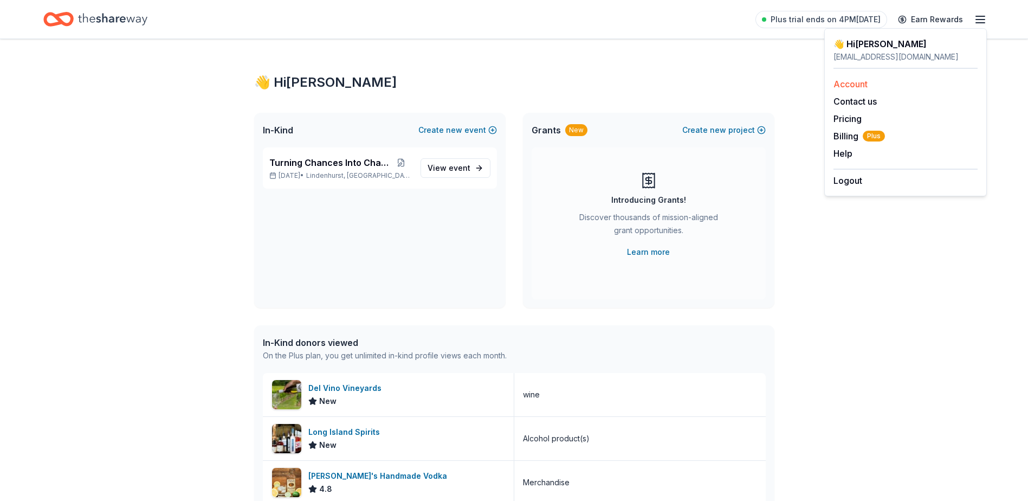
click at [854, 80] on link "Account" at bounding box center [851, 84] width 34 height 11
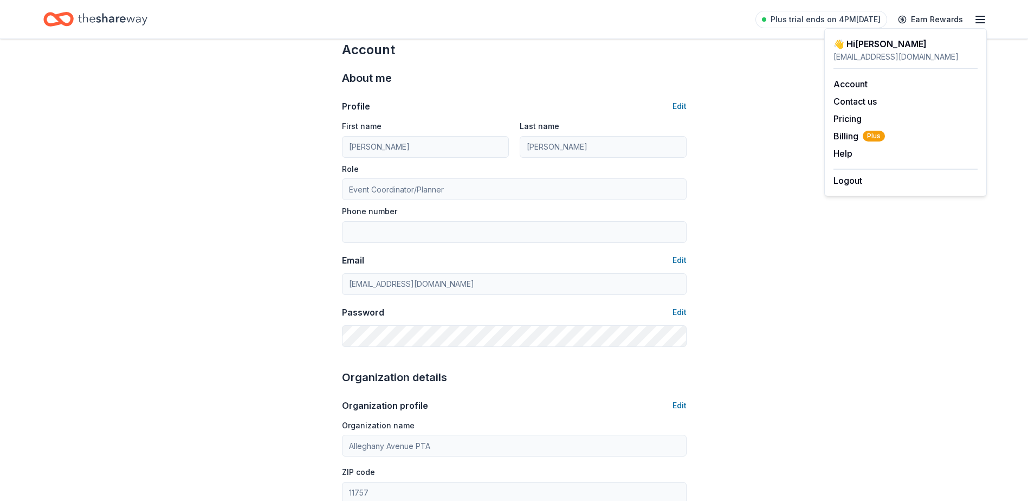
scroll to position [54, 0]
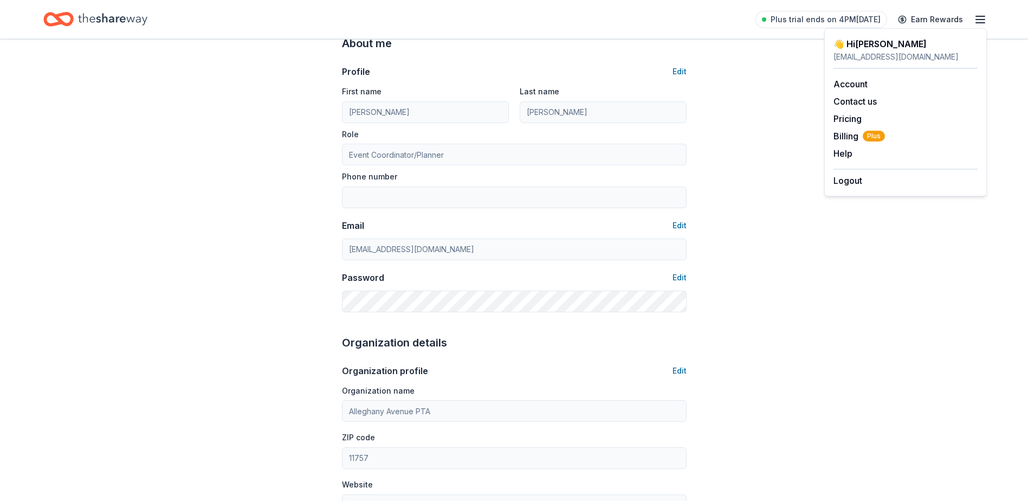
click at [847, 44] on div "👋 Hi Kristina" at bounding box center [906, 43] width 144 height 13
click at [812, 64] on div "Account About me Profile Edit First name Kristina Last name Caputo Role Event C…" at bounding box center [514, 468] width 1028 height 967
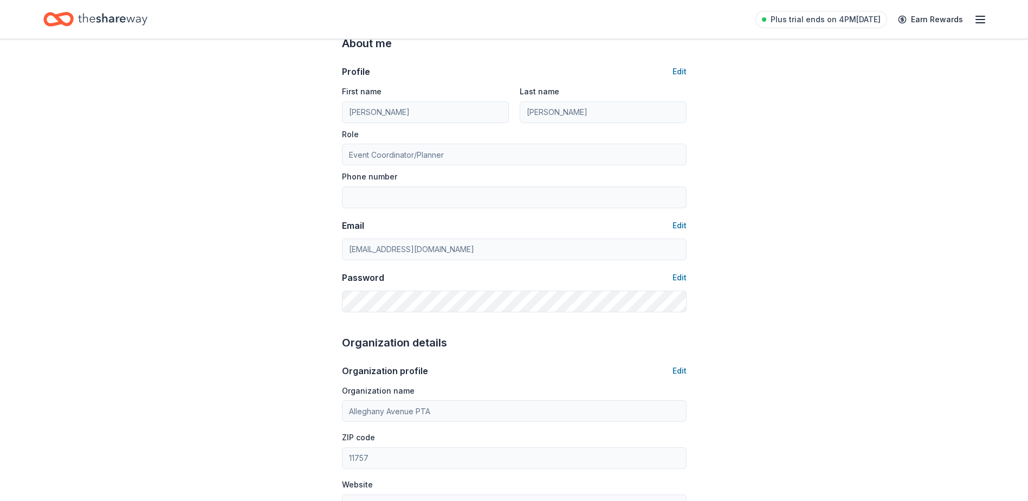
click at [113, 24] on icon "Home" at bounding box center [112, 19] width 69 height 22
click at [31, 13] on div "Plus trial ends on 4PM, 10/22 Earn Rewards" at bounding box center [514, 19] width 1028 height 38
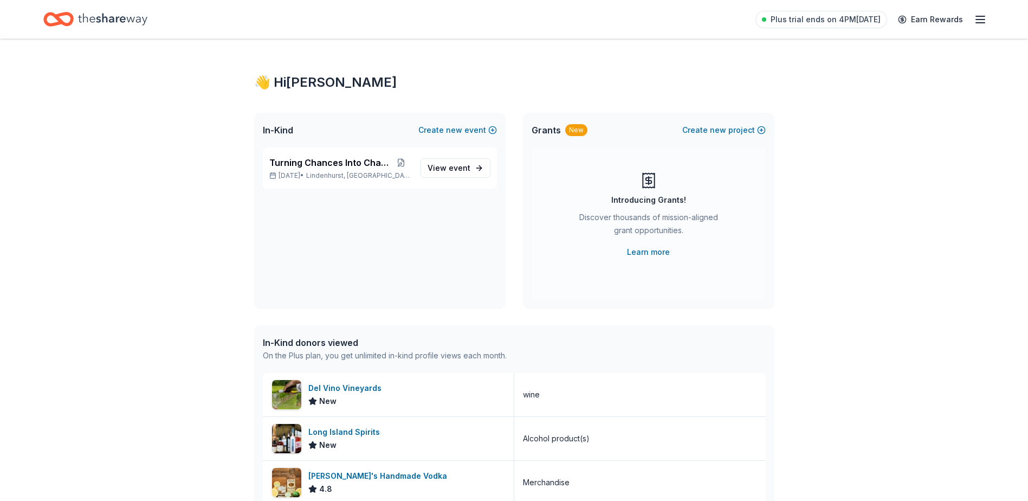
click at [79, 21] on icon "Home" at bounding box center [112, 19] width 69 height 22
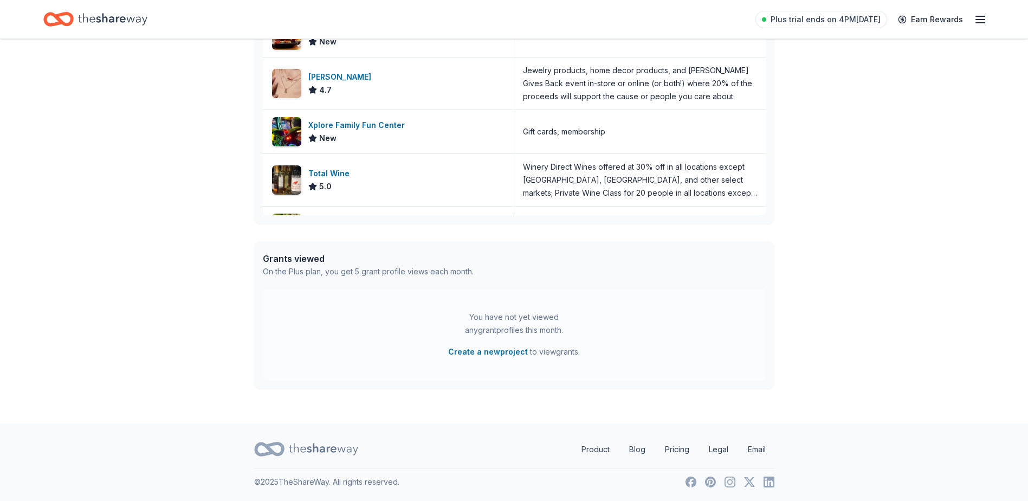
scroll to position [373, 0]
click at [589, 453] on link "Product" at bounding box center [596, 449] width 46 height 22
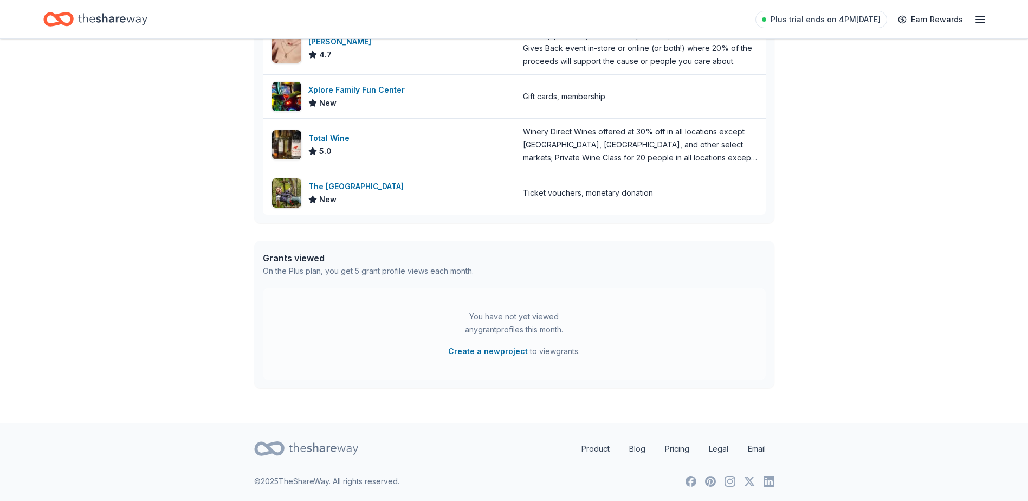
scroll to position [0, 0]
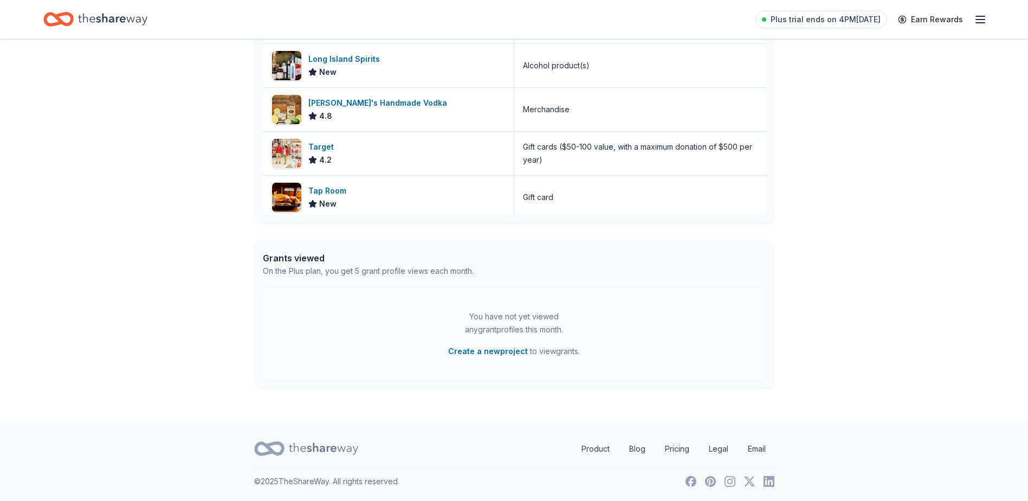
click at [851, 95] on div "👋 Hi Kristina In-Kind Create new event Turning Chances Into Change Apr 24, 2026…" at bounding box center [514, 44] width 1028 height 757
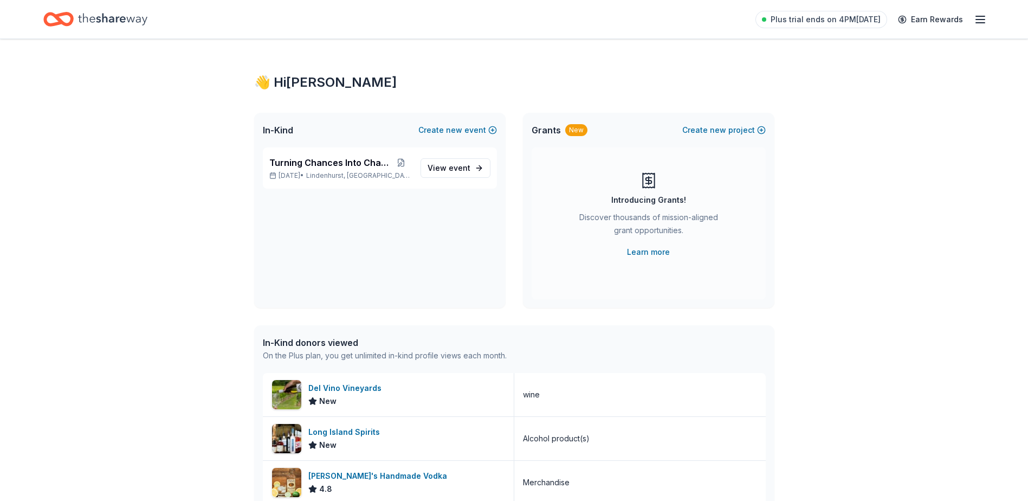
click at [100, 3] on div "Plus trial ends on 4PM, 10/22 Earn Rewards" at bounding box center [514, 19] width 1028 height 38
click at [91, 16] on icon "Home" at bounding box center [112, 19] width 69 height 22
click at [976, 21] on icon "button" at bounding box center [980, 19] width 13 height 13
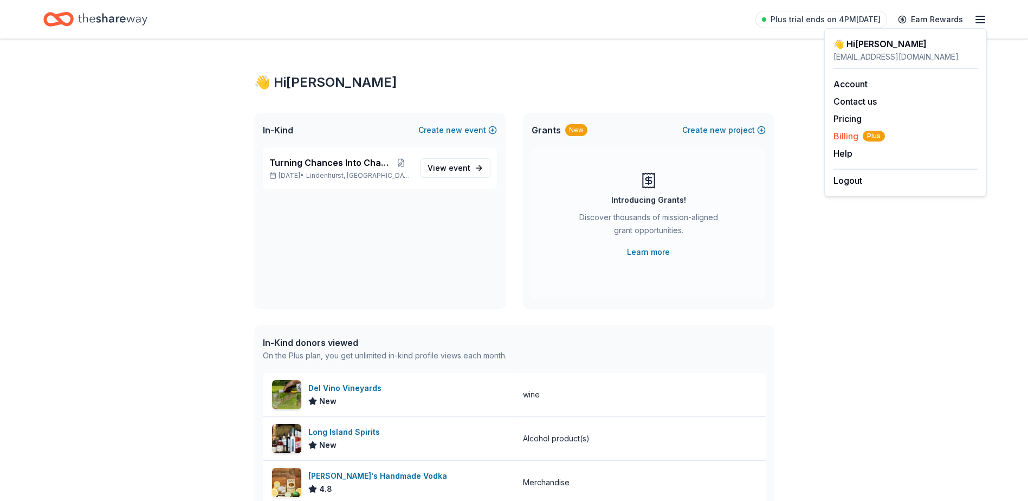
click at [844, 138] on span "Billing Plus" at bounding box center [859, 136] width 51 height 13
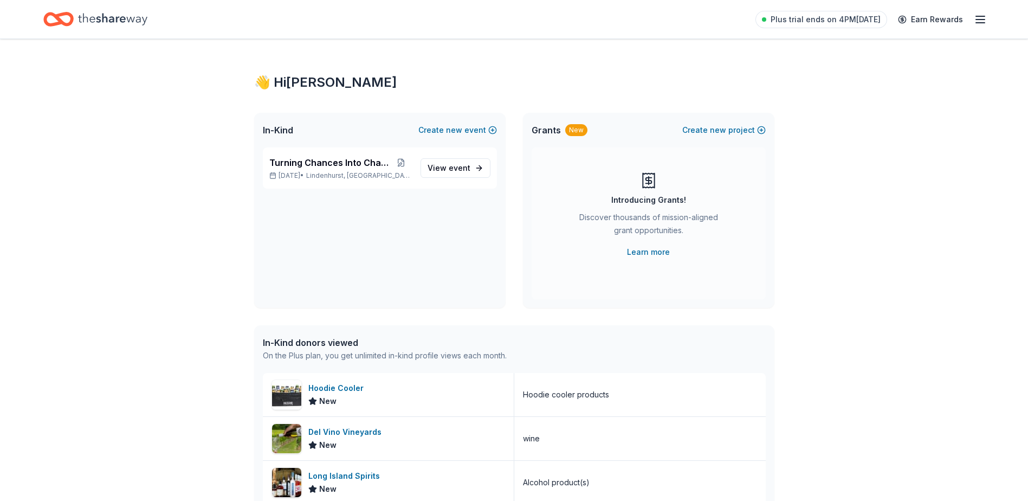
click at [133, 16] on icon "Home" at bounding box center [112, 19] width 69 height 22
click at [850, 18] on span "Plus trial ends on 4PM[DATE]" at bounding box center [826, 19] width 110 height 13
click at [881, 185] on div "👋 Hi [PERSON_NAME] In-Kind Create new event Turning Chances Into Change [DATE] …" at bounding box center [514, 417] width 1028 height 757
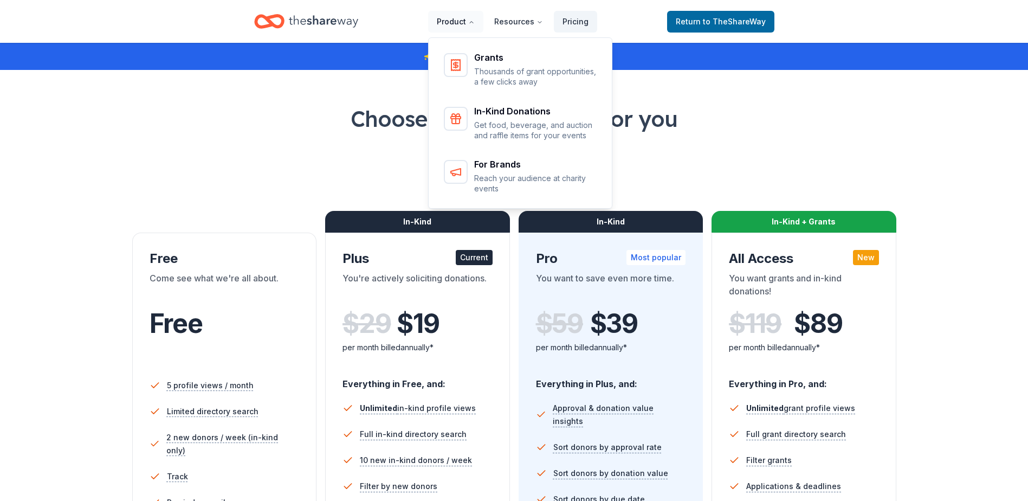
click at [451, 21] on button "Product" at bounding box center [455, 22] width 55 height 22
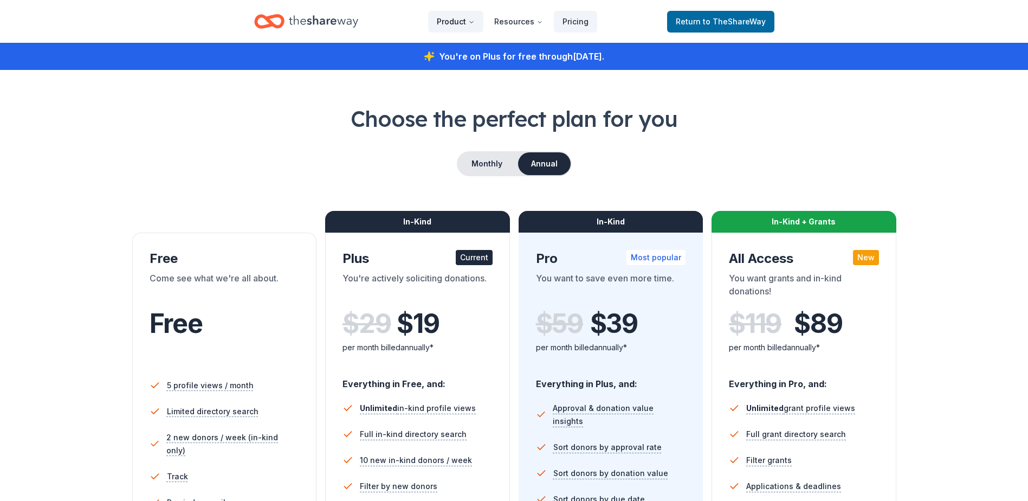
click at [451, 21] on button "Product" at bounding box center [455, 22] width 55 height 22
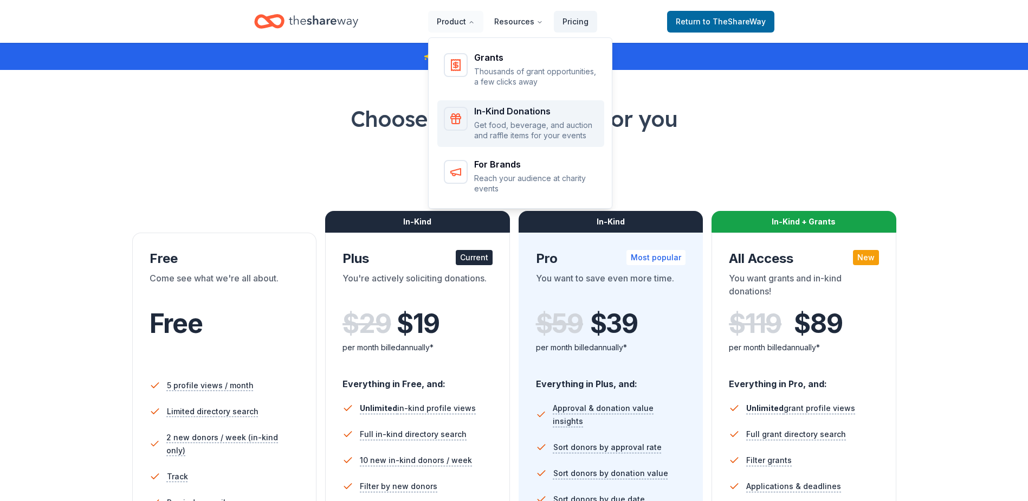
click at [499, 122] on p "Get food, beverage, and auction and raffle items for your events" at bounding box center [536, 130] width 124 height 21
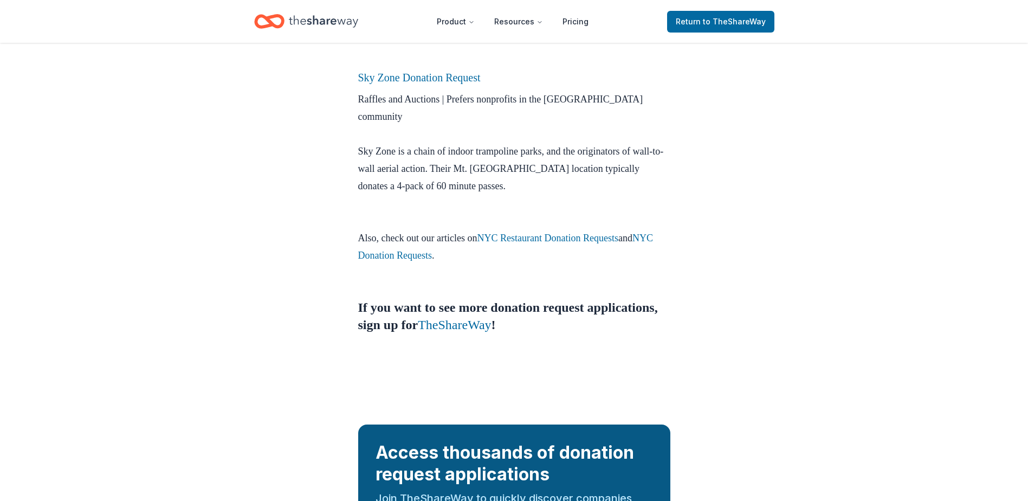
scroll to position [1084, 0]
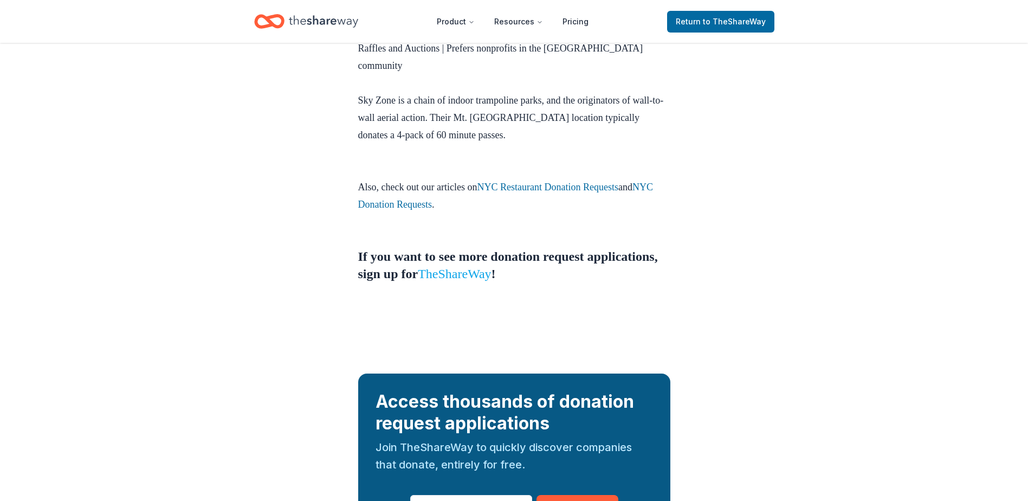
click at [491, 267] on link "TheShareWay" at bounding box center [454, 274] width 73 height 14
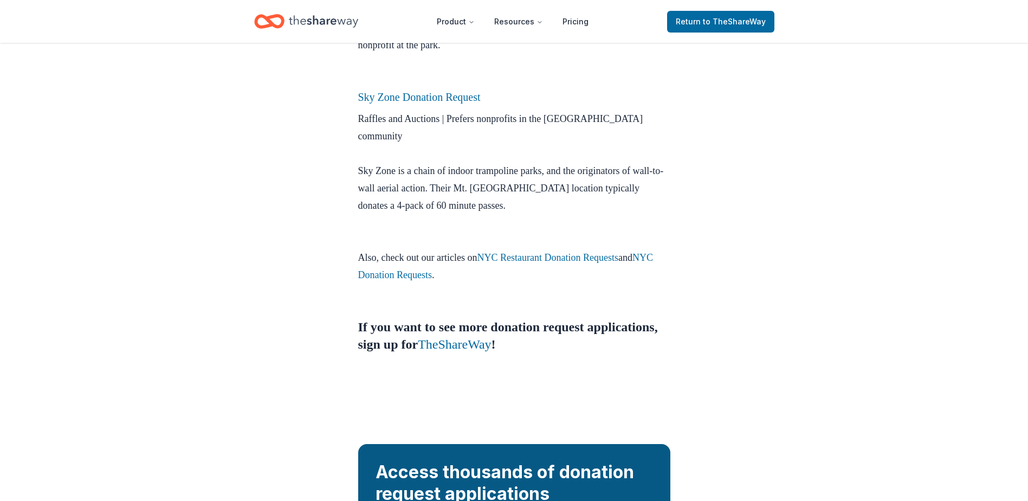
scroll to position [1030, 0]
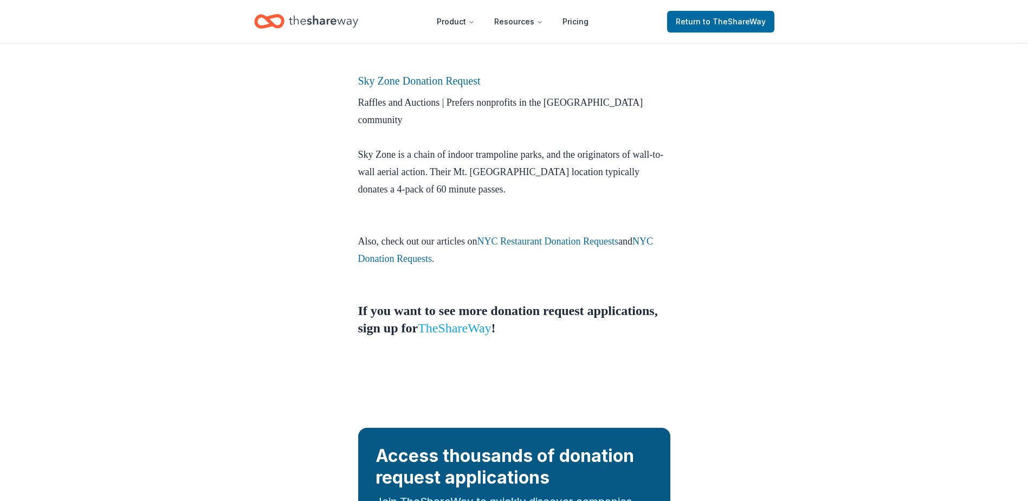
click at [491, 321] on link "TheShareWay" at bounding box center [454, 328] width 73 height 14
